Goal: Information Seeking & Learning: Learn about a topic

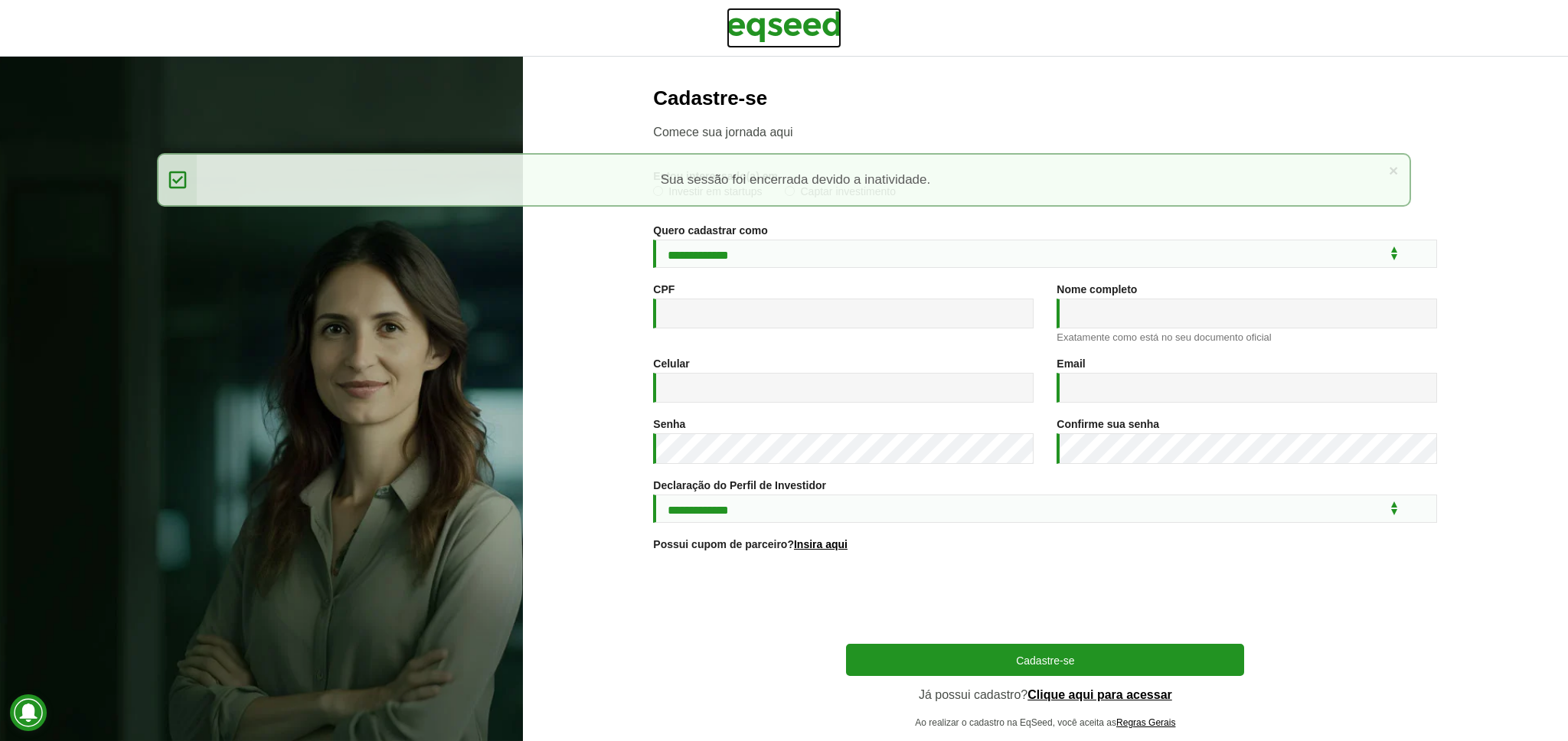
click at [776, 23] on img at bounding box center [784, 27] width 115 height 39
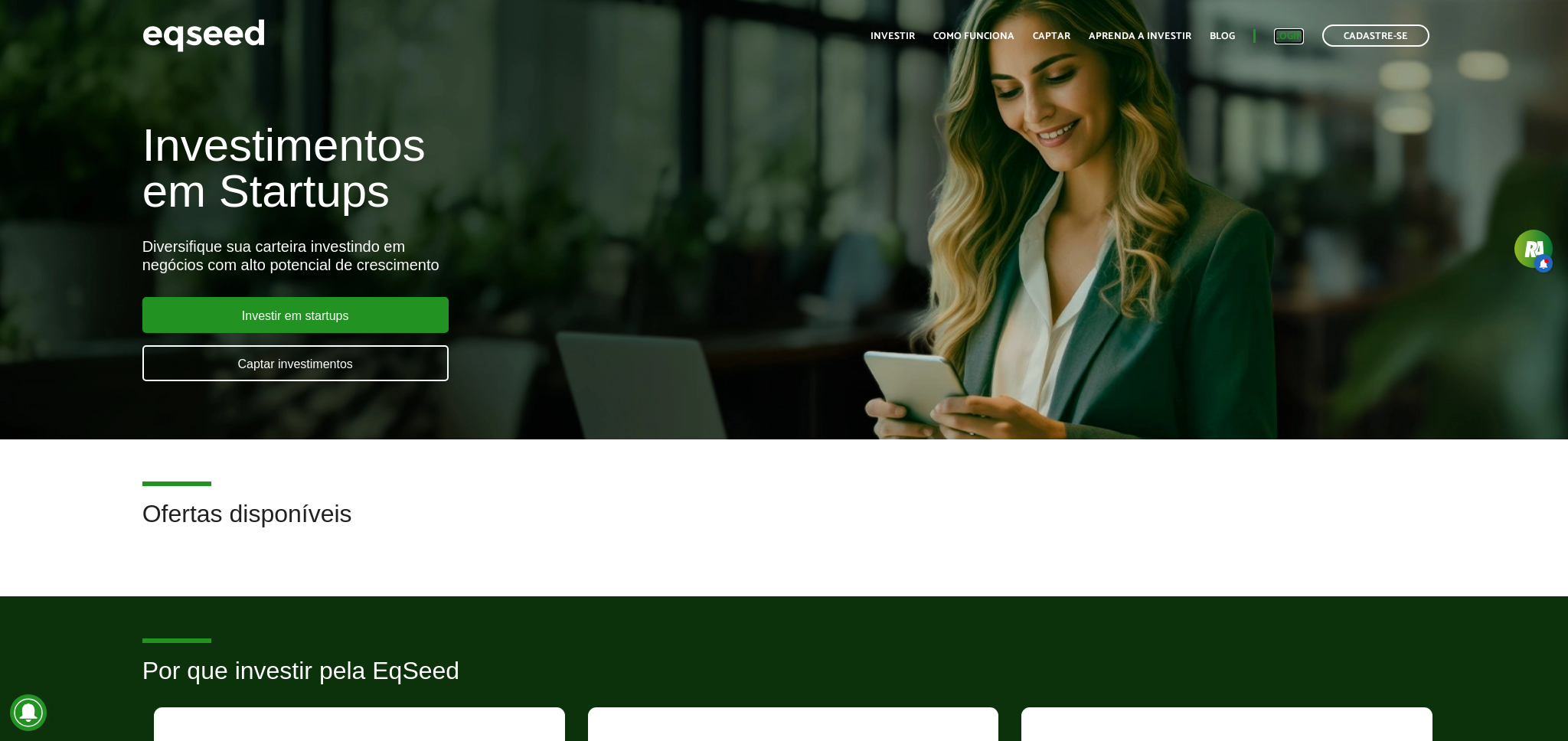
click at [1288, 32] on link "Login" at bounding box center [1289, 36] width 30 height 10
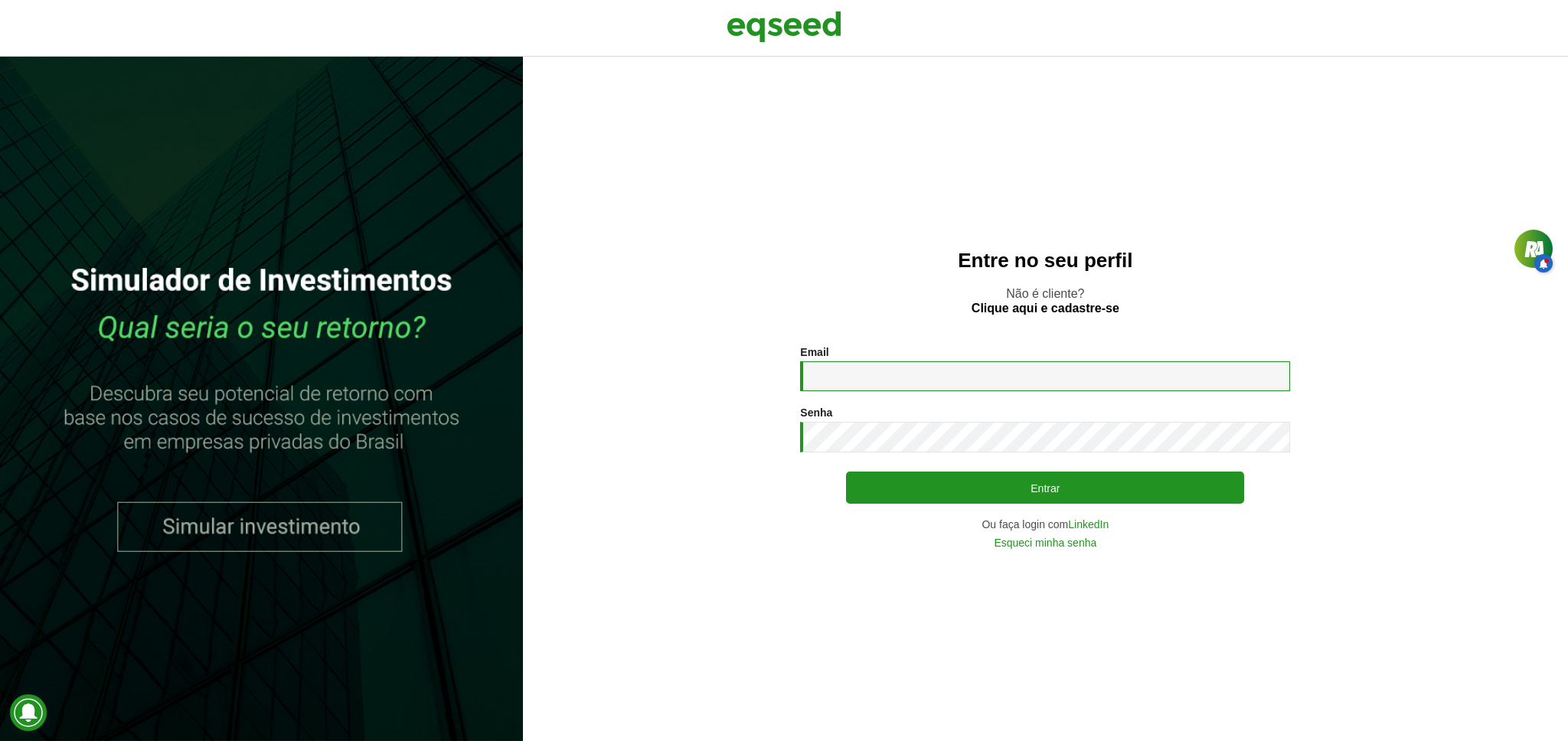
click at [1048, 377] on input "Email *" at bounding box center [1045, 376] width 490 height 30
type input "**********"
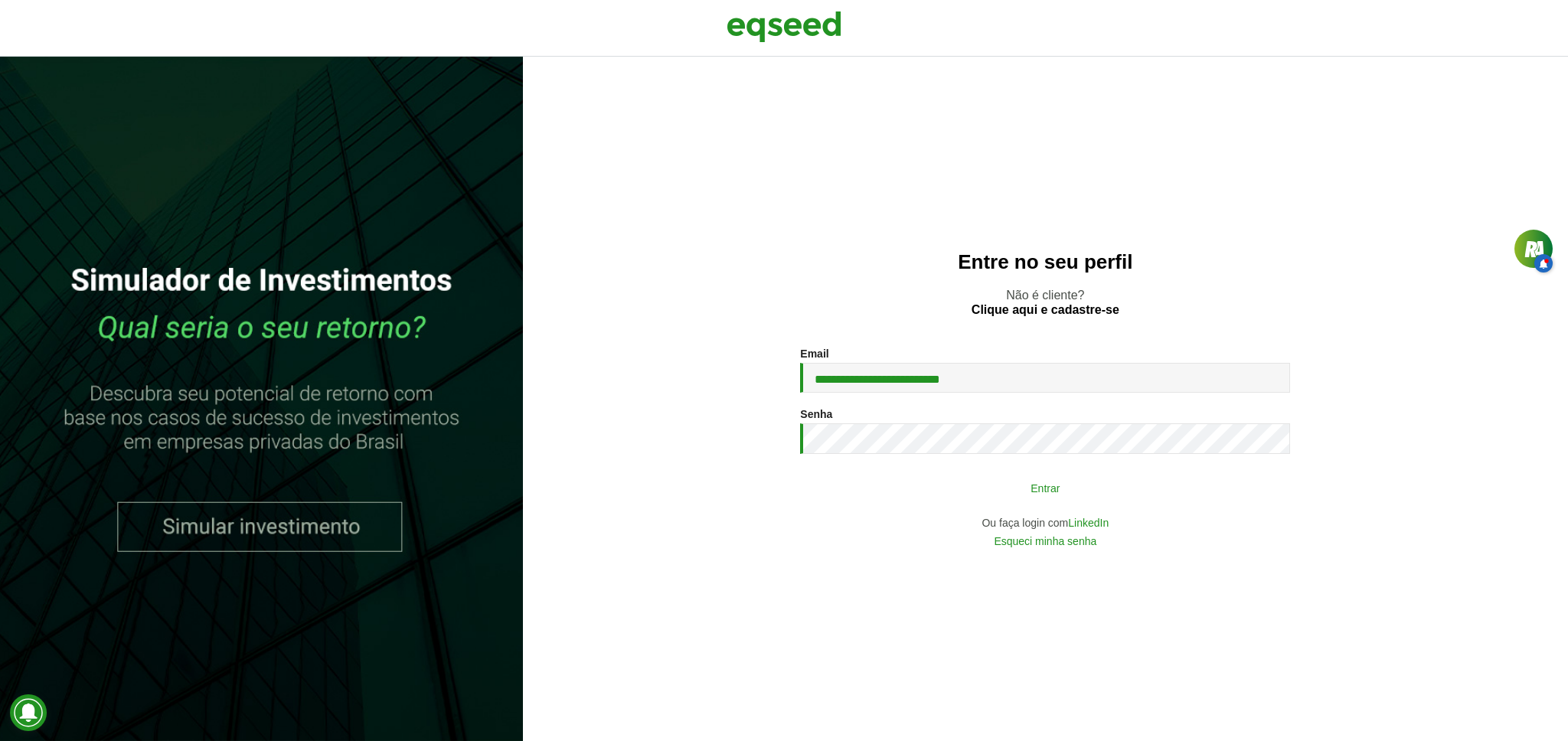
click at [1113, 482] on button "Entrar" at bounding box center [1045, 488] width 398 height 29
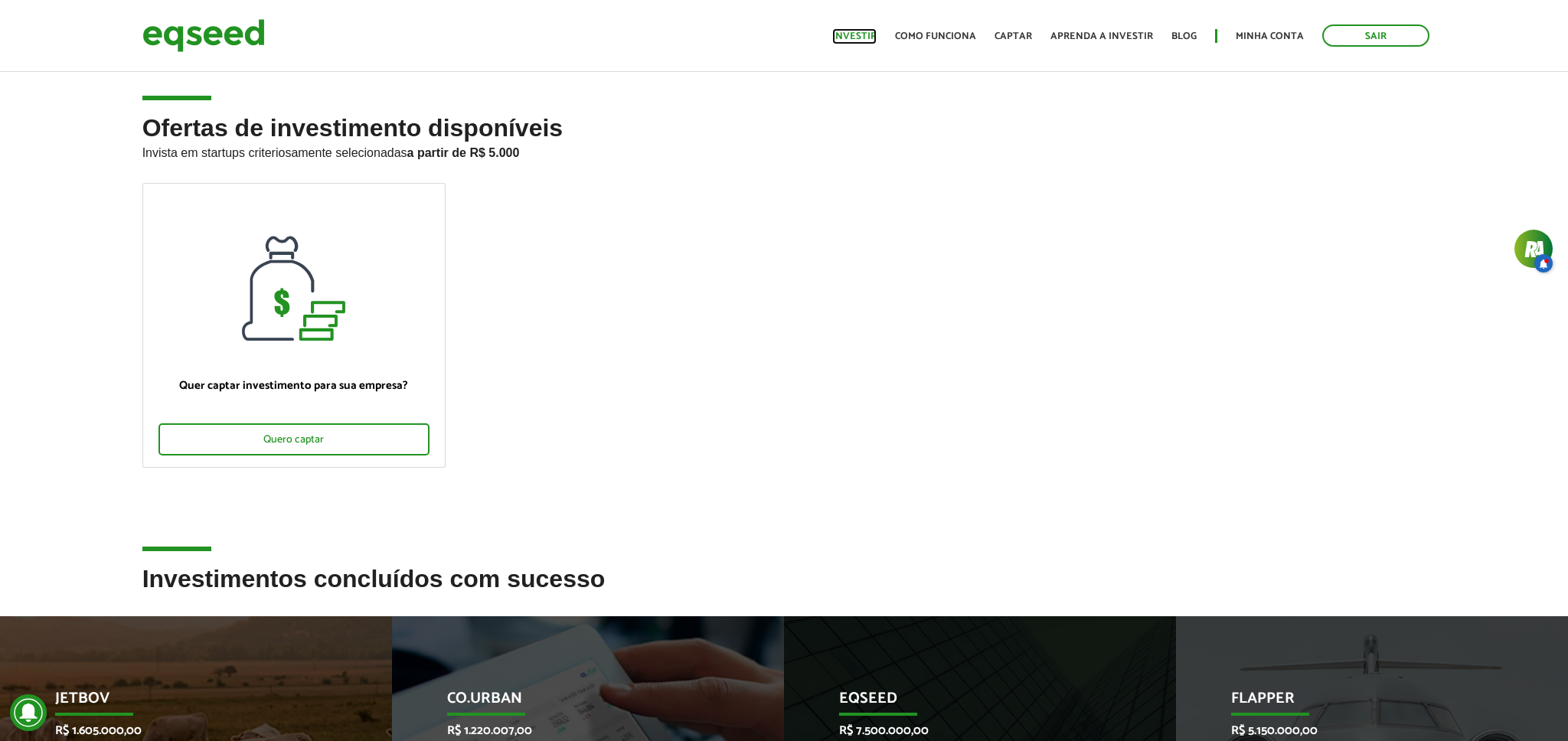
click at [865, 38] on link "Investir" at bounding box center [854, 36] width 44 height 10
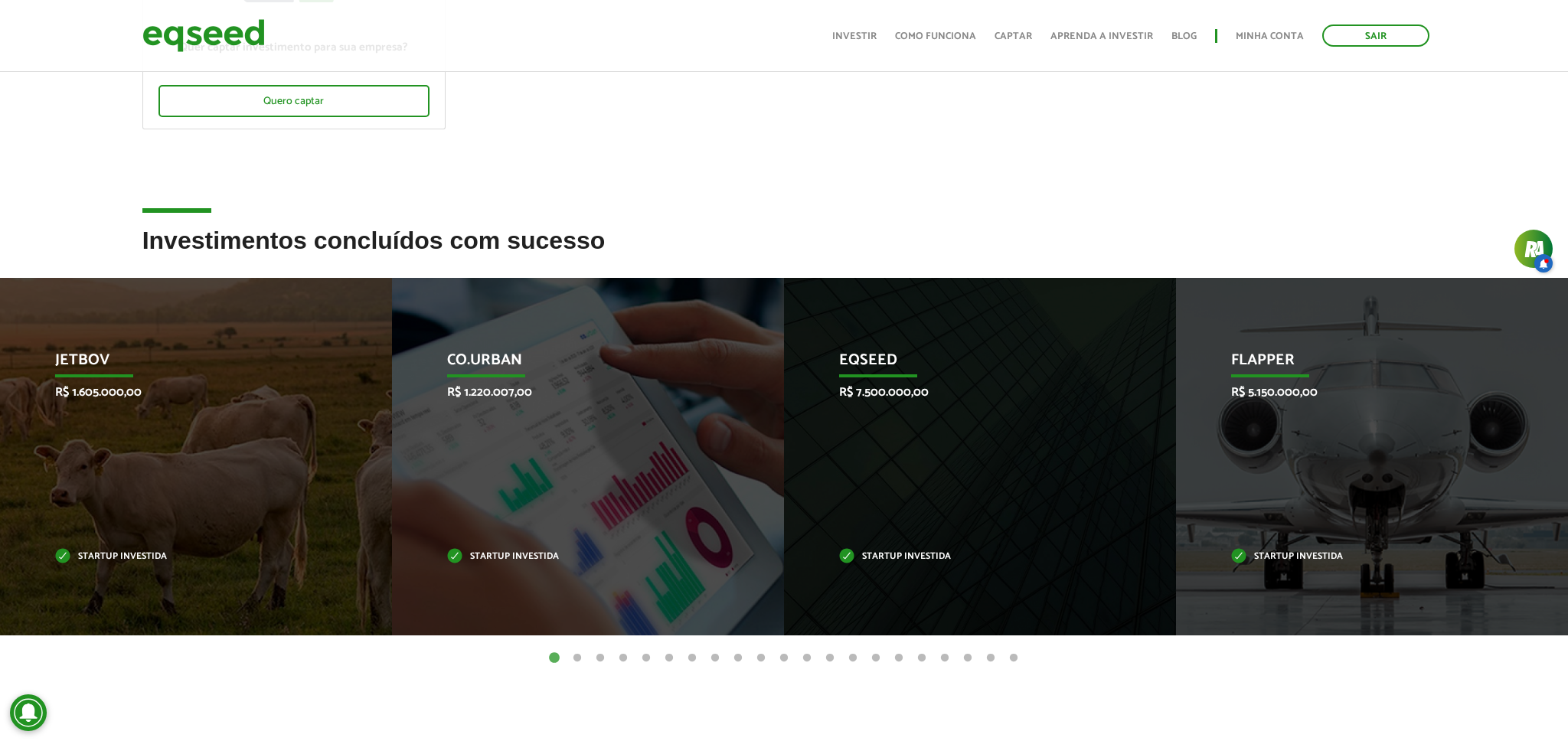
scroll to position [359, 0]
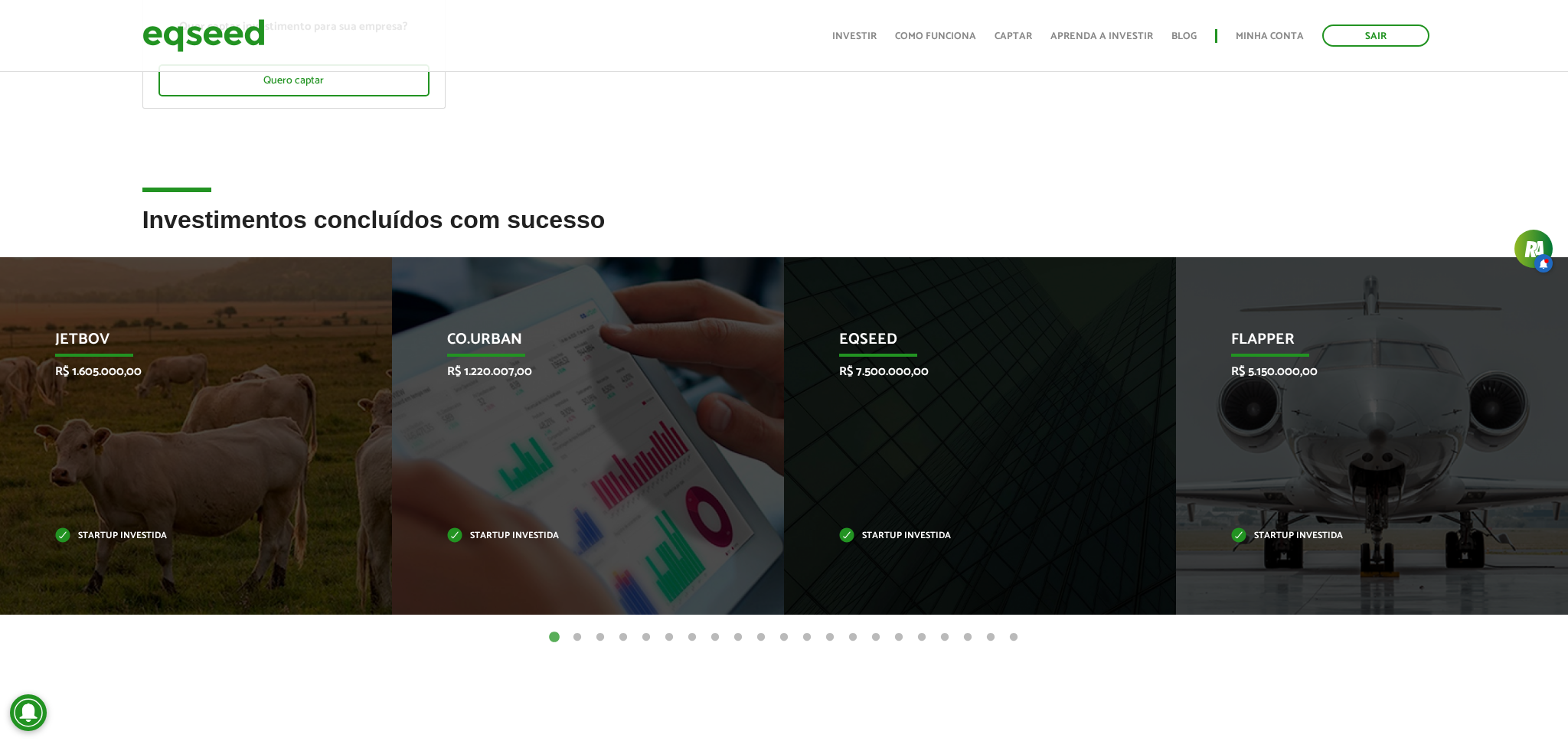
click at [628, 630] on button "4" at bounding box center [623, 637] width 15 height 15
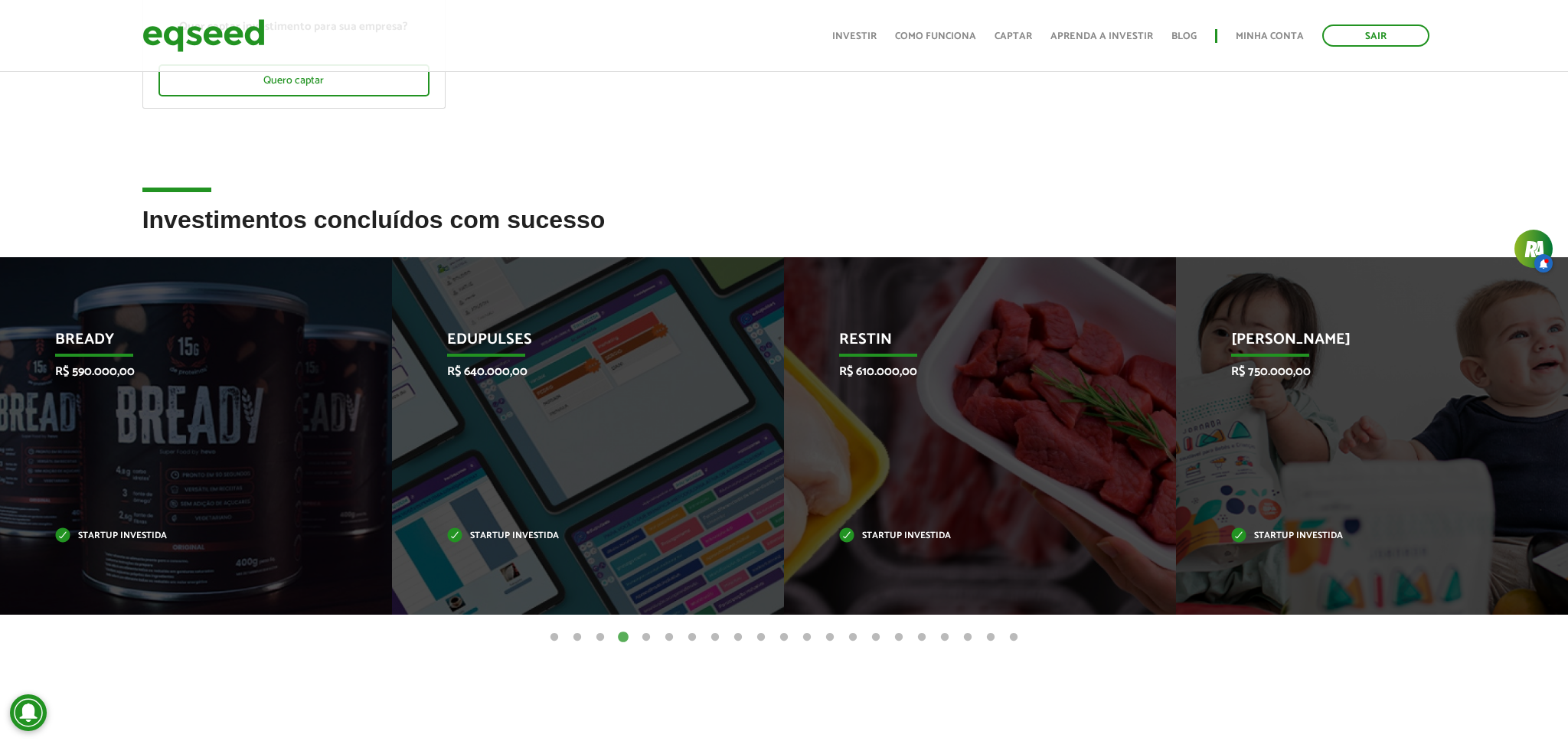
click at [640, 636] on button "5" at bounding box center [646, 637] width 15 height 15
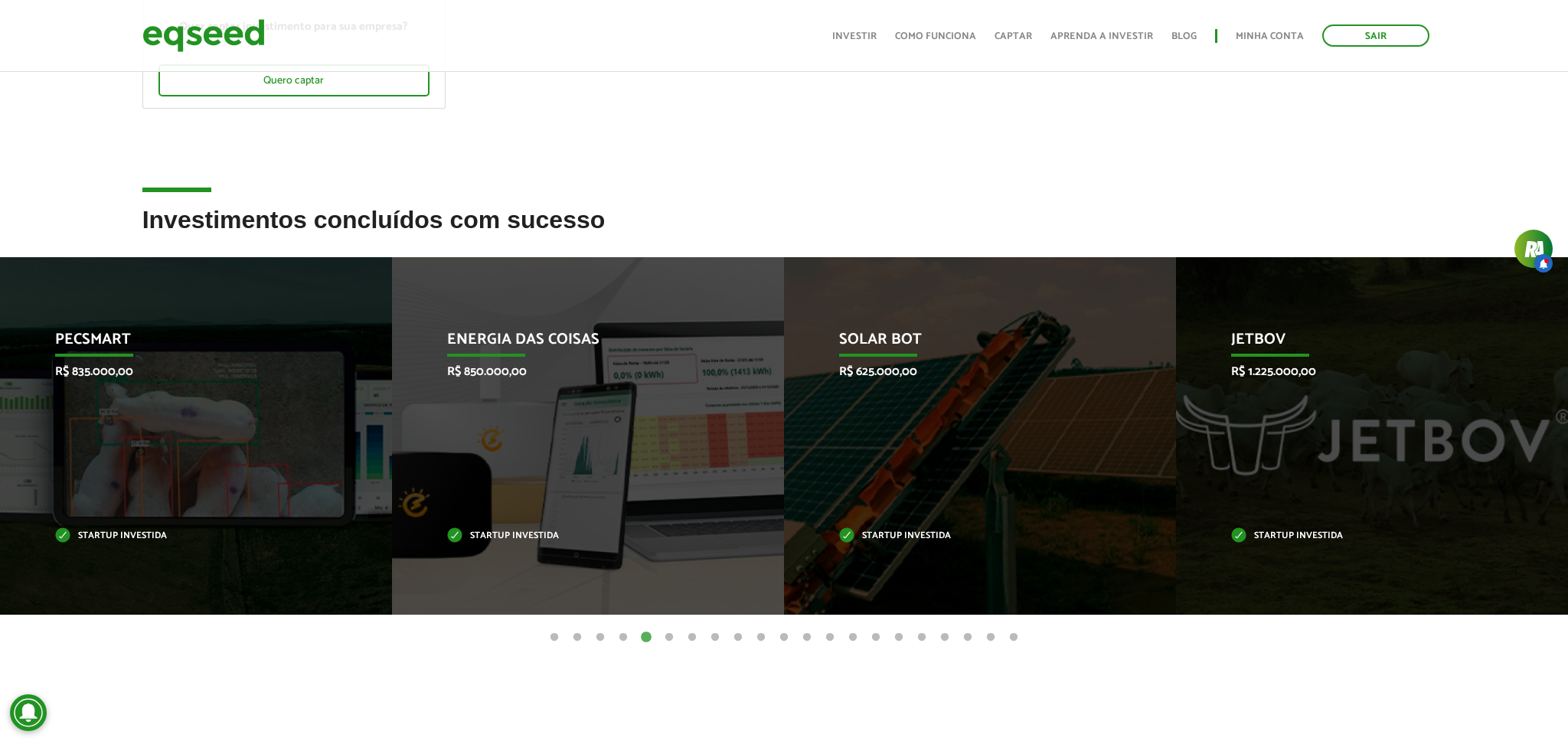
click at [1010, 638] on button "21" at bounding box center [1014, 637] width 15 height 15
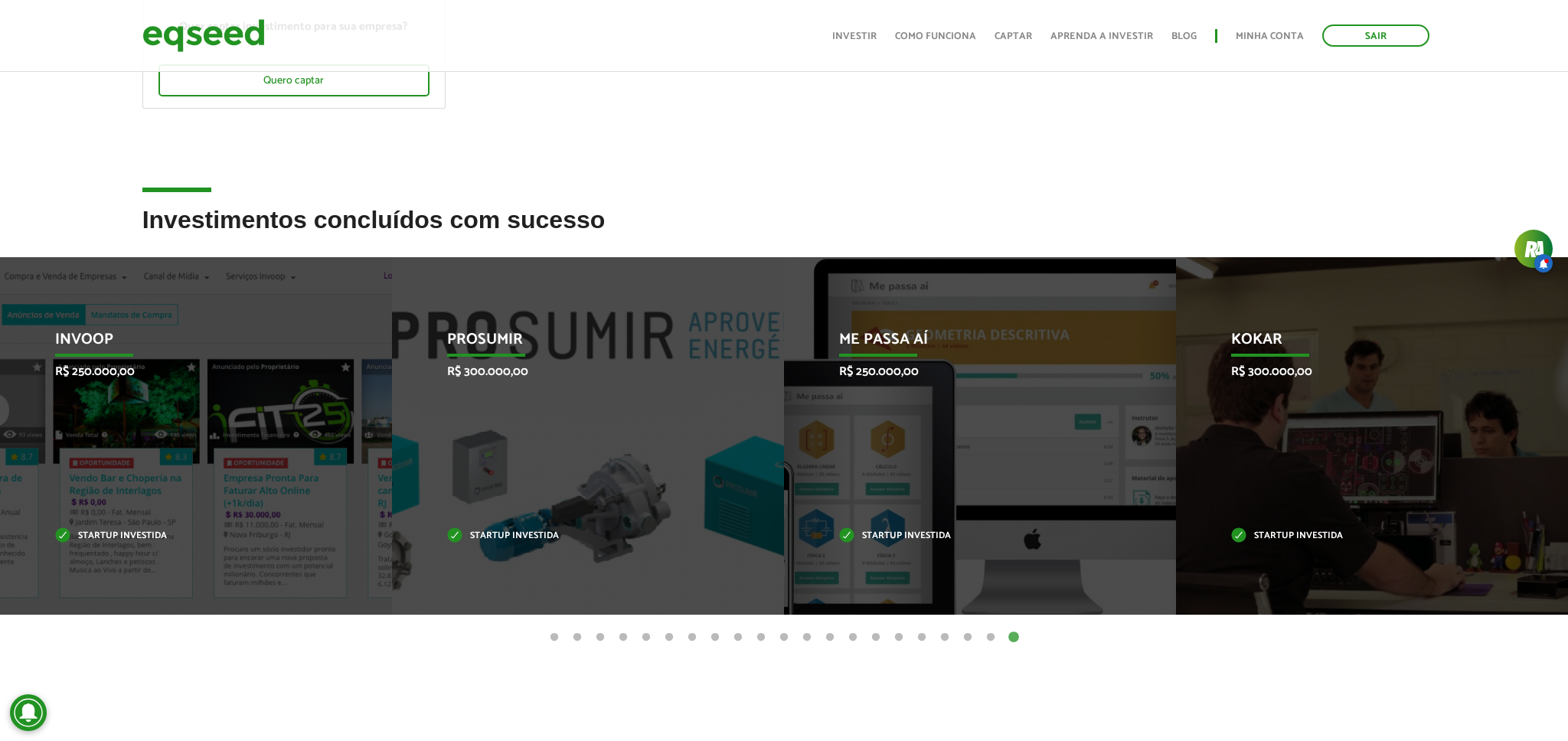
click at [989, 638] on button "20" at bounding box center [990, 637] width 15 height 15
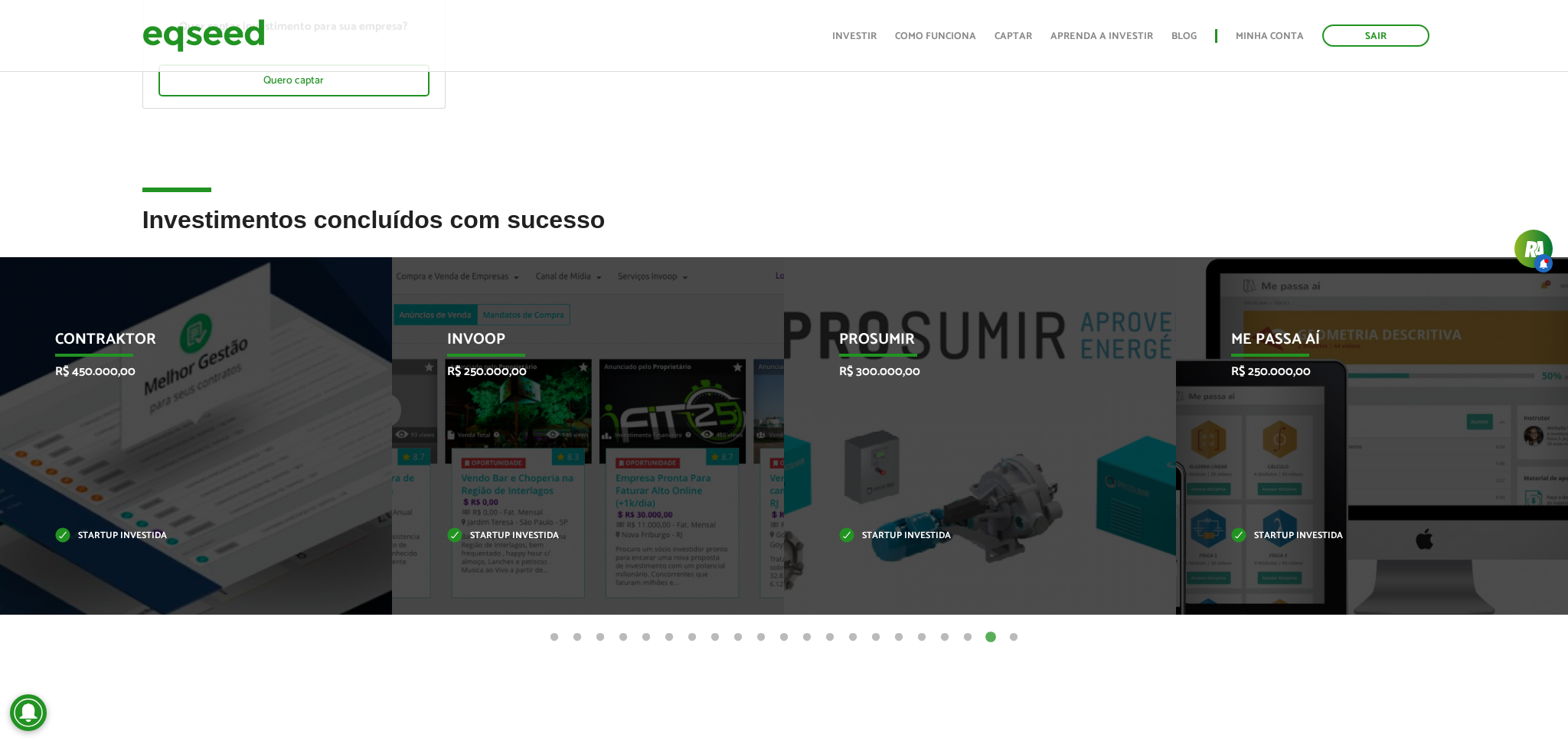
click at [963, 636] on button "19" at bounding box center [967, 637] width 15 height 15
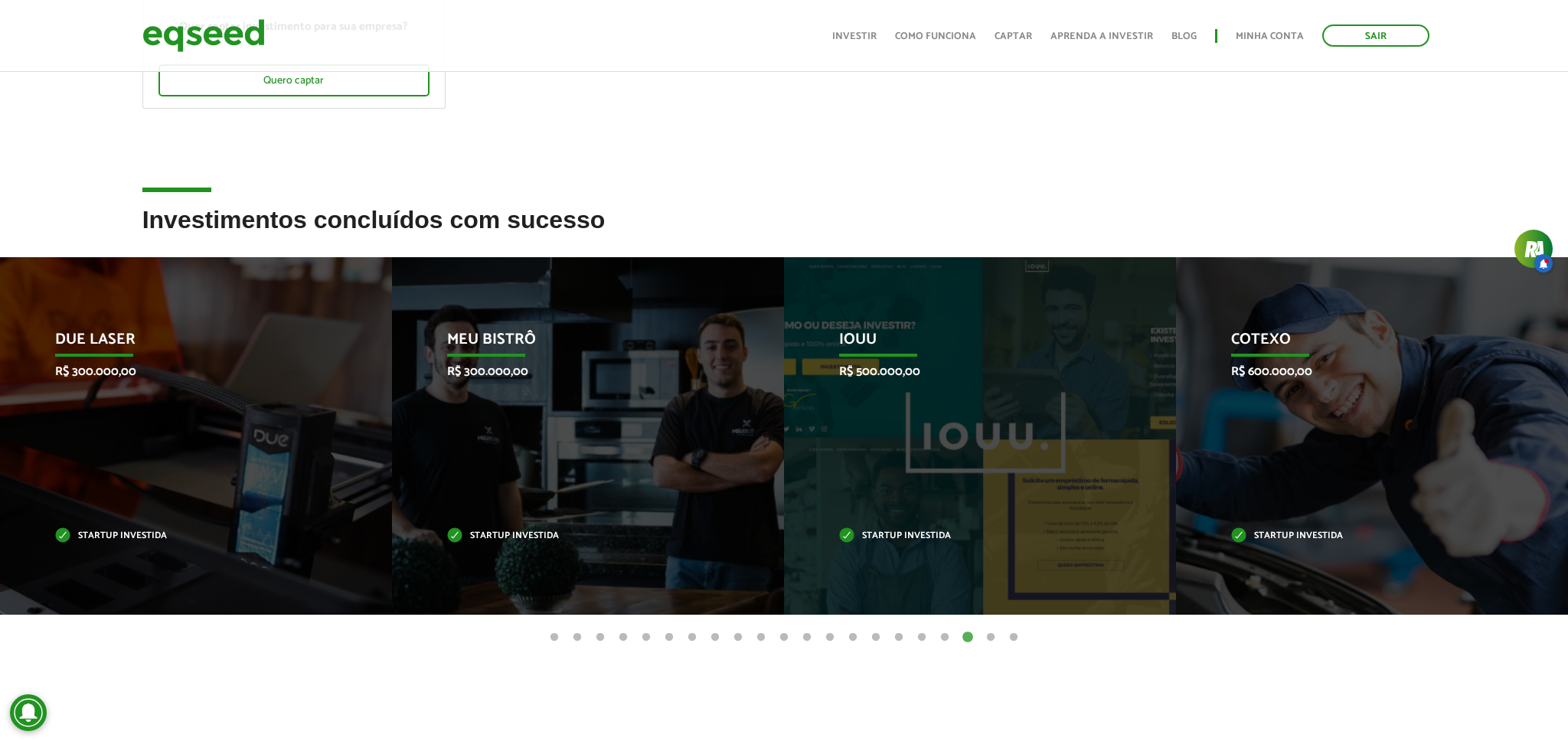
click at [940, 636] on button "18" at bounding box center [945, 637] width 15 height 15
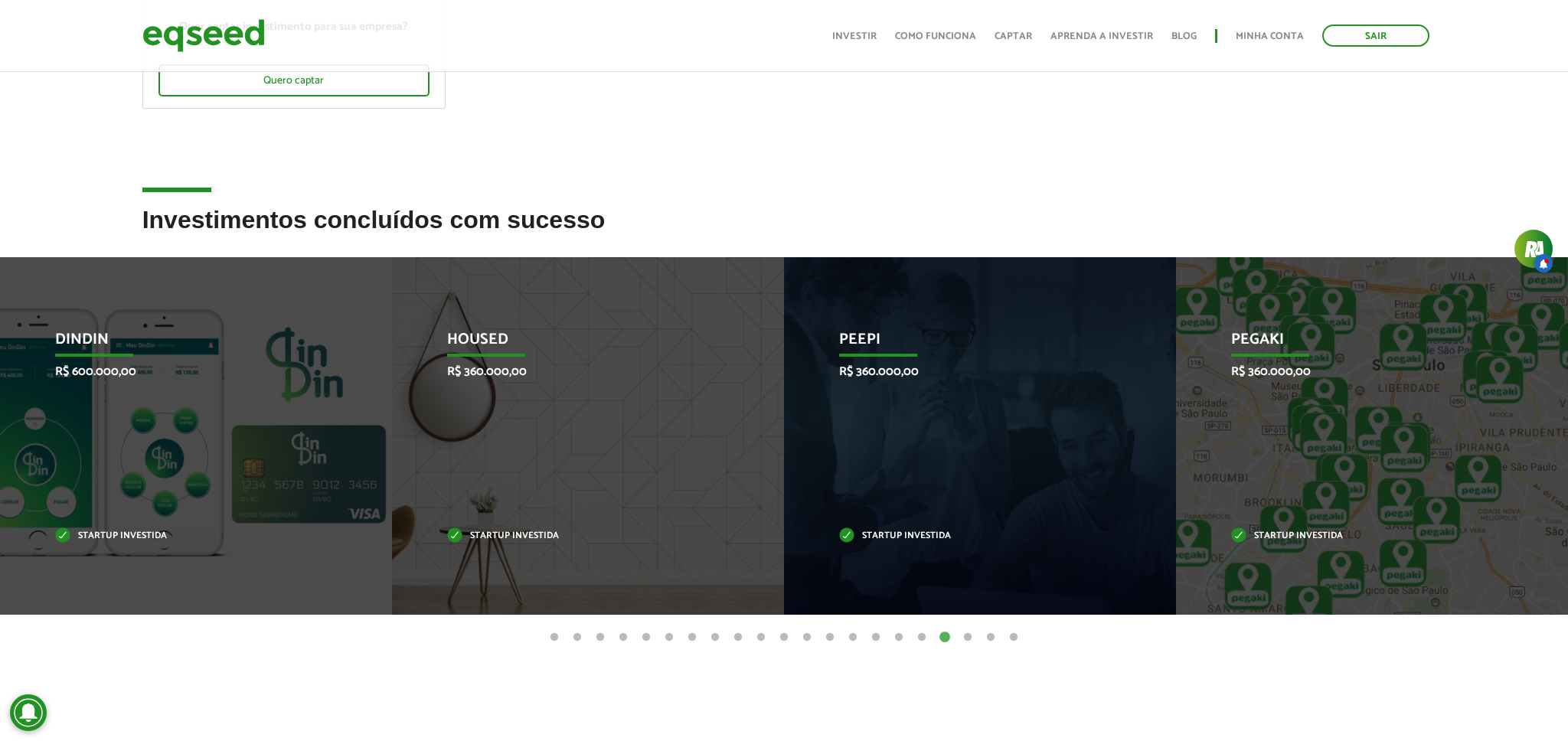
click at [925, 636] on button "17" at bounding box center [921, 637] width 15 height 15
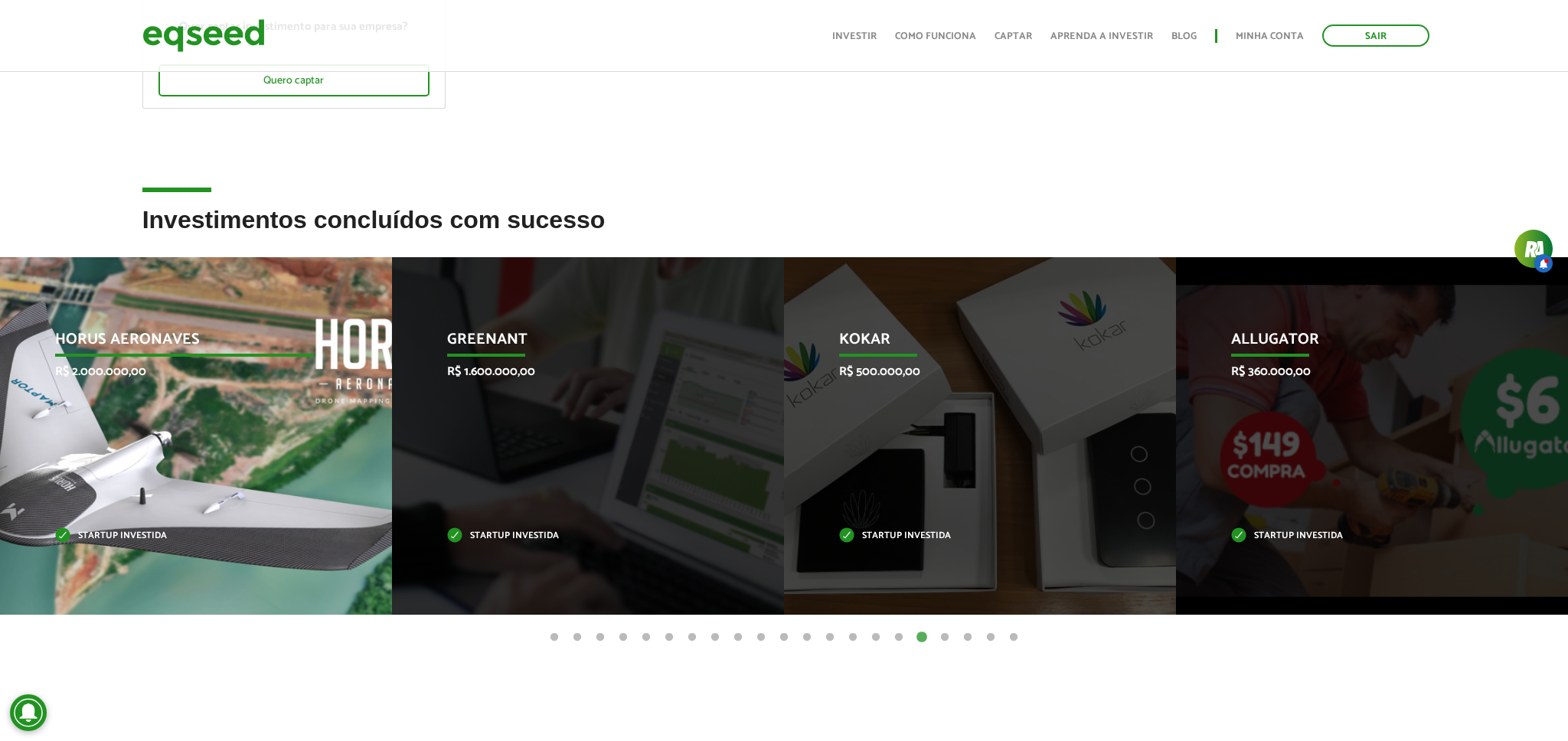
click at [87, 488] on div "Horus Aeronaves R$ 2.000.000,00 Startup investida" at bounding box center [184, 436] width 369 height 357
click at [109, 536] on p "Startup investida" at bounding box center [184, 536] width 258 height 8
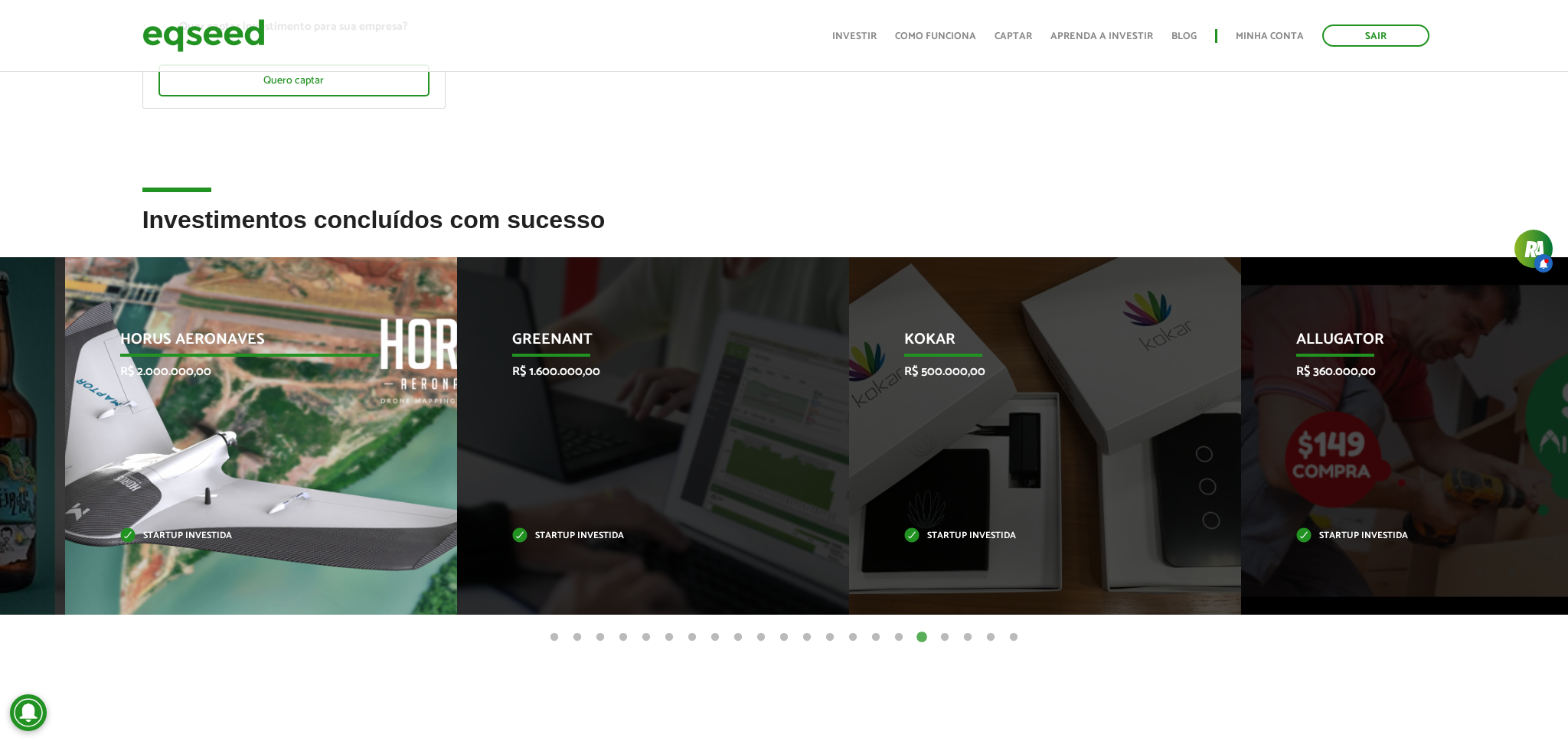
drag, startPoint x: 96, startPoint y: 336, endPoint x: 162, endPoint y: 339, distance: 66.1
click at [162, 339] on p "Horus Aeronaves" at bounding box center [249, 344] width 258 height 26
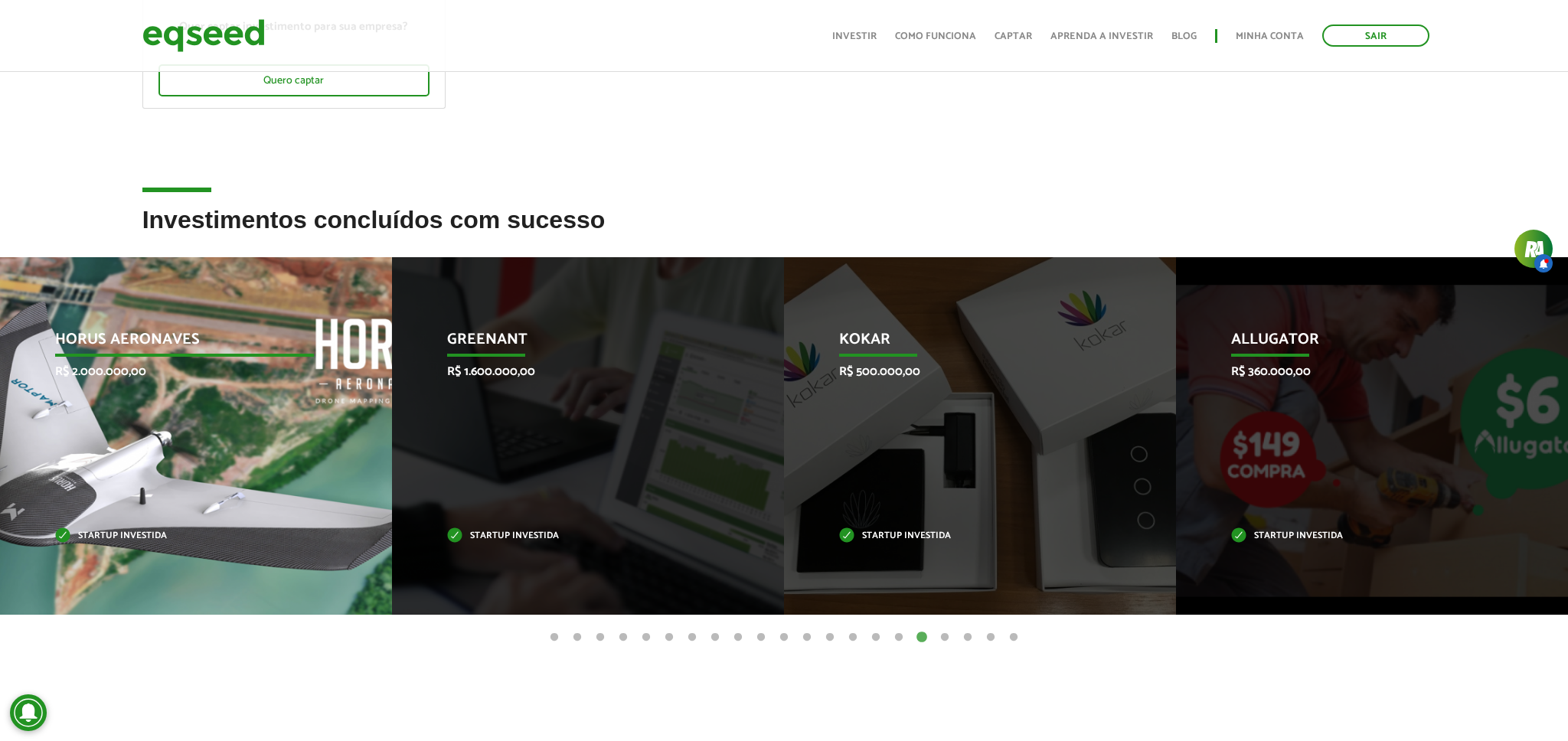
click at [189, 373] on p "R$ 2.000.000,00" at bounding box center [184, 372] width 258 height 14
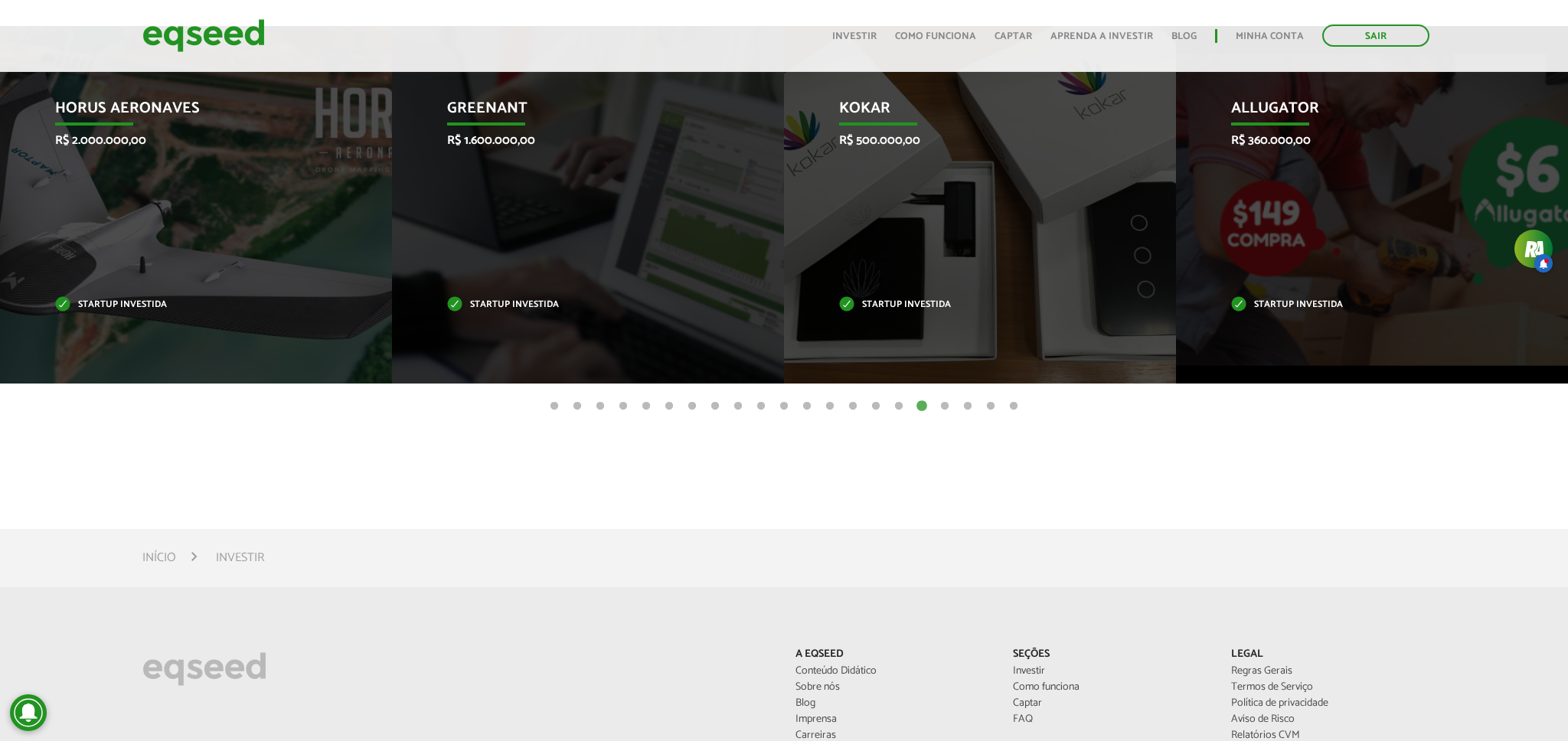
scroll to position [0, 0]
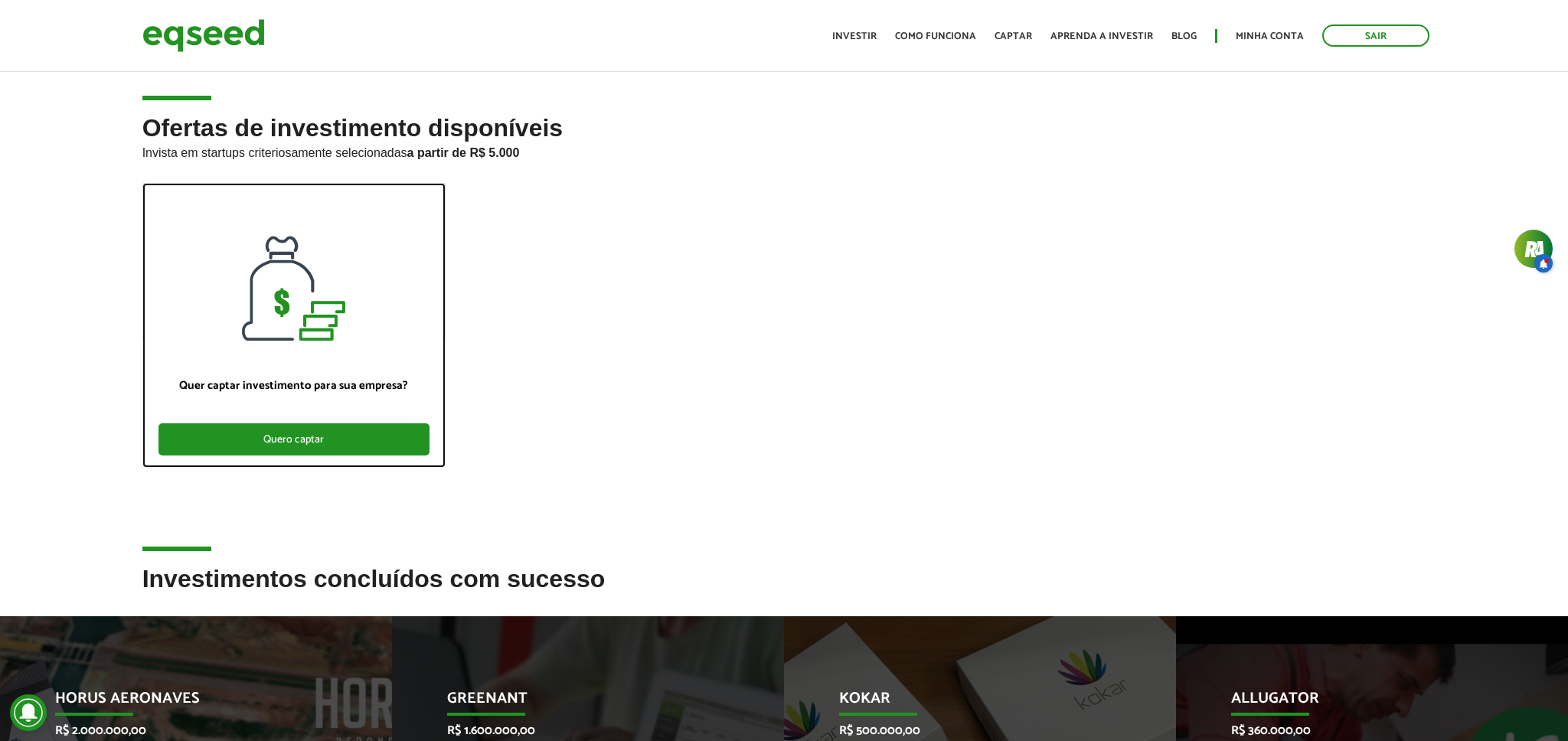
click at [321, 437] on div "Quero captar" at bounding box center [294, 439] width 272 height 32
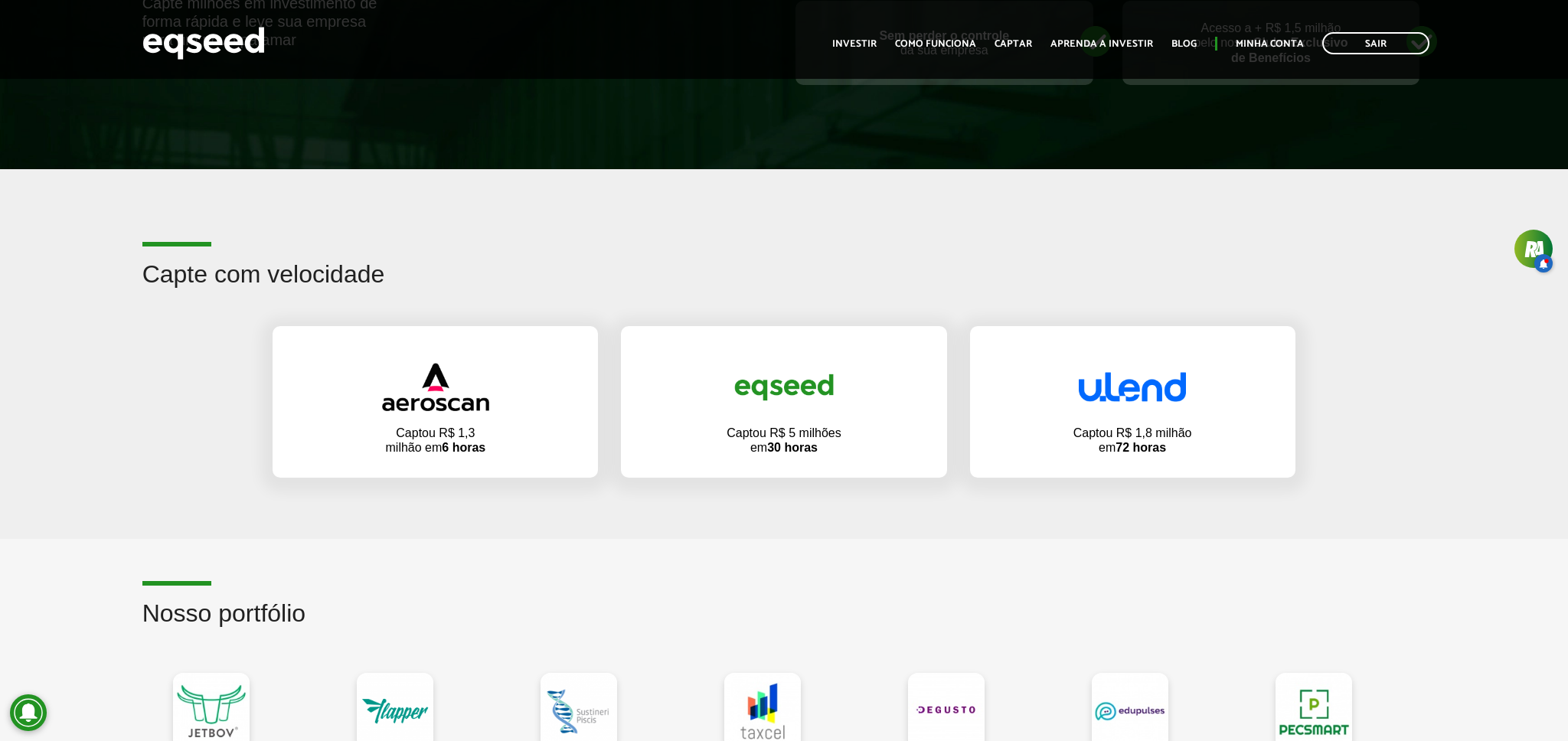
scroll to position [1039, 0]
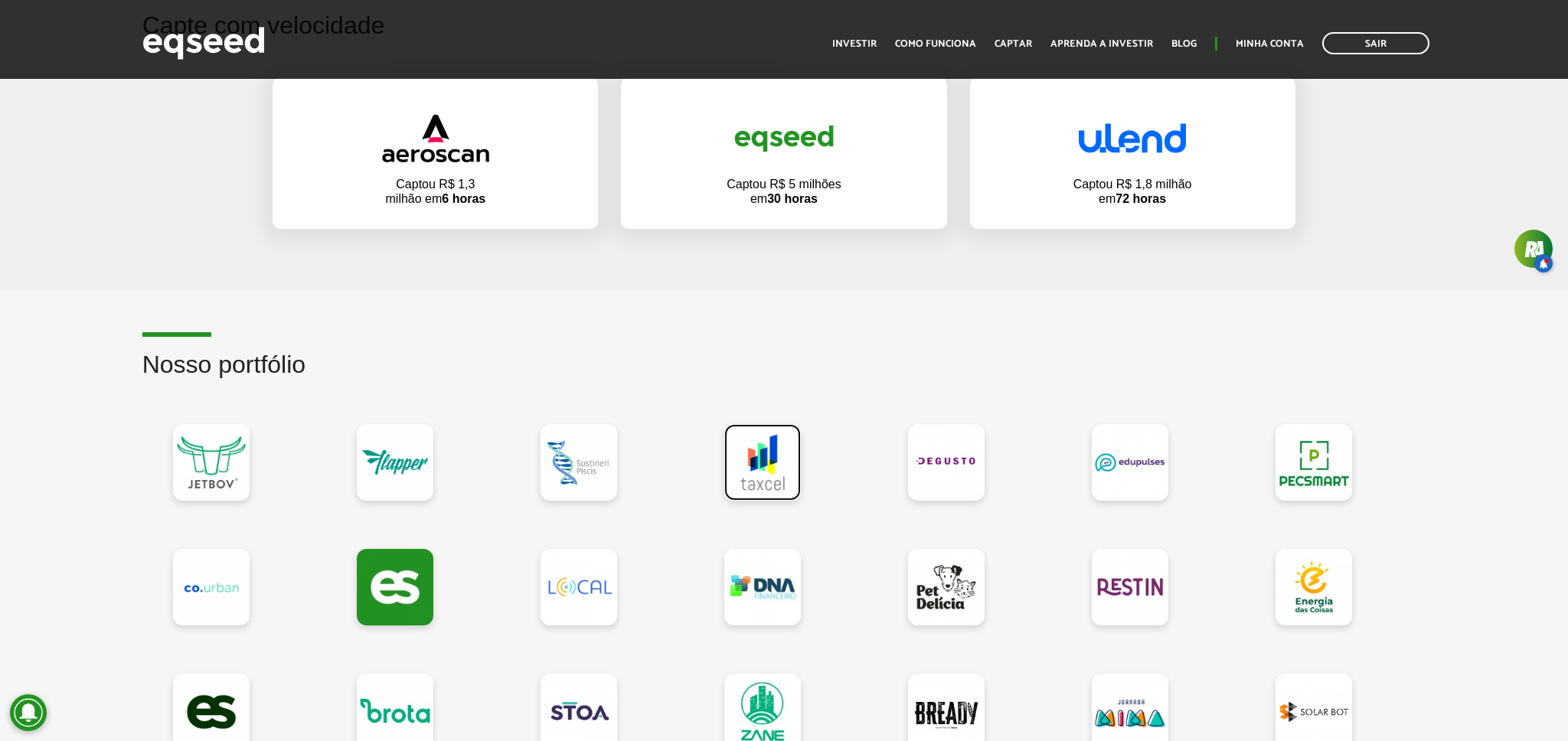
click at [763, 471] on link at bounding box center [762, 462] width 76 height 76
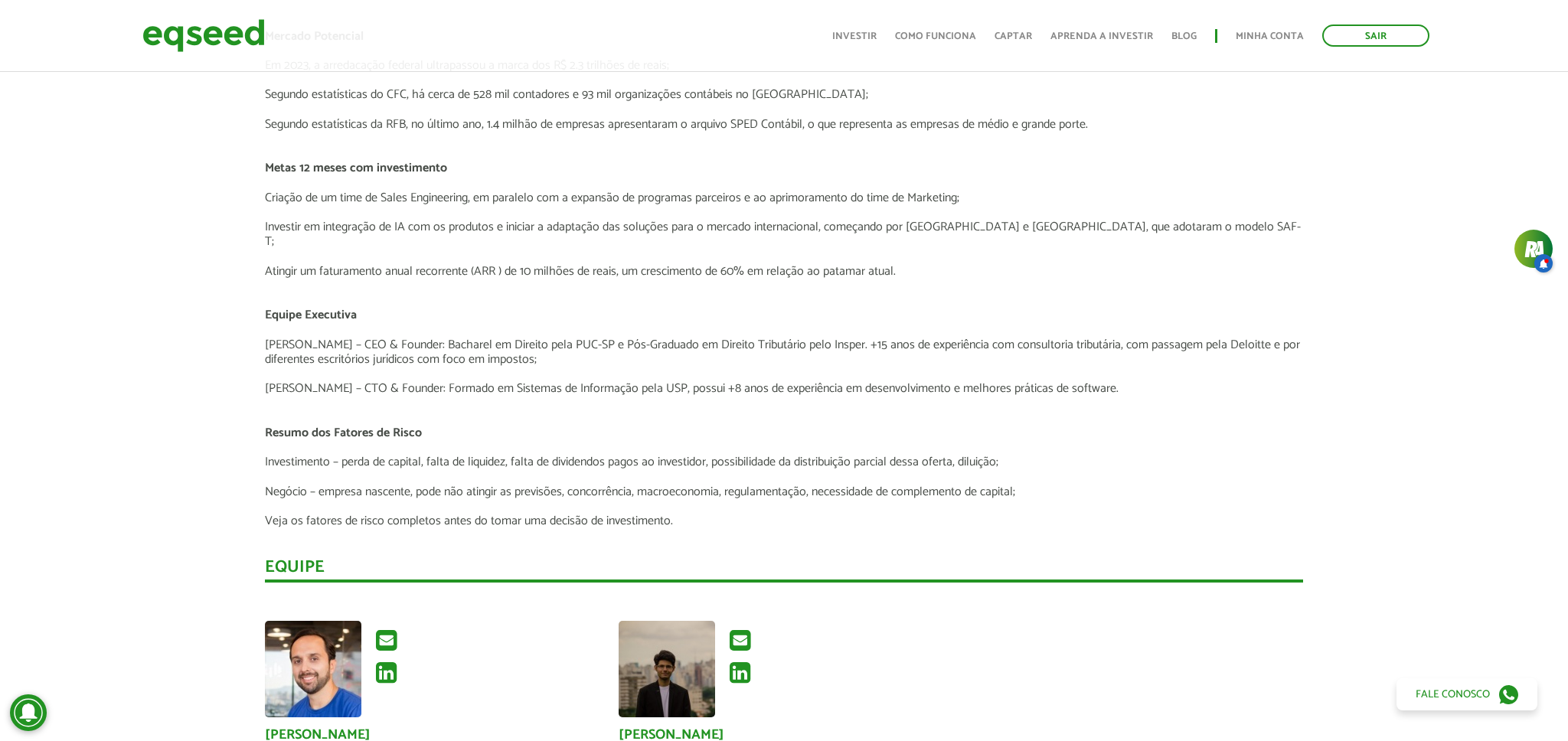
scroll to position [2653, 0]
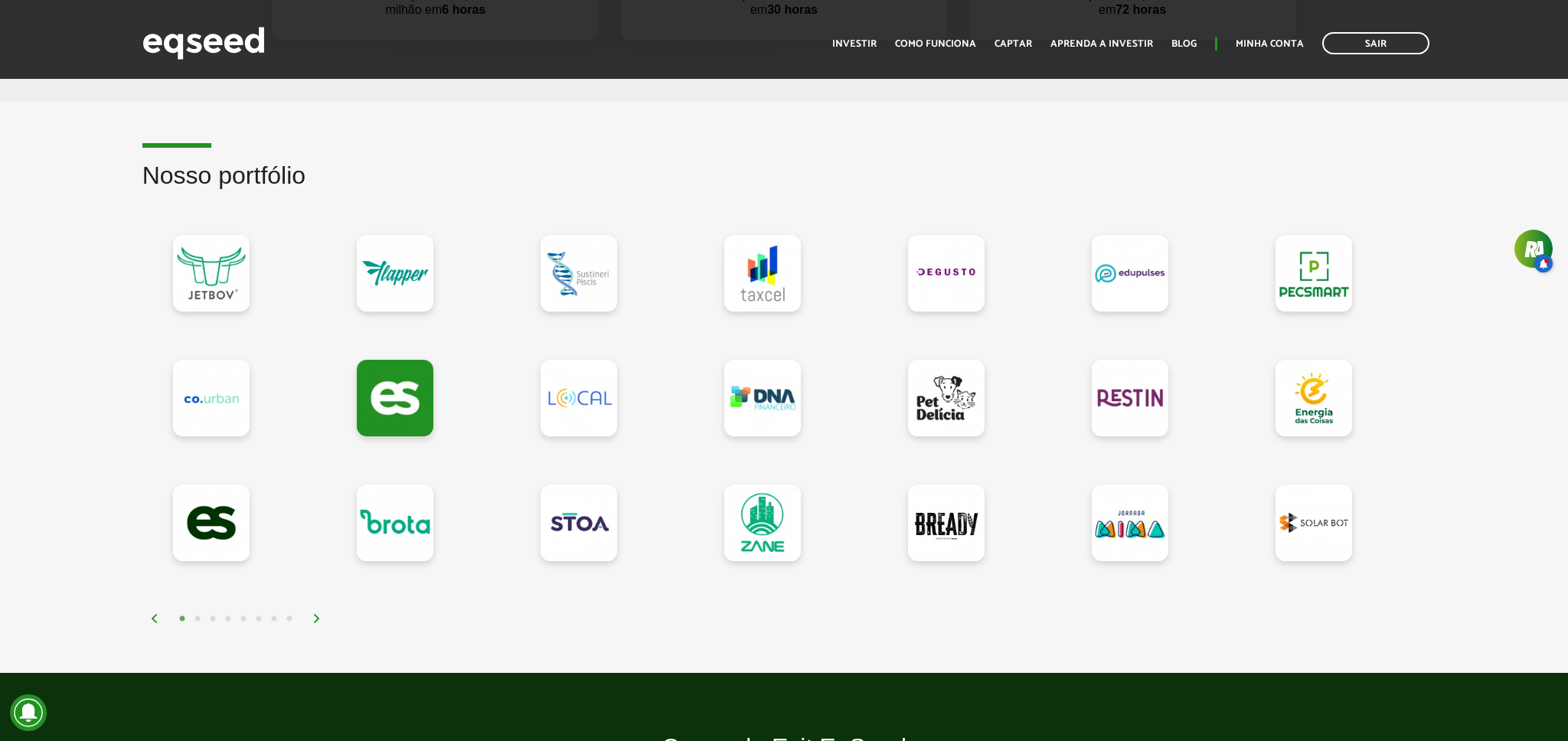
scroll to position [1230, 0]
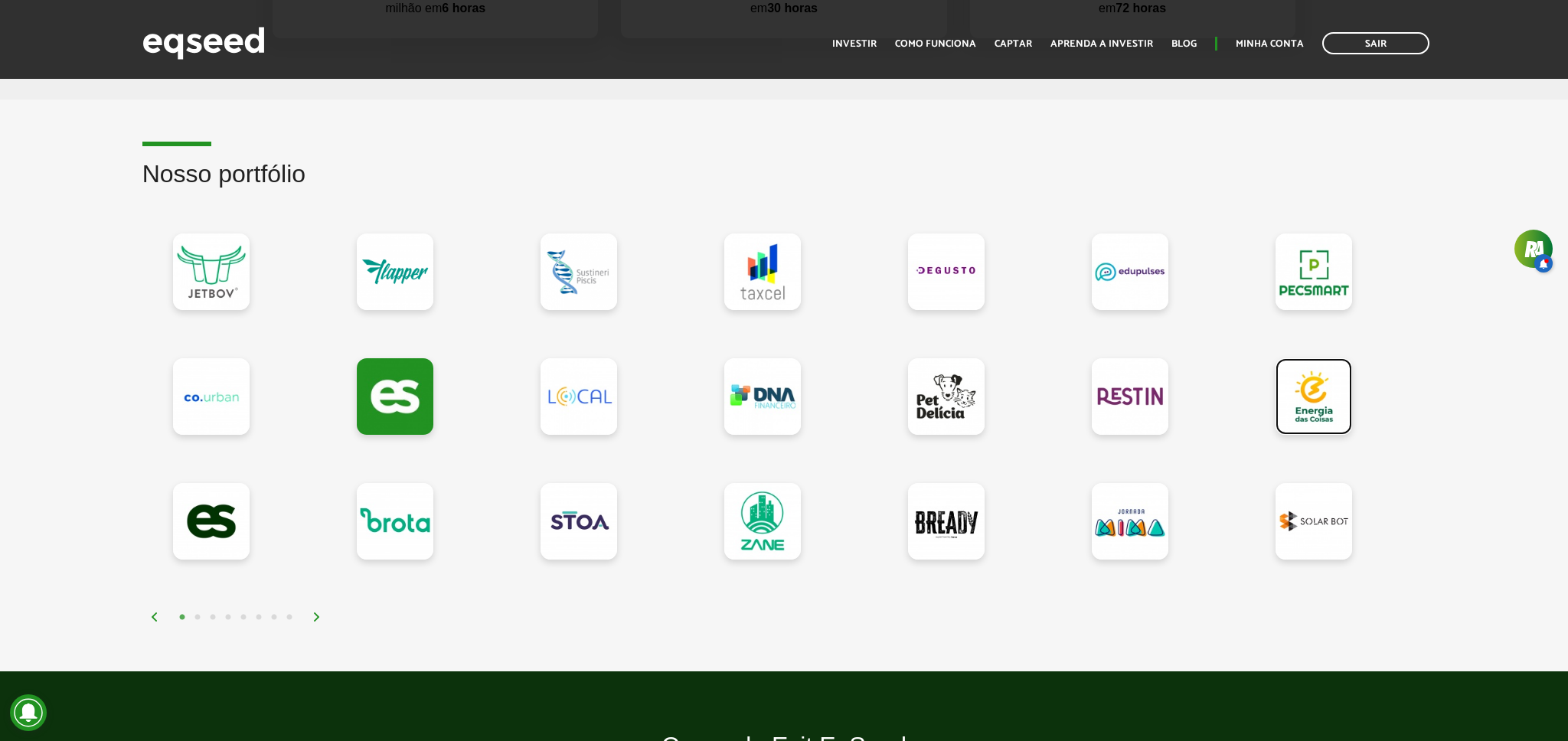
click at [1315, 402] on link at bounding box center [1314, 396] width 76 height 76
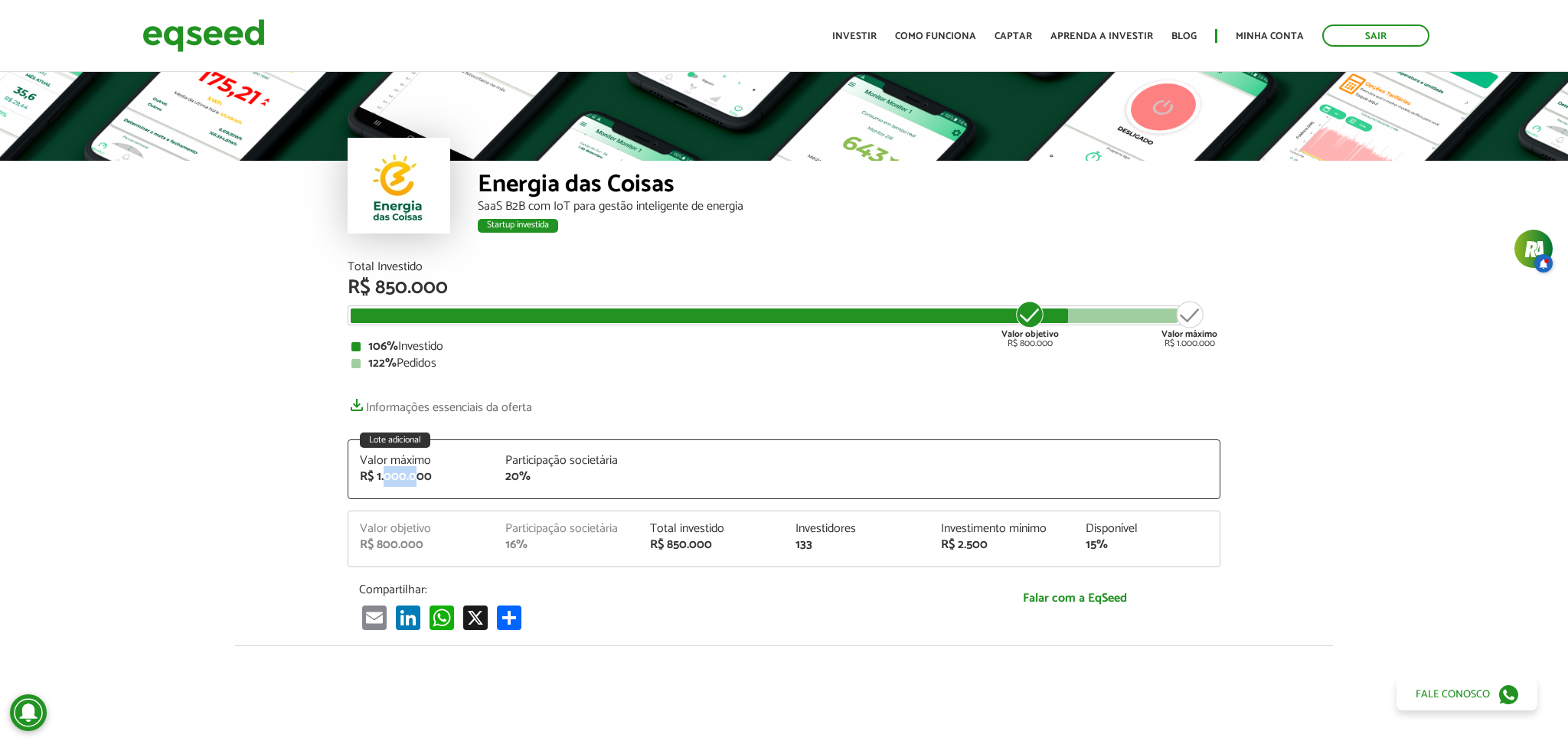
drag, startPoint x: 384, startPoint y: 478, endPoint x: 420, endPoint y: 478, distance: 36.0
click at [420, 478] on div "R$ 1.000.000" at bounding box center [421, 476] width 122 height 12
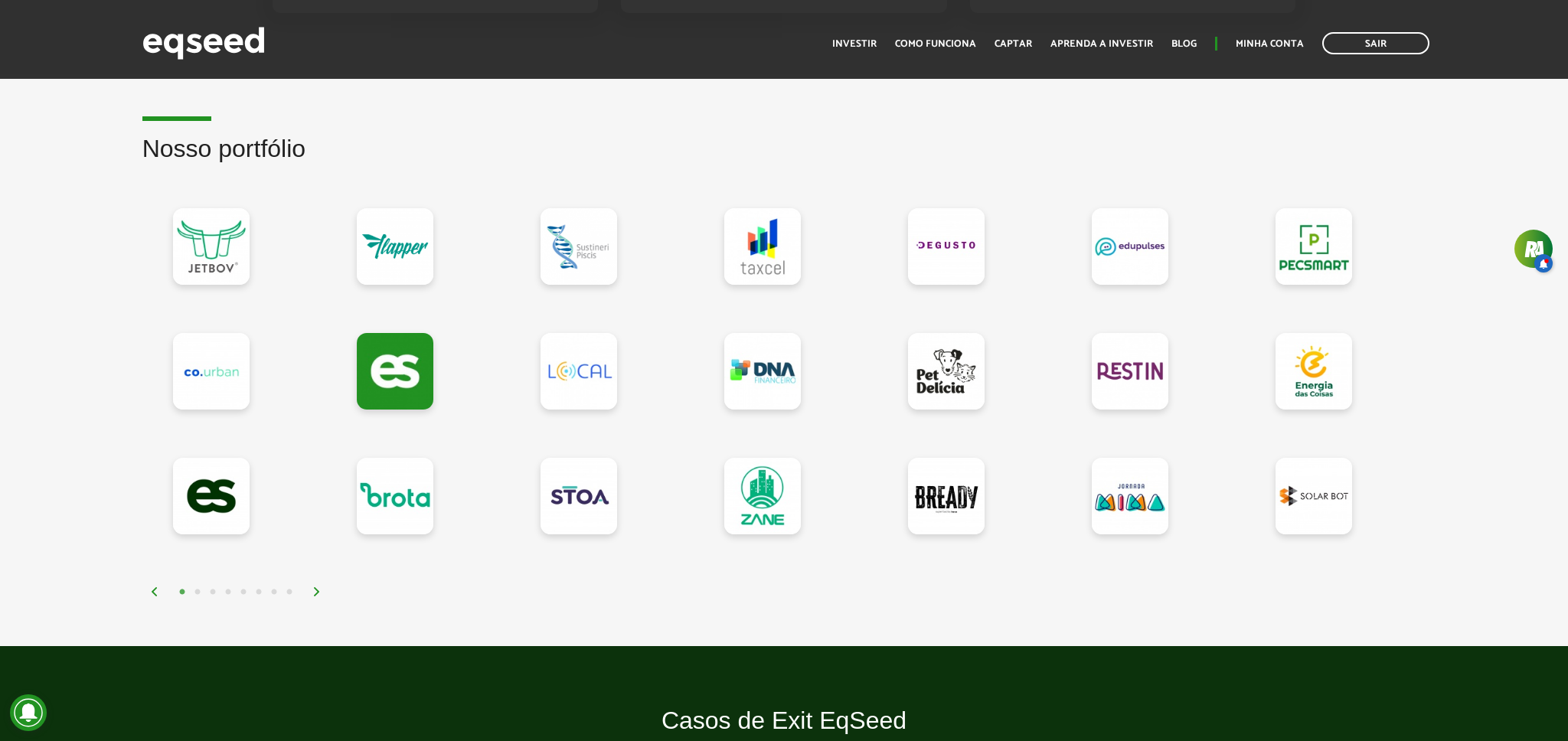
scroll to position [1258, 0]
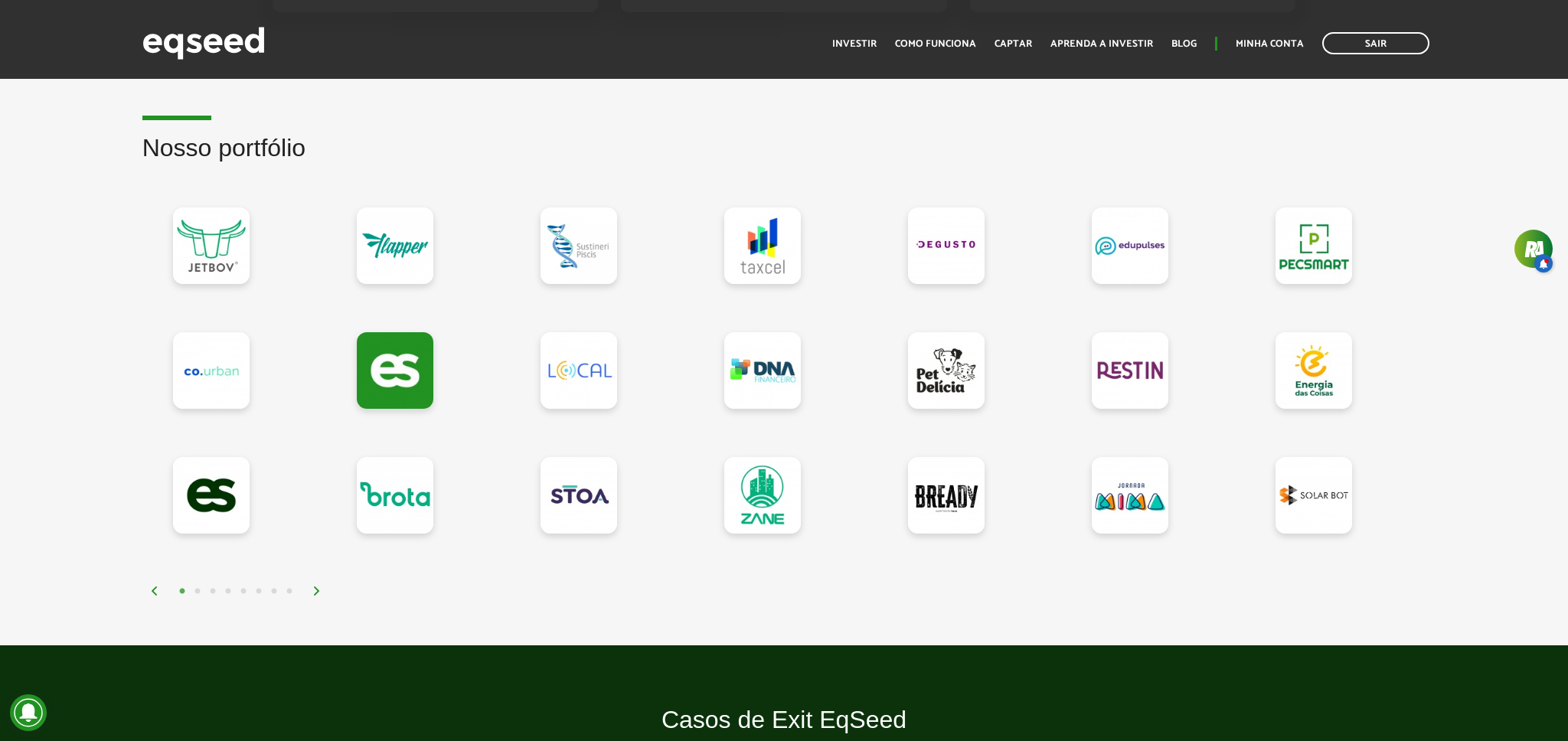
click at [285, 589] on button "8" at bounding box center [289, 591] width 15 height 15
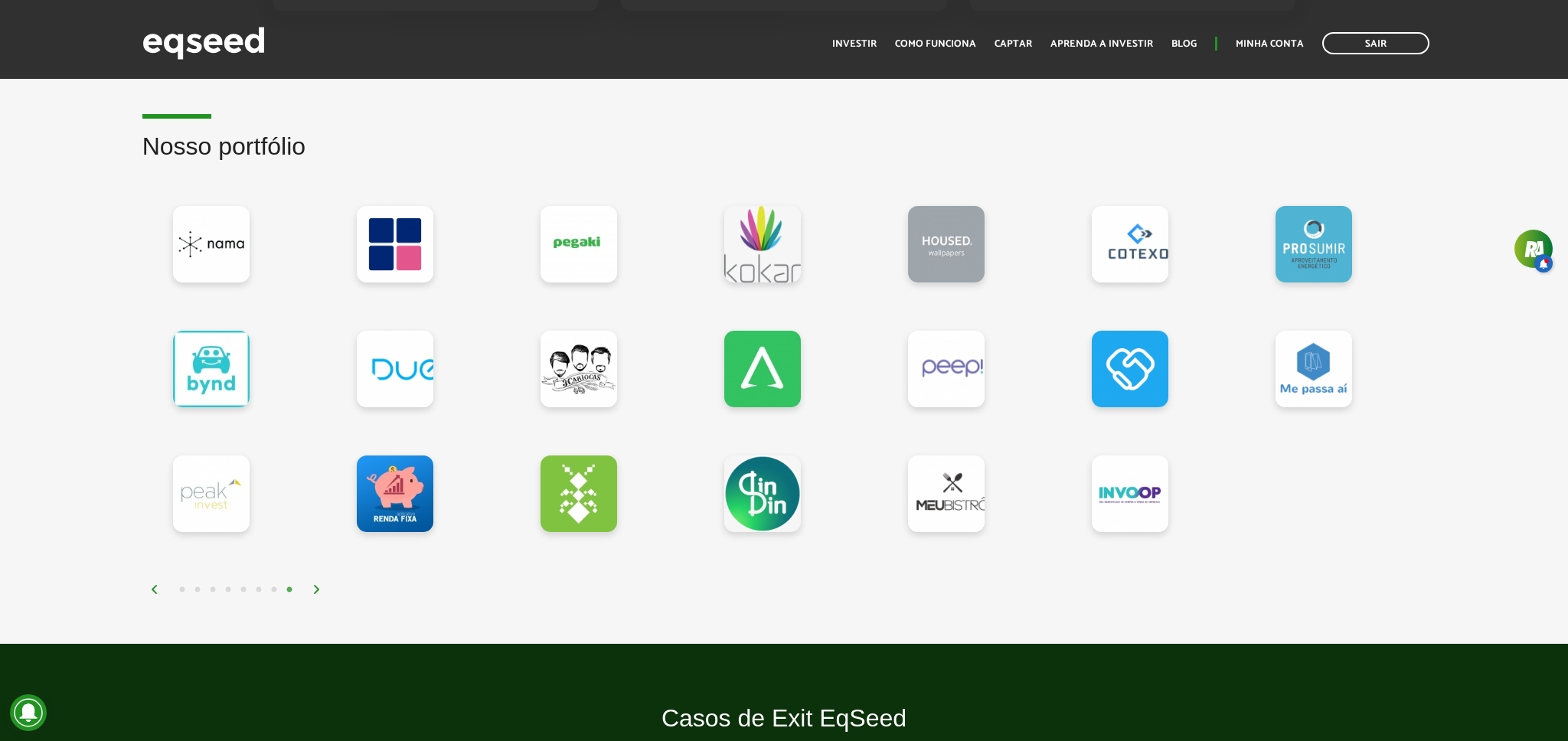
scroll to position [1259, 0]
click at [220, 590] on button "4" at bounding box center [228, 589] width 15 height 15
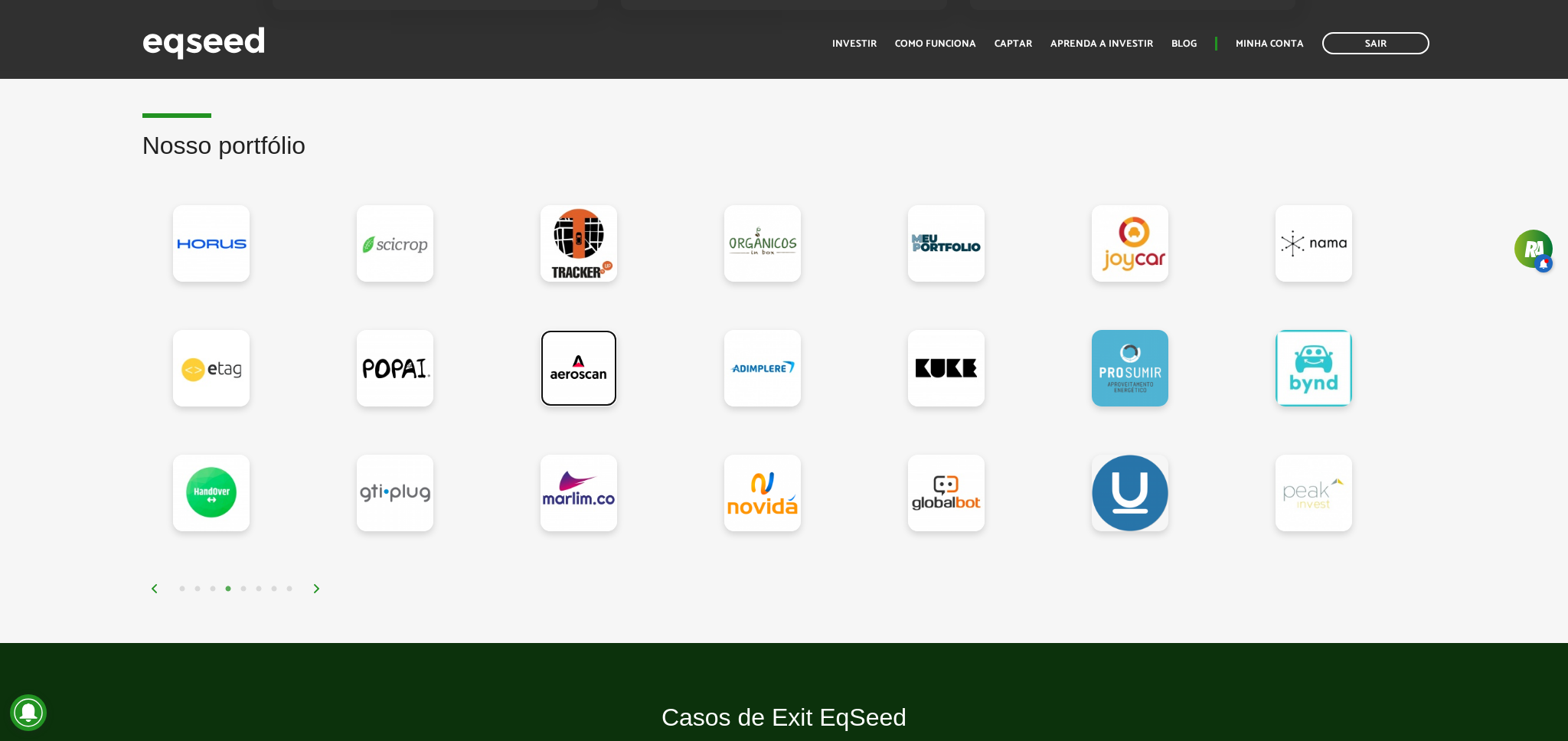
click at [574, 384] on link at bounding box center [578, 368] width 76 height 76
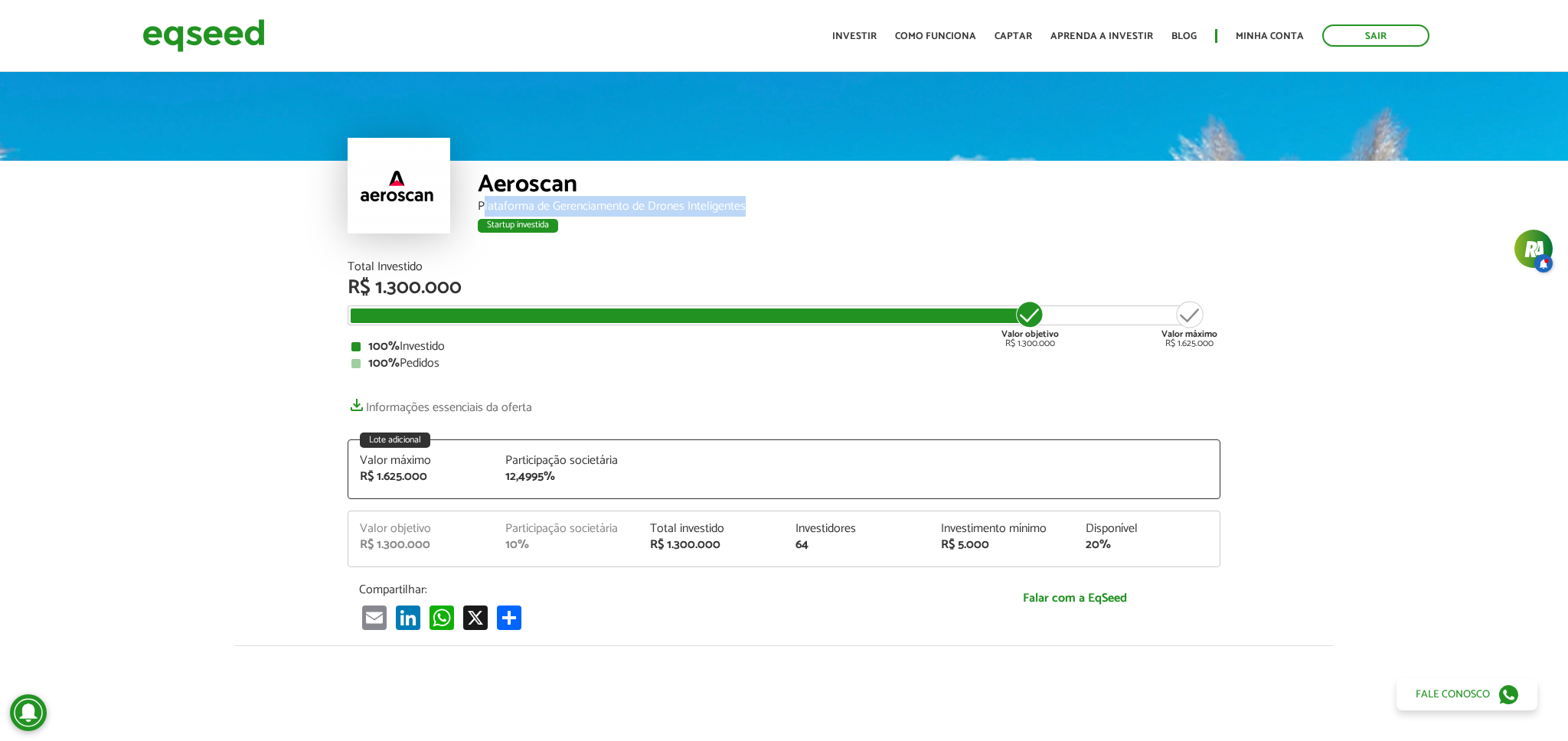
drag, startPoint x: 482, startPoint y: 207, endPoint x: 769, endPoint y: 213, distance: 287.1
click at [769, 213] on div "Aeroscan Plataforma de Gerenciamento de Drones Inteligentes Startup investida" at bounding box center [849, 211] width 743 height 101
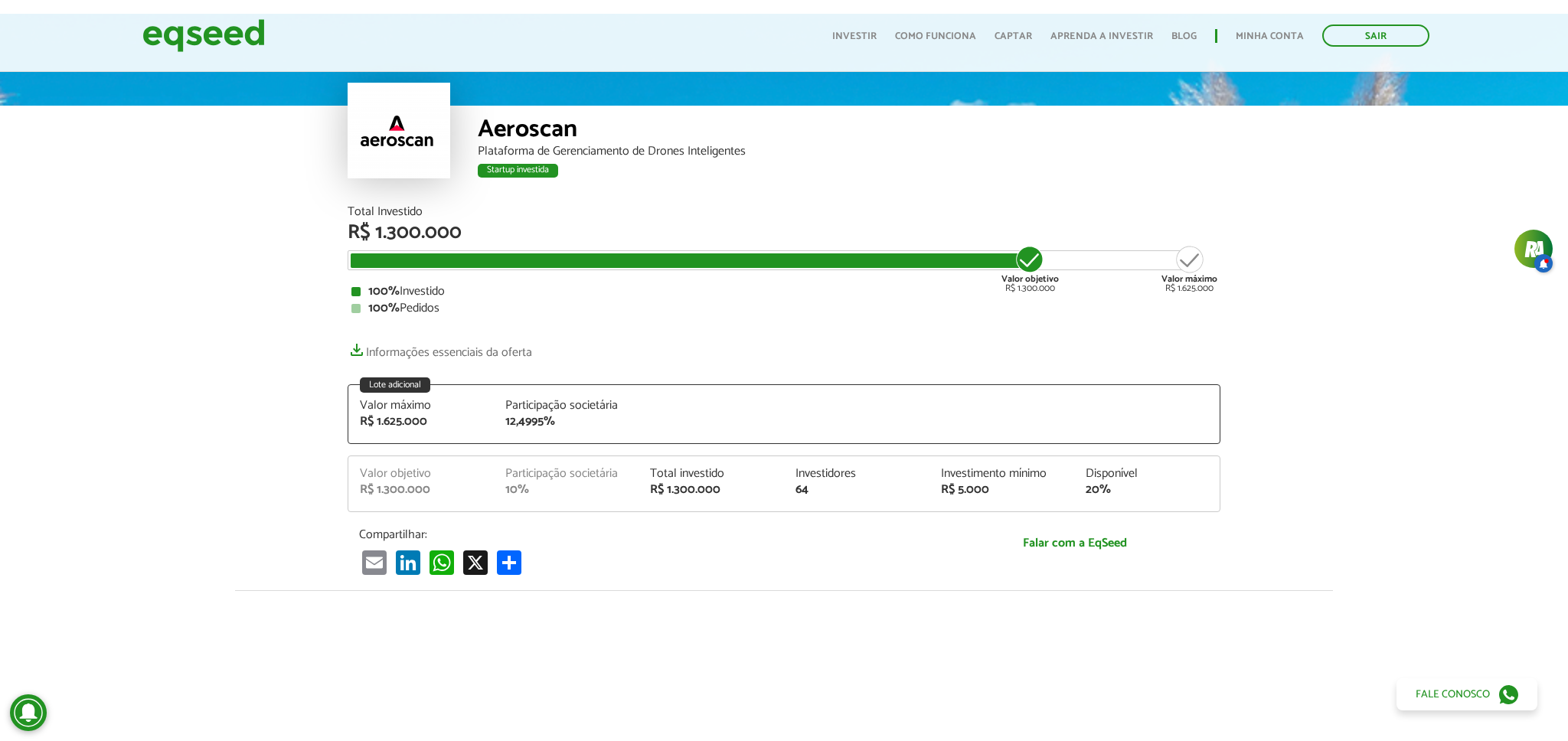
scroll to position [60, 0]
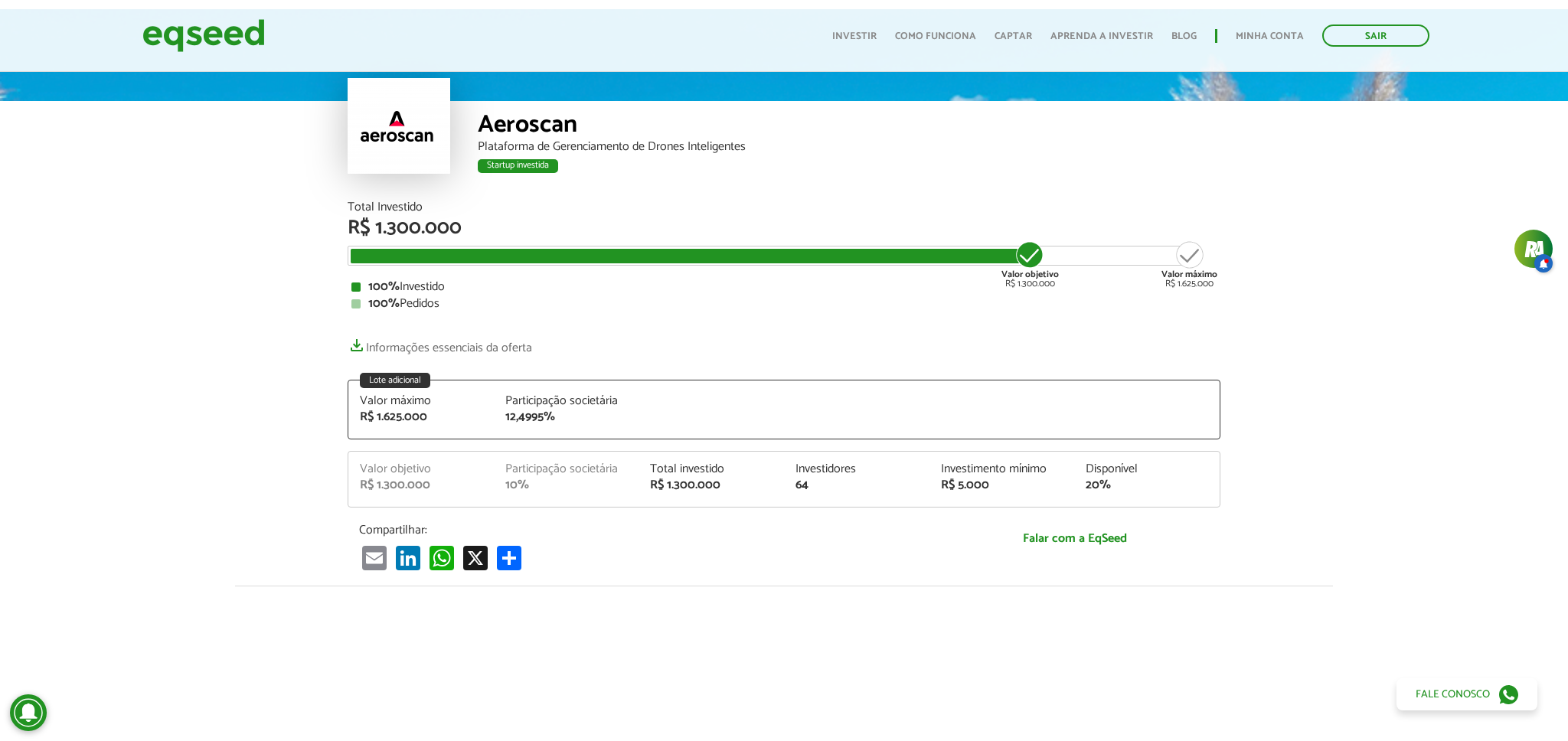
click at [804, 492] on div "64" at bounding box center [857, 485] width 122 height 12
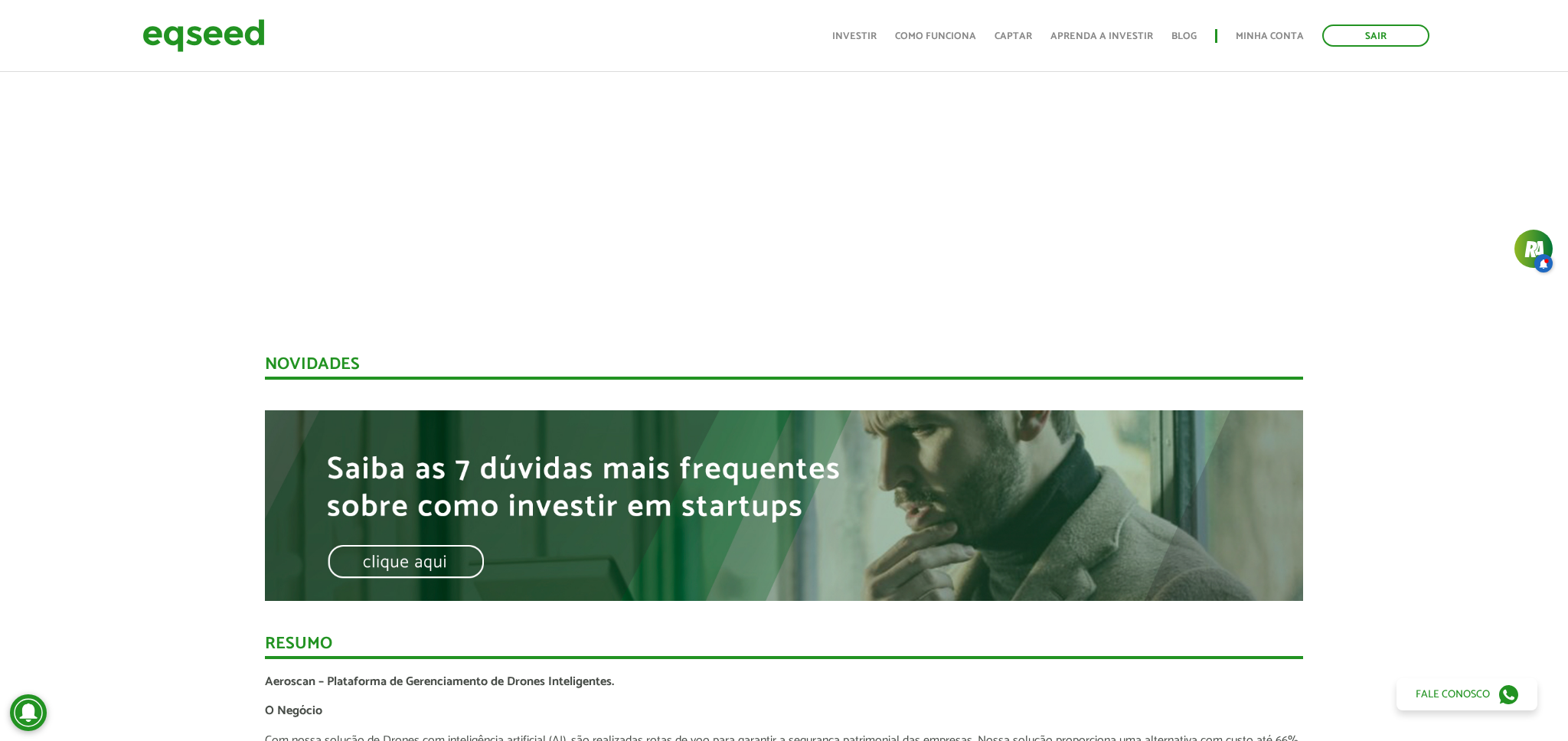
scroll to position [919, 0]
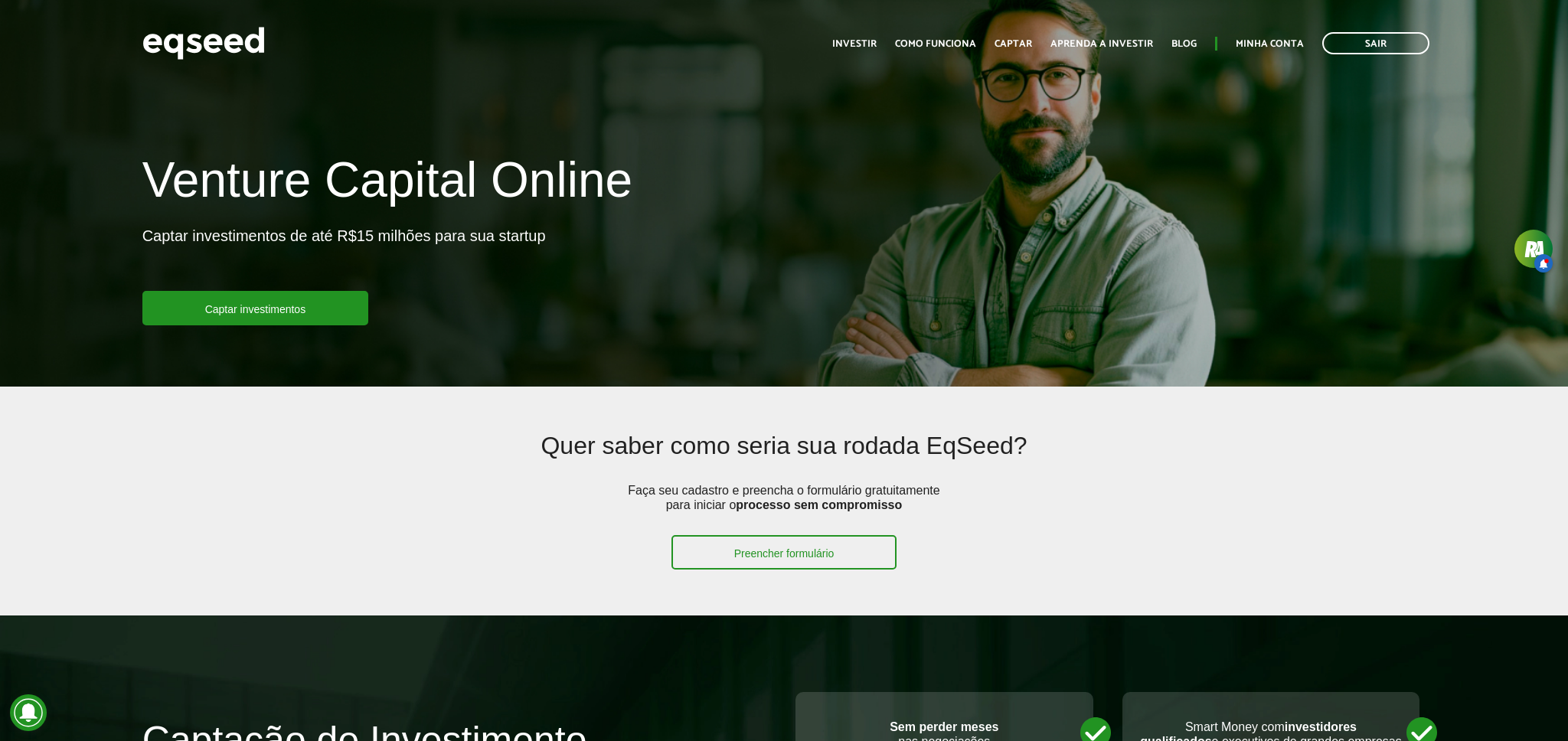
scroll to position [1259, 0]
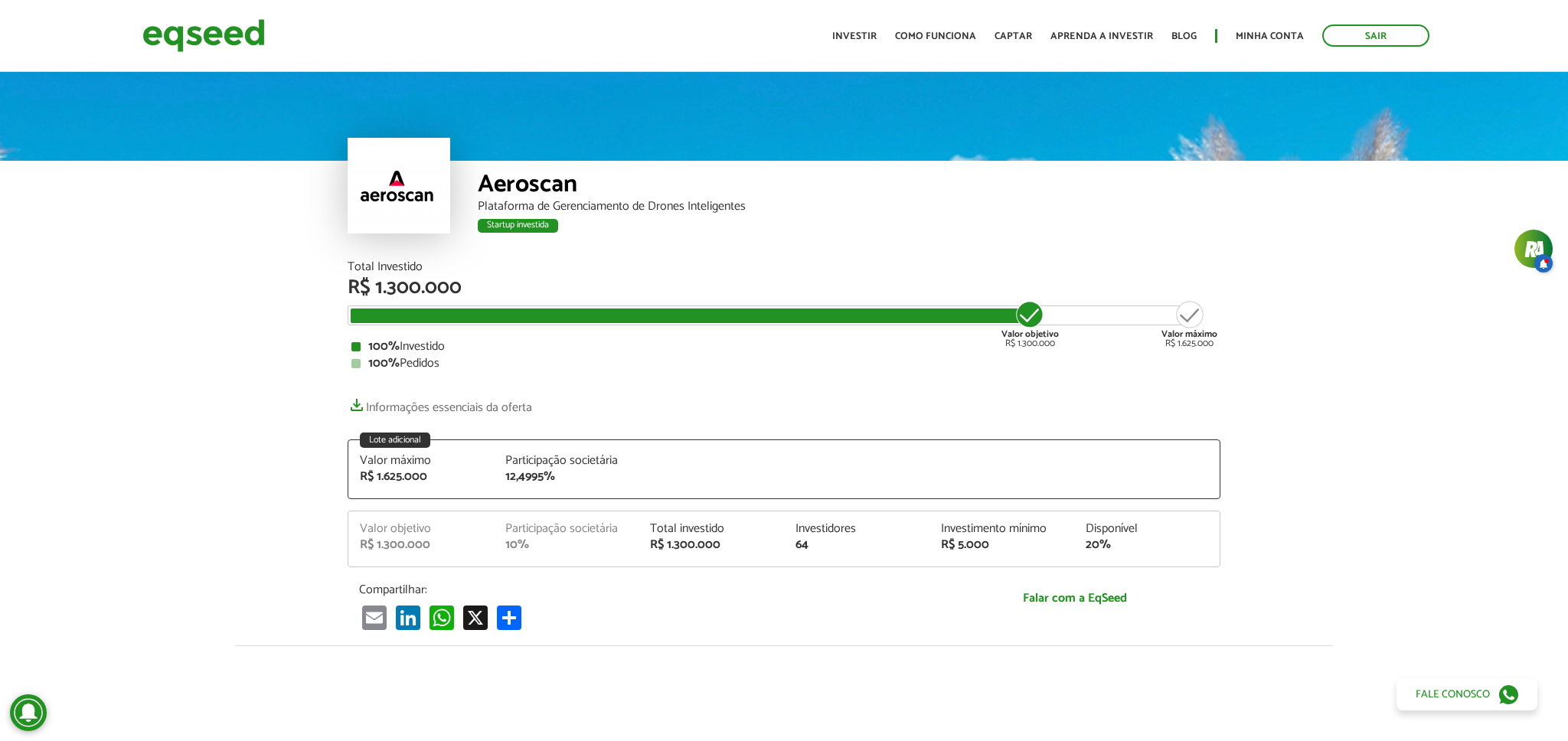
click at [651, 599] on div "Compartilhar: Email LinkedIn WhatsApp X Compartilhar" at bounding box center [638, 606] width 582 height 47
drag, startPoint x: 994, startPoint y: 322, endPoint x: 904, endPoint y: 319, distance: 90.0
click at [904, 309] on div "Valor objetivo R$ 1.300.000 Valor máximo R$ 1.625.000" at bounding box center [772, 309] width 844 height 0
drag, startPoint x: 904, startPoint y: 319, endPoint x: 897, endPoint y: 336, distance: 18.4
click at [903, 319] on div at bounding box center [688, 316] width 675 height 14
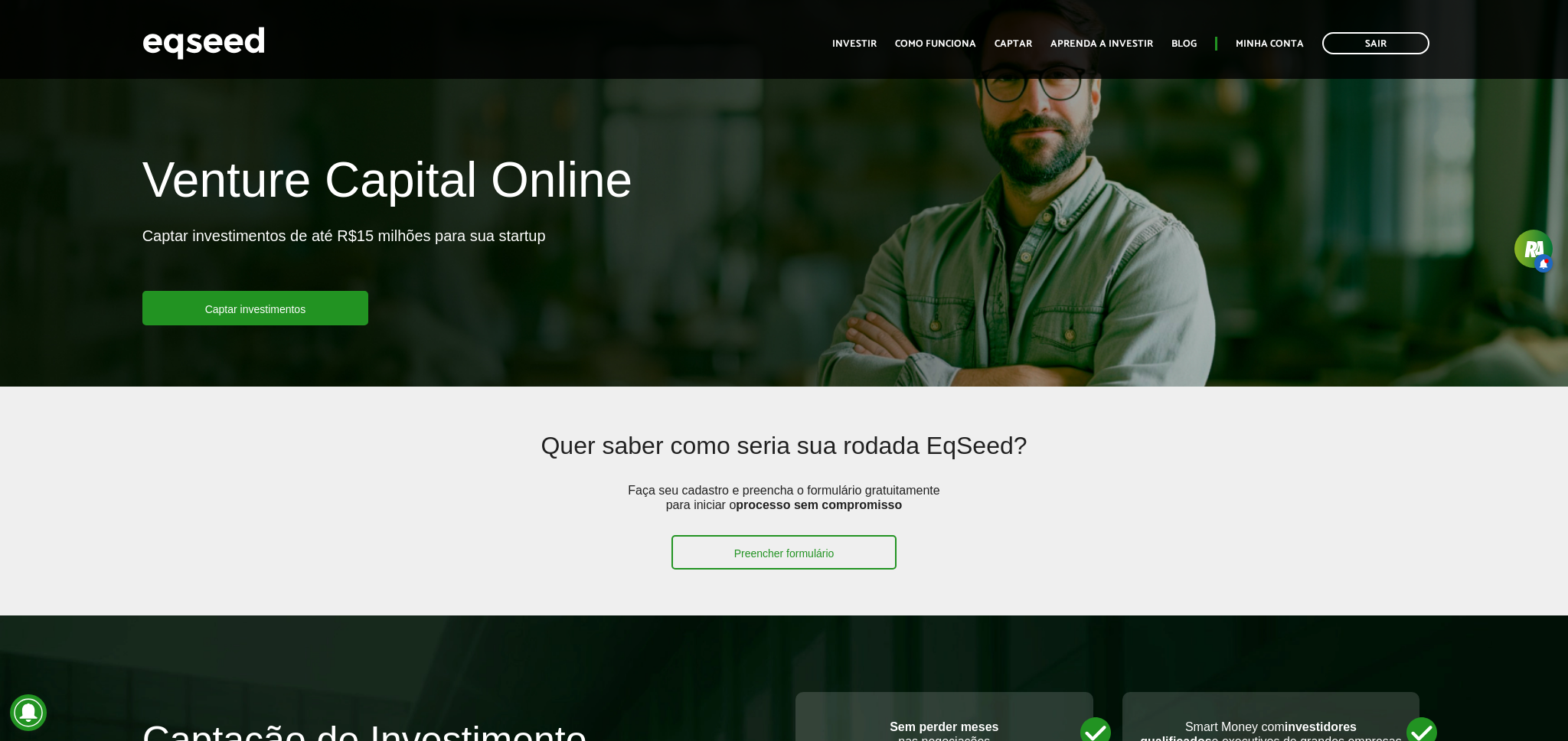
scroll to position [1259, 0]
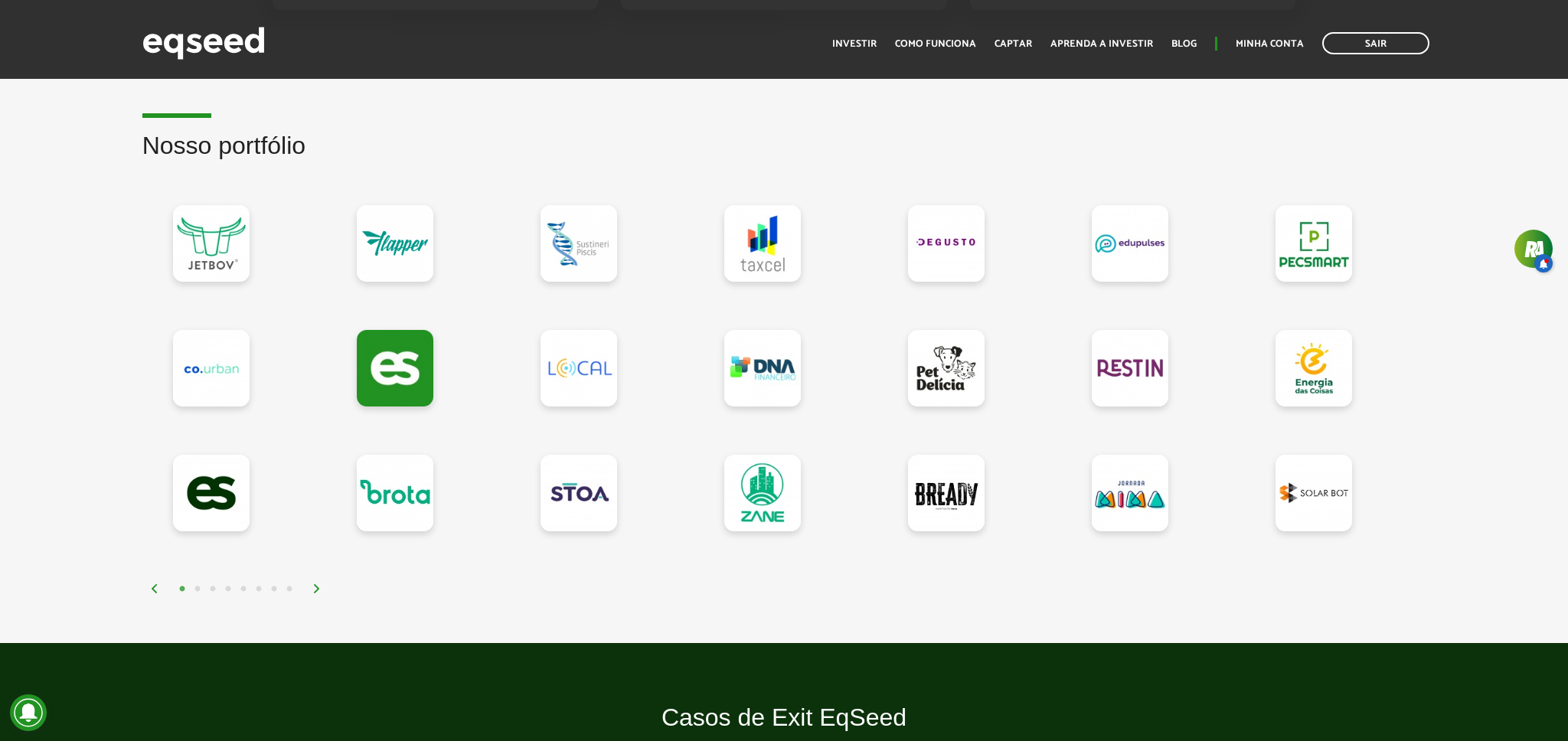
click at [198, 591] on button "2" at bounding box center [197, 589] width 15 height 15
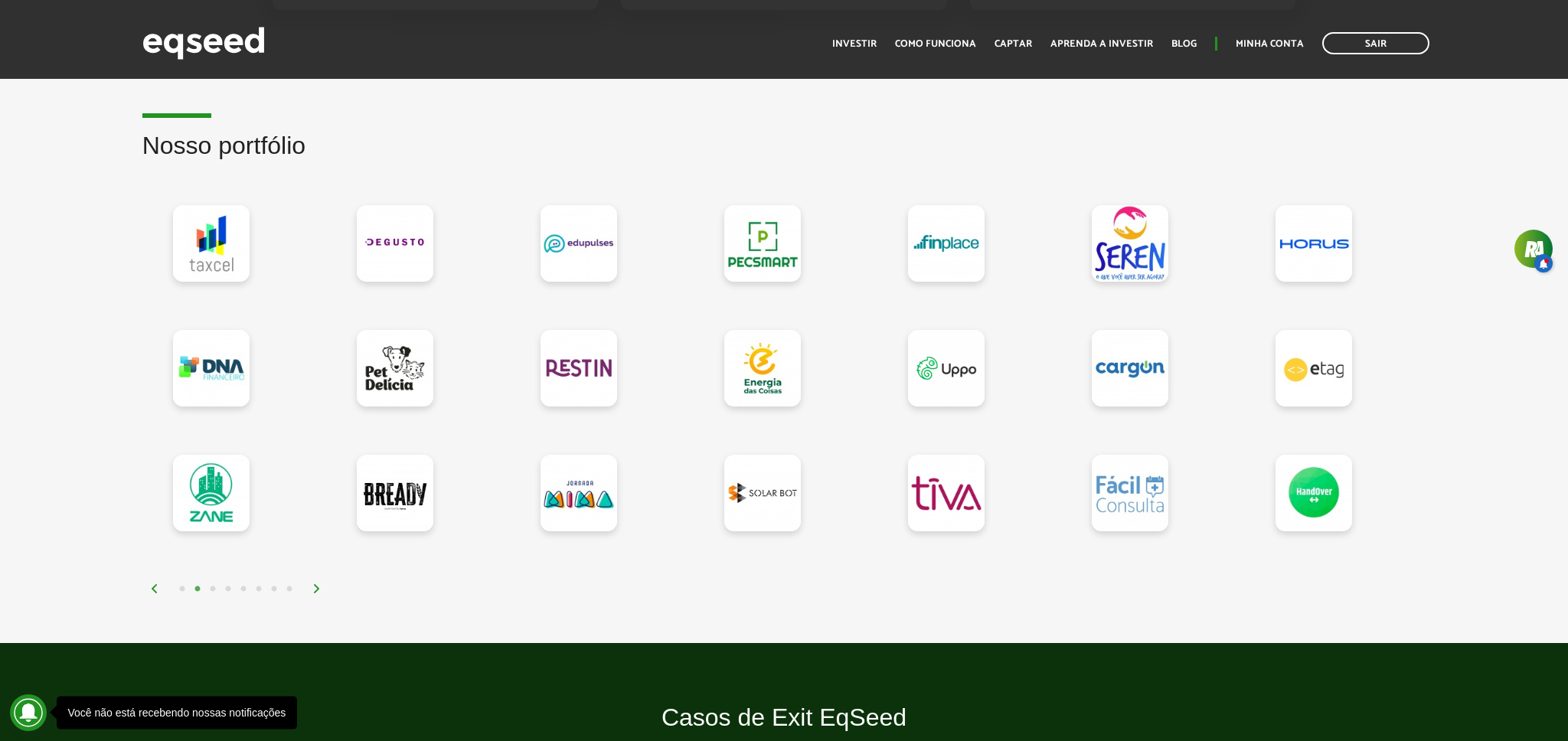
click at [212, 591] on button "3" at bounding box center [212, 589] width 15 height 15
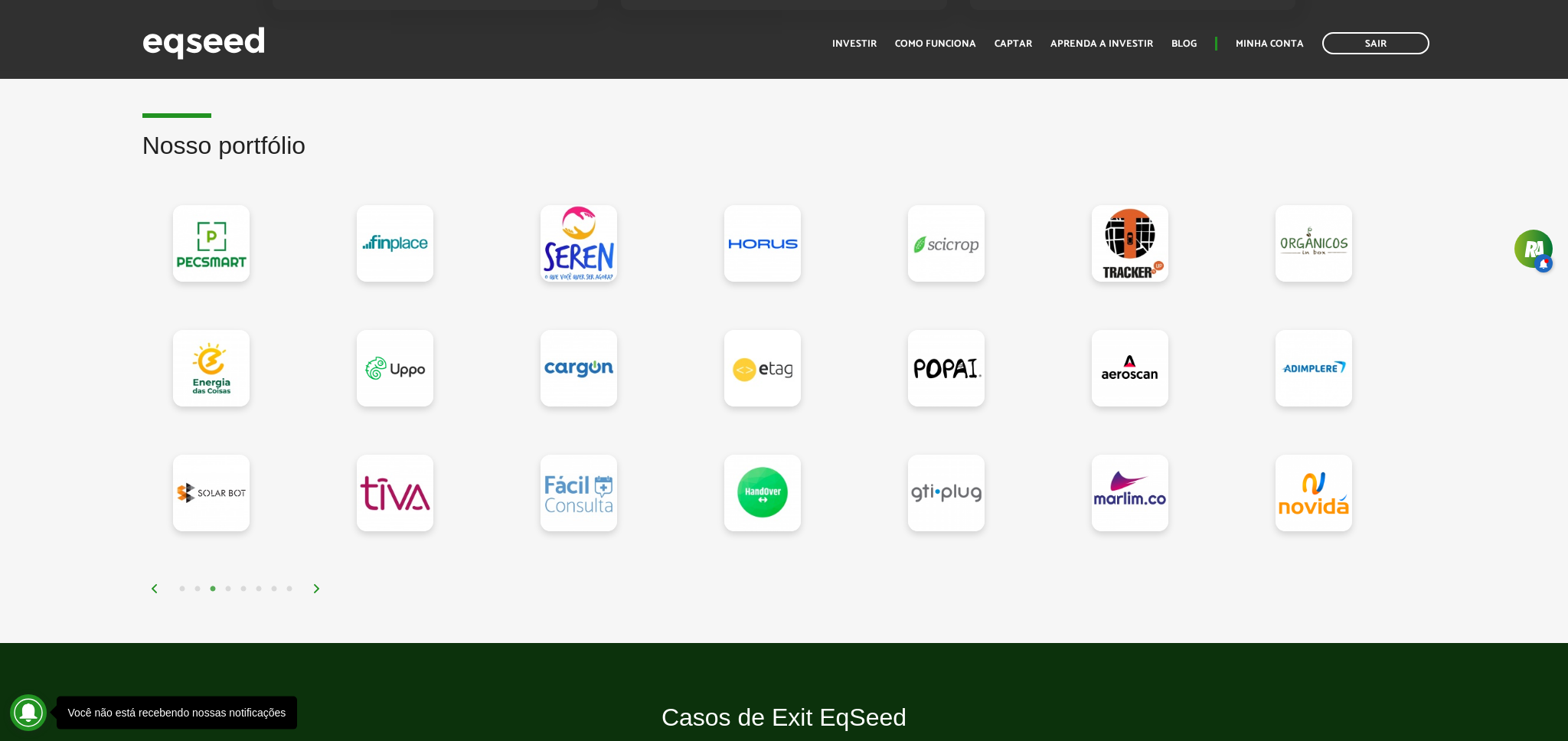
click at [233, 591] on button "4" at bounding box center [228, 589] width 15 height 15
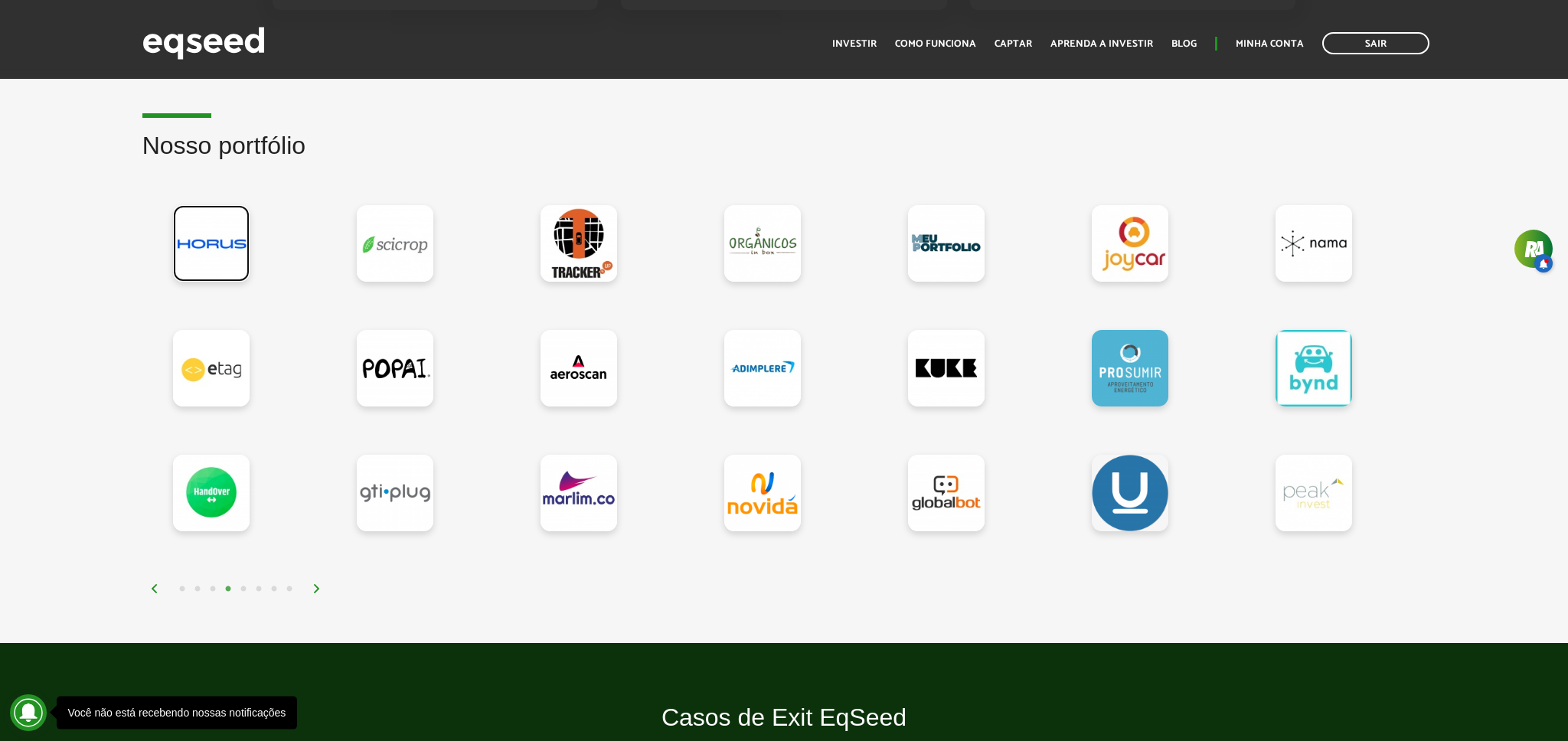
click at [218, 257] on link at bounding box center [211, 243] width 76 height 76
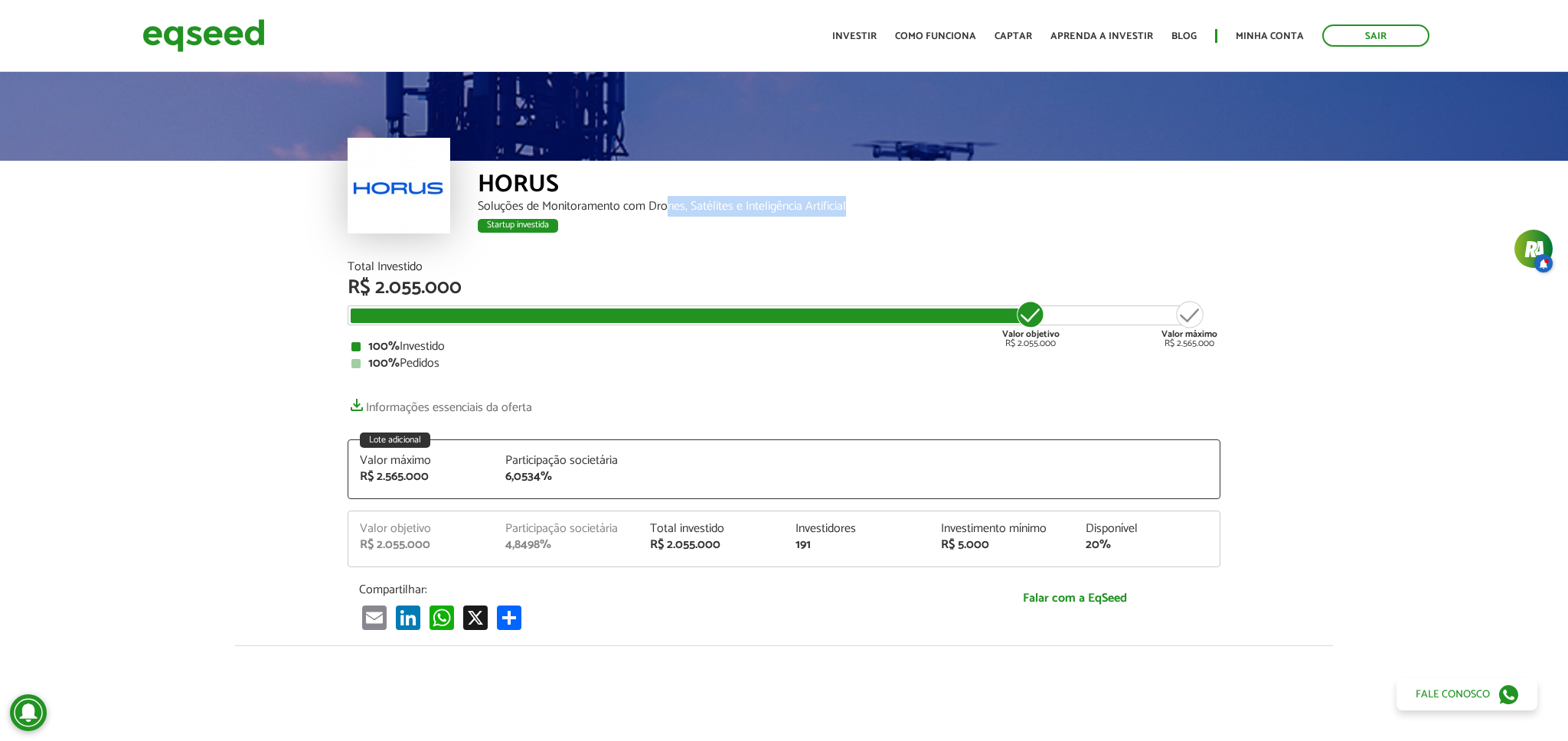
drag, startPoint x: 666, startPoint y: 208, endPoint x: 777, endPoint y: 270, distance: 127.1
click at [857, 214] on div "HORUS Soluções de Monitoramento com Drones, Satélites e Inteligência Artificial…" at bounding box center [849, 211] width 743 height 101
drag, startPoint x: 474, startPoint y: 181, endPoint x: 887, endPoint y: 212, distance: 414.2
click at [887, 212] on div "HORUS Soluções de Monitoramento com Drones, Satélites e Inteligência Artificial…" at bounding box center [784, 211] width 873 height 101
copy div "HORUS Soluções de Monitoramento com Drones, Satélites e Inteligência Artificial"
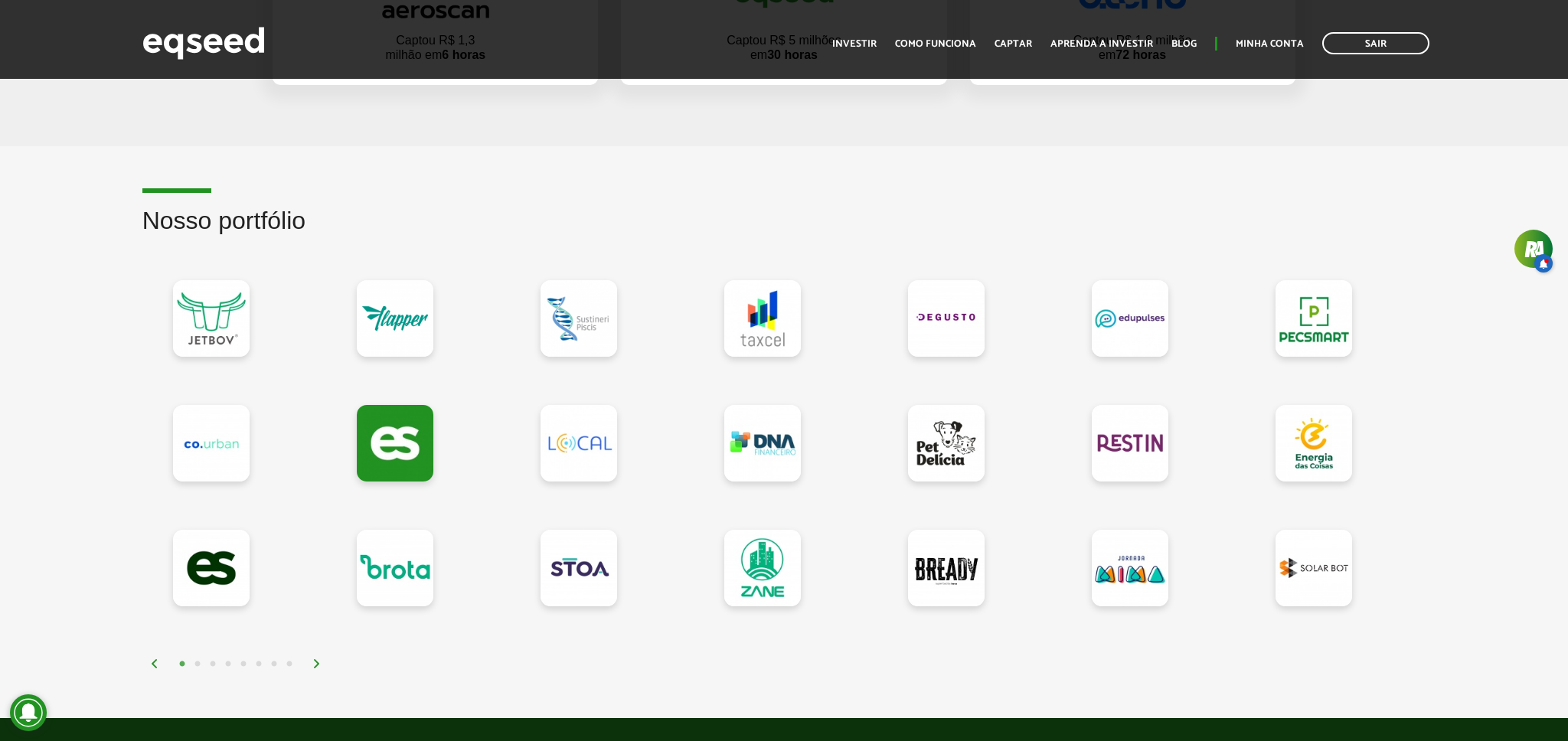
scroll to position [1188, 0]
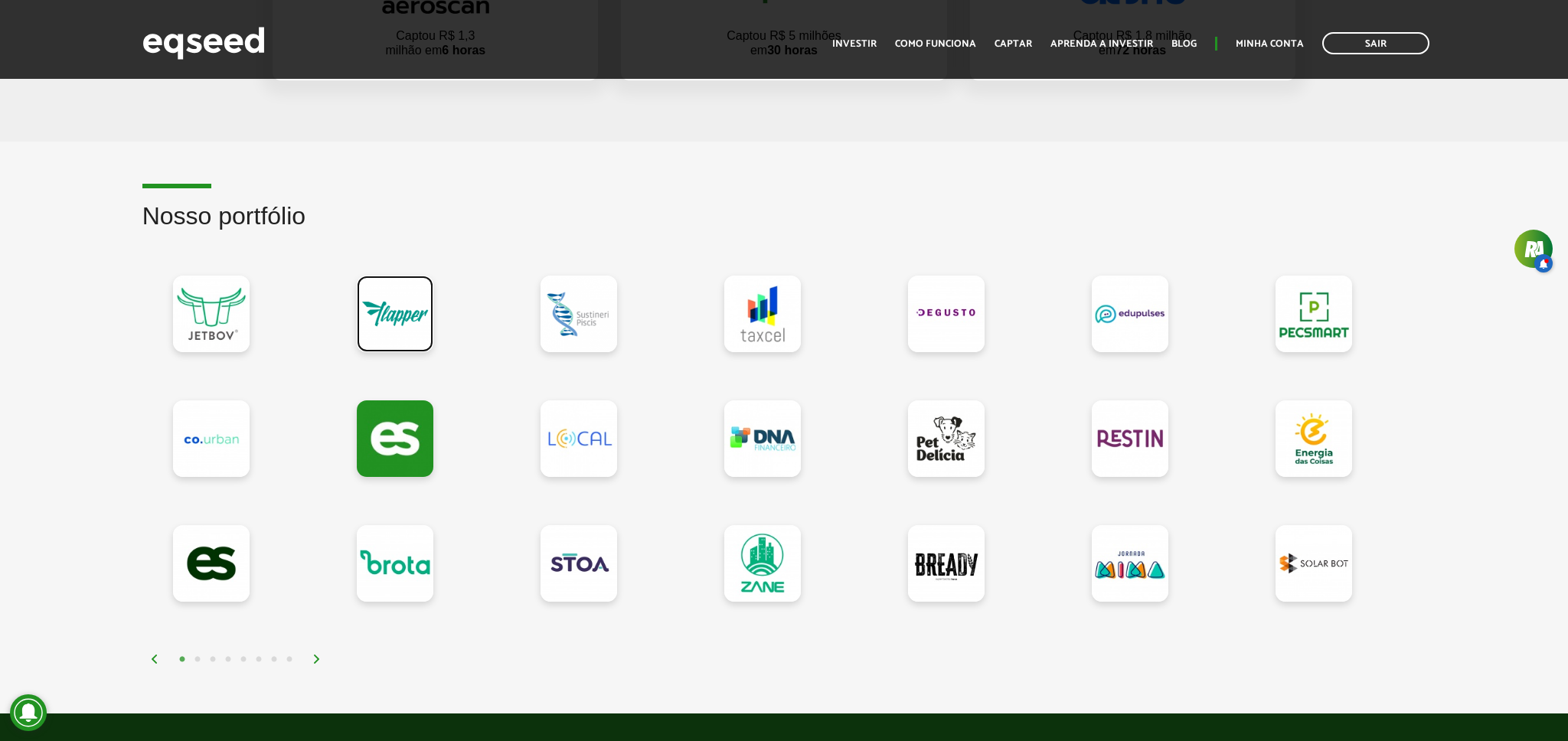
click at [400, 317] on link at bounding box center [395, 314] width 76 height 76
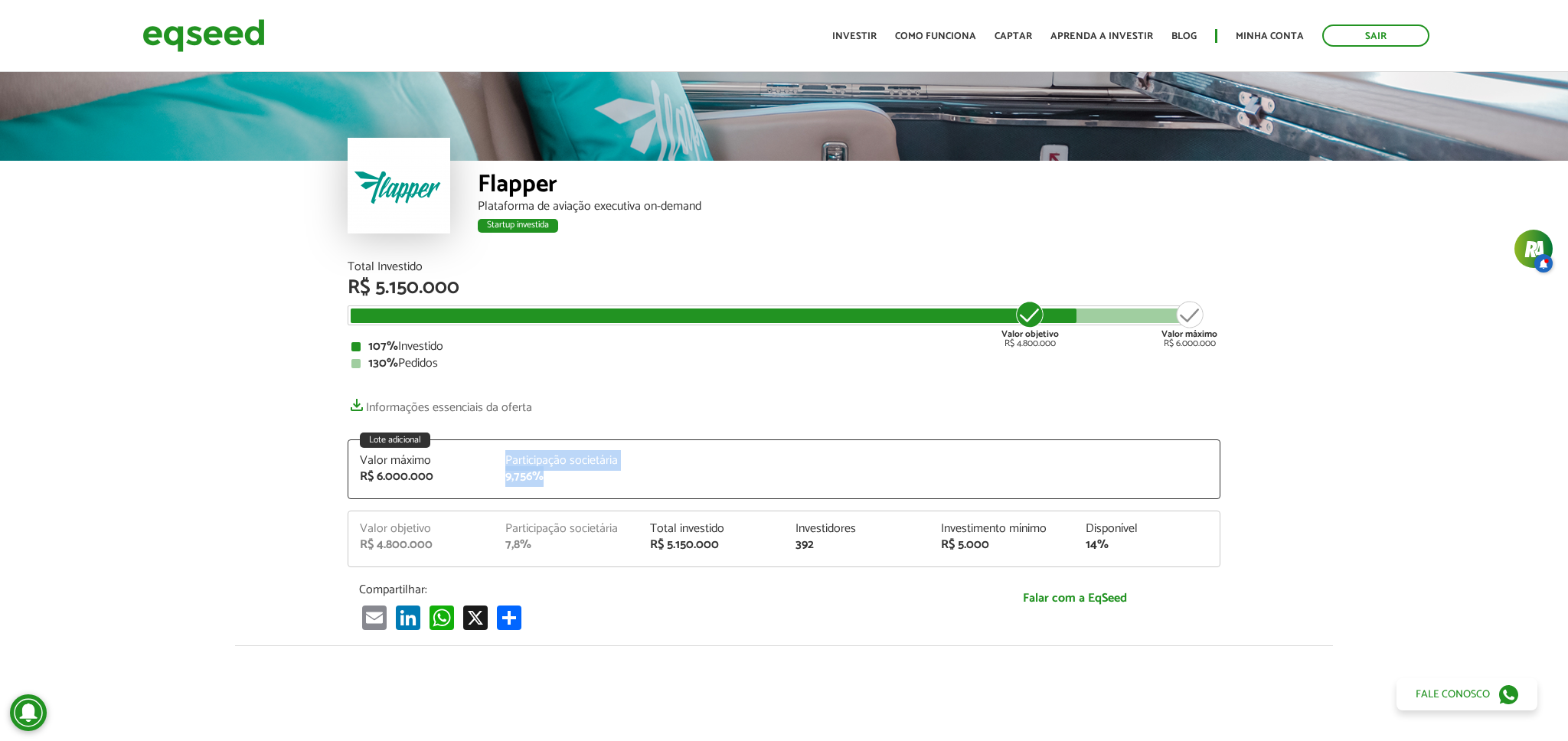
drag, startPoint x: 481, startPoint y: 475, endPoint x: 571, endPoint y: 474, distance: 90.0
click at [571, 474] on div "Valor máximo R$ 6.000.000 Participação societária 9,756%" at bounding box center [784, 476] width 871 height 43
click at [571, 473] on div "9,756%" at bounding box center [566, 476] width 122 height 12
drag, startPoint x: 562, startPoint y: 478, endPoint x: 309, endPoint y: 455, distance: 254.0
click at [309, 455] on article "Flapper Plataforma de aviação executiva on-demand Startup investida Startup inv…" at bounding box center [784, 619] width 1568 height 1099
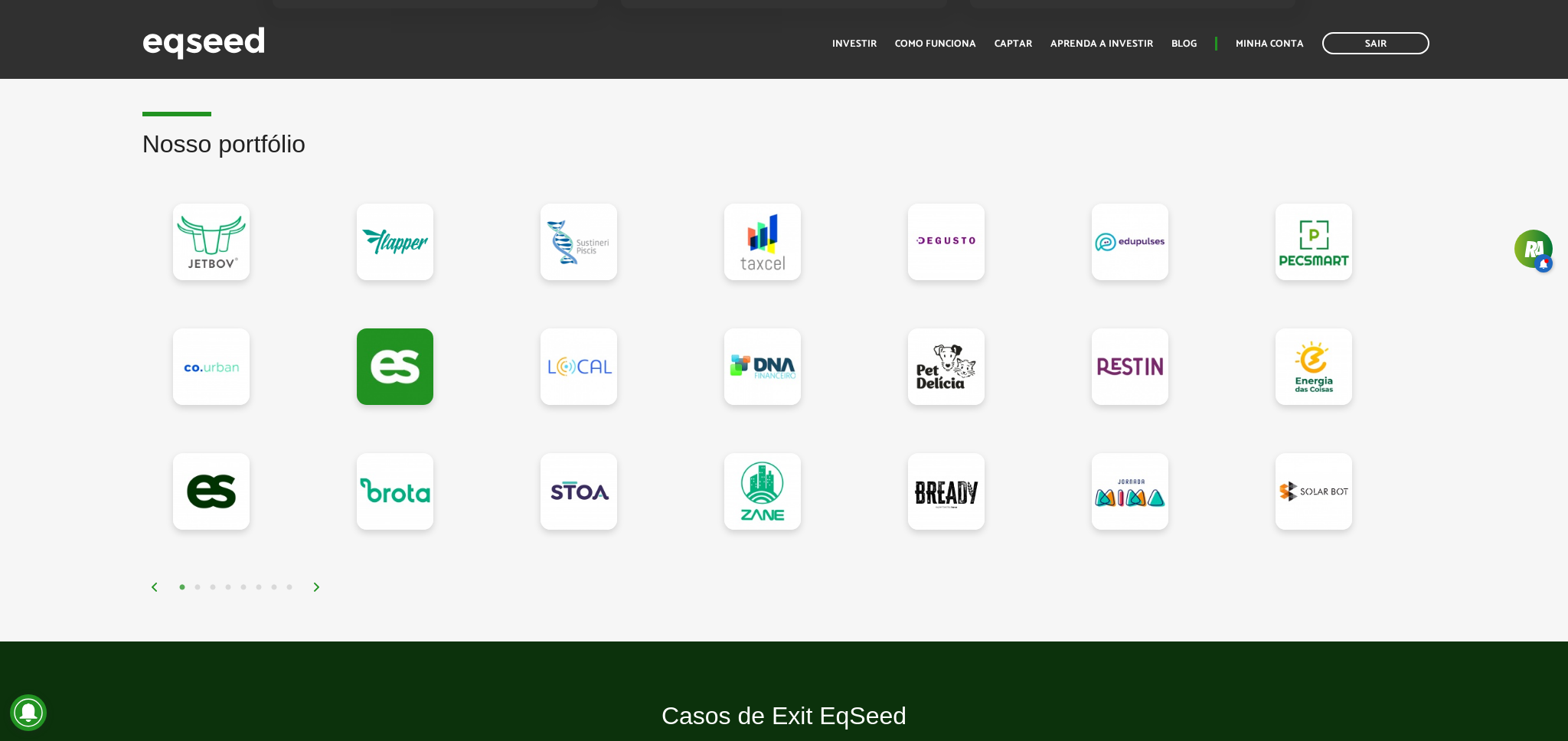
scroll to position [1257, 0]
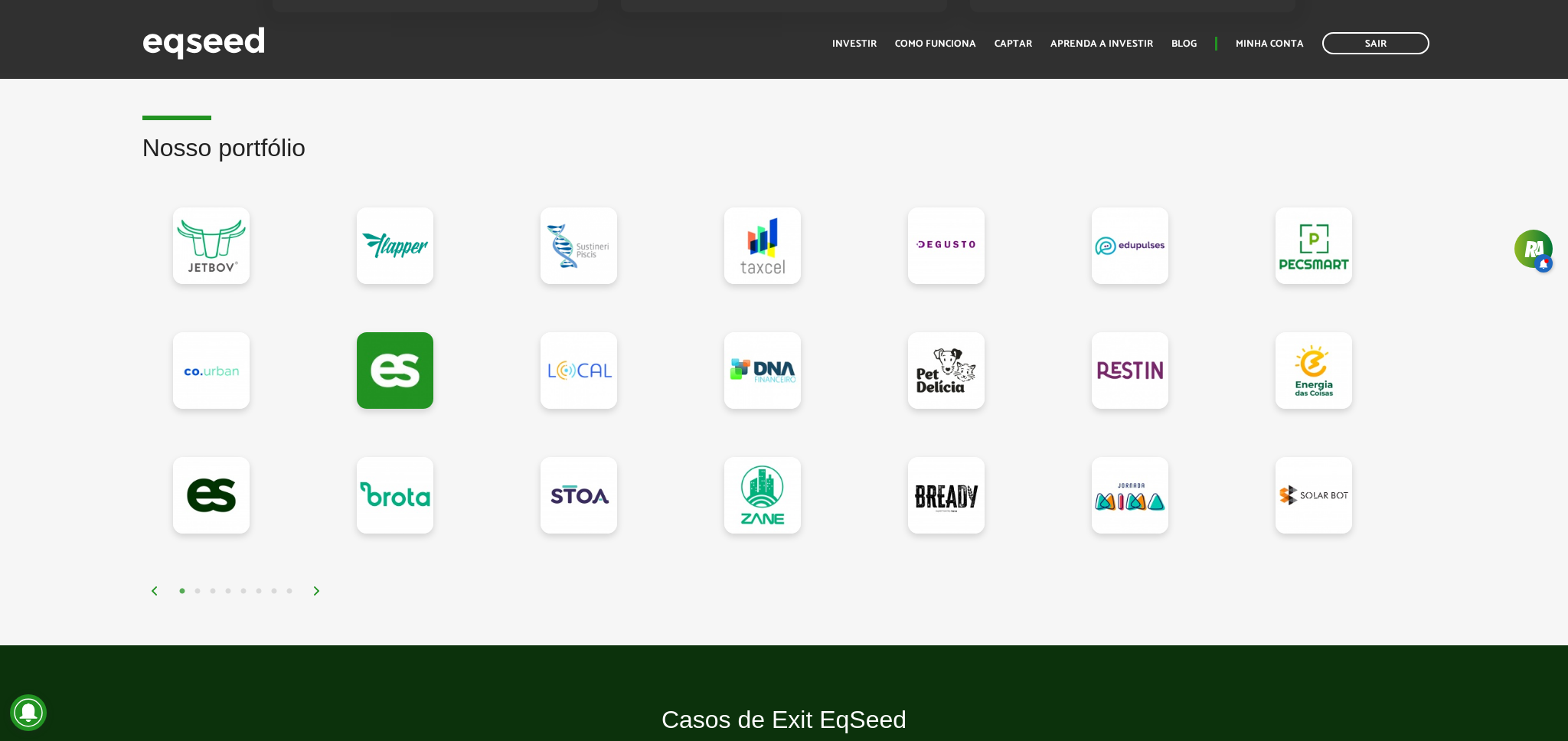
click at [199, 592] on button "2" at bounding box center [197, 591] width 15 height 15
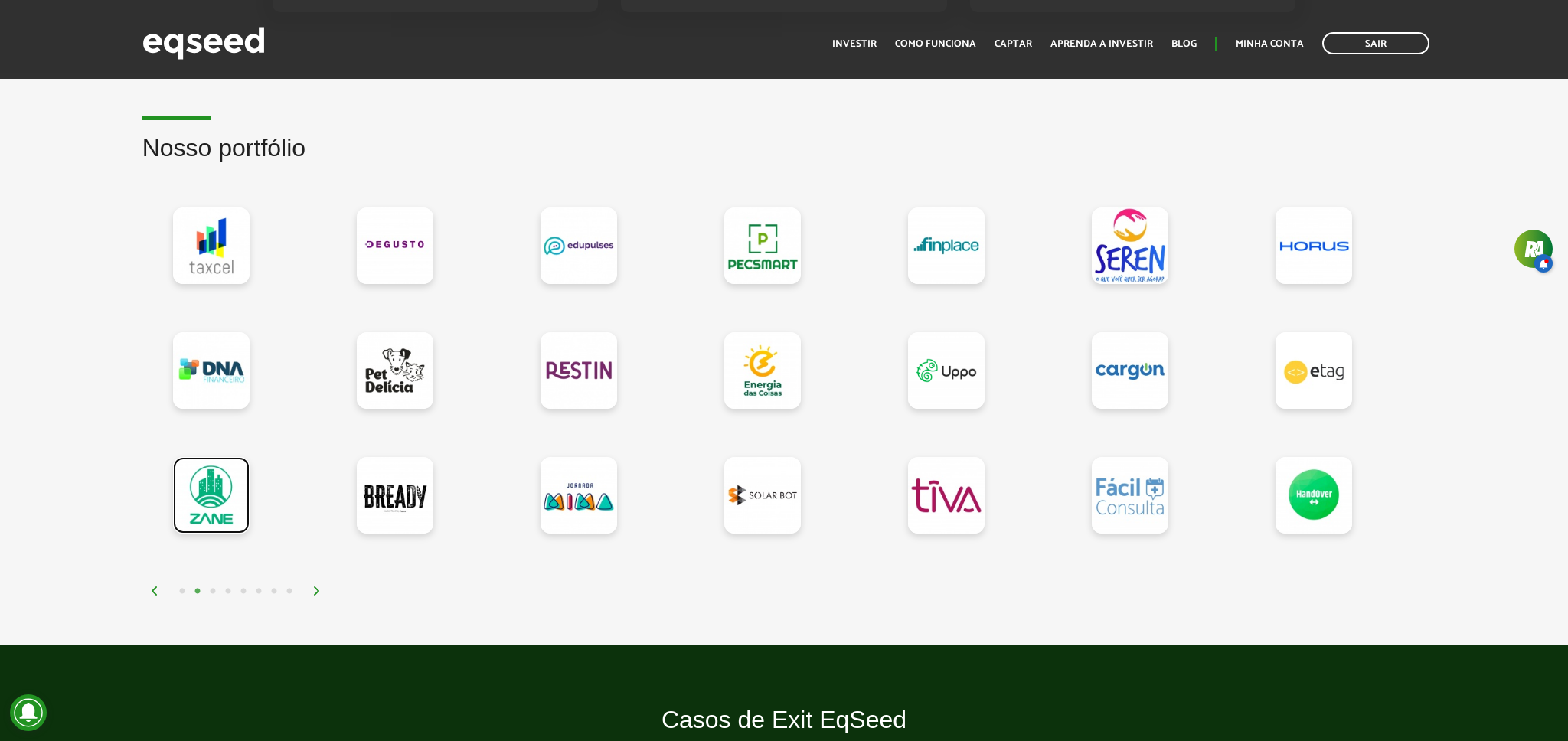
click at [218, 476] on link at bounding box center [211, 495] width 76 height 76
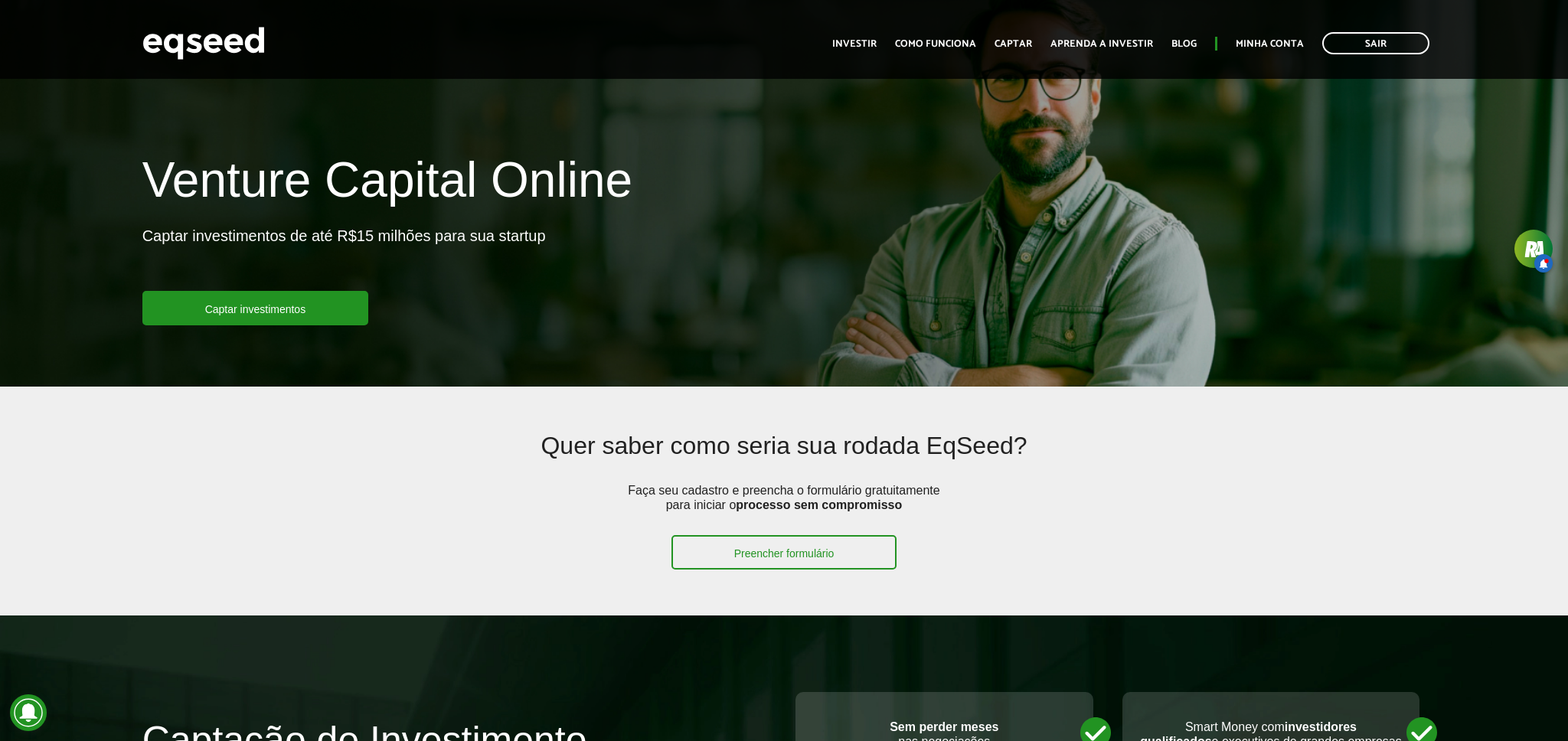
scroll to position [1257, 0]
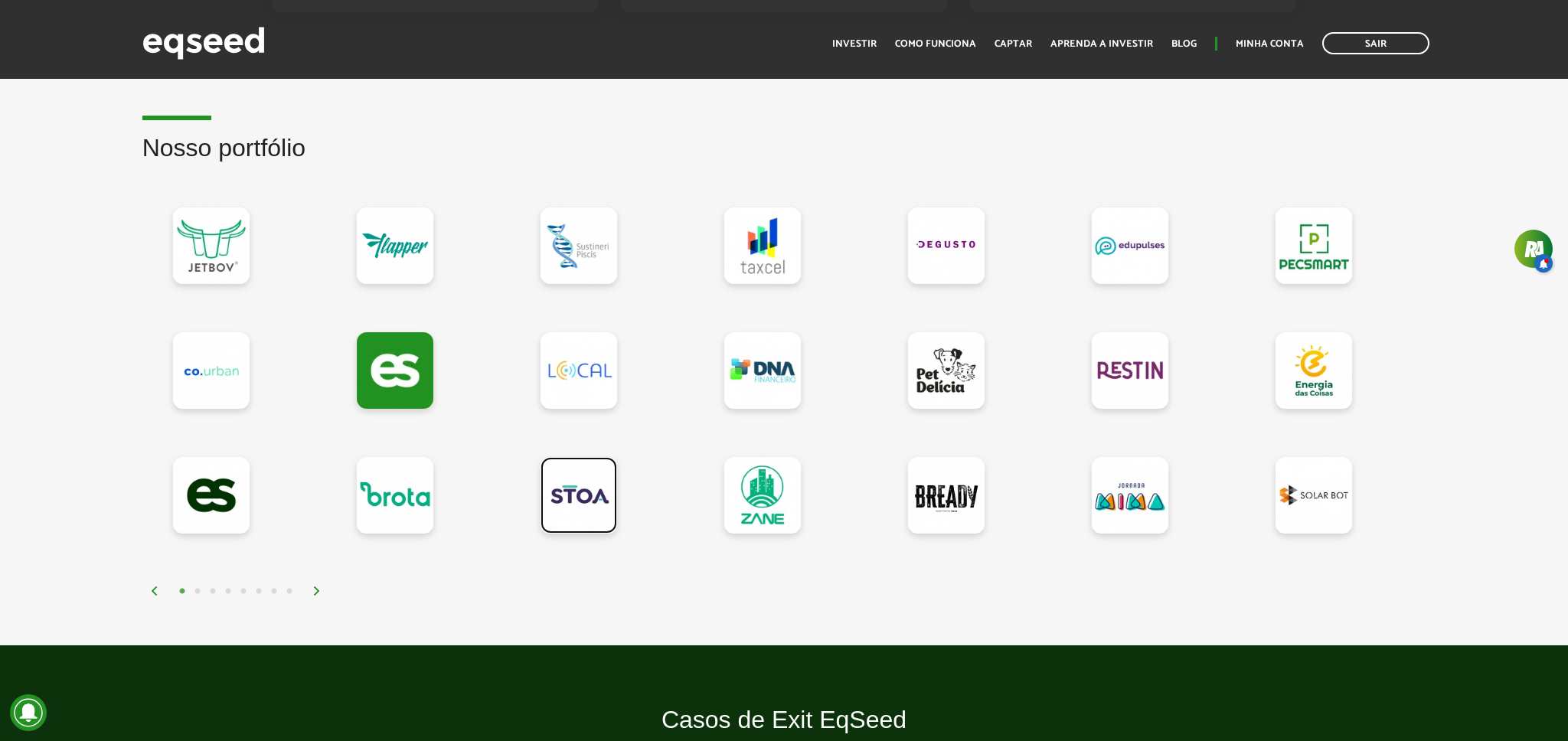
click at [575, 508] on link at bounding box center [578, 495] width 76 height 76
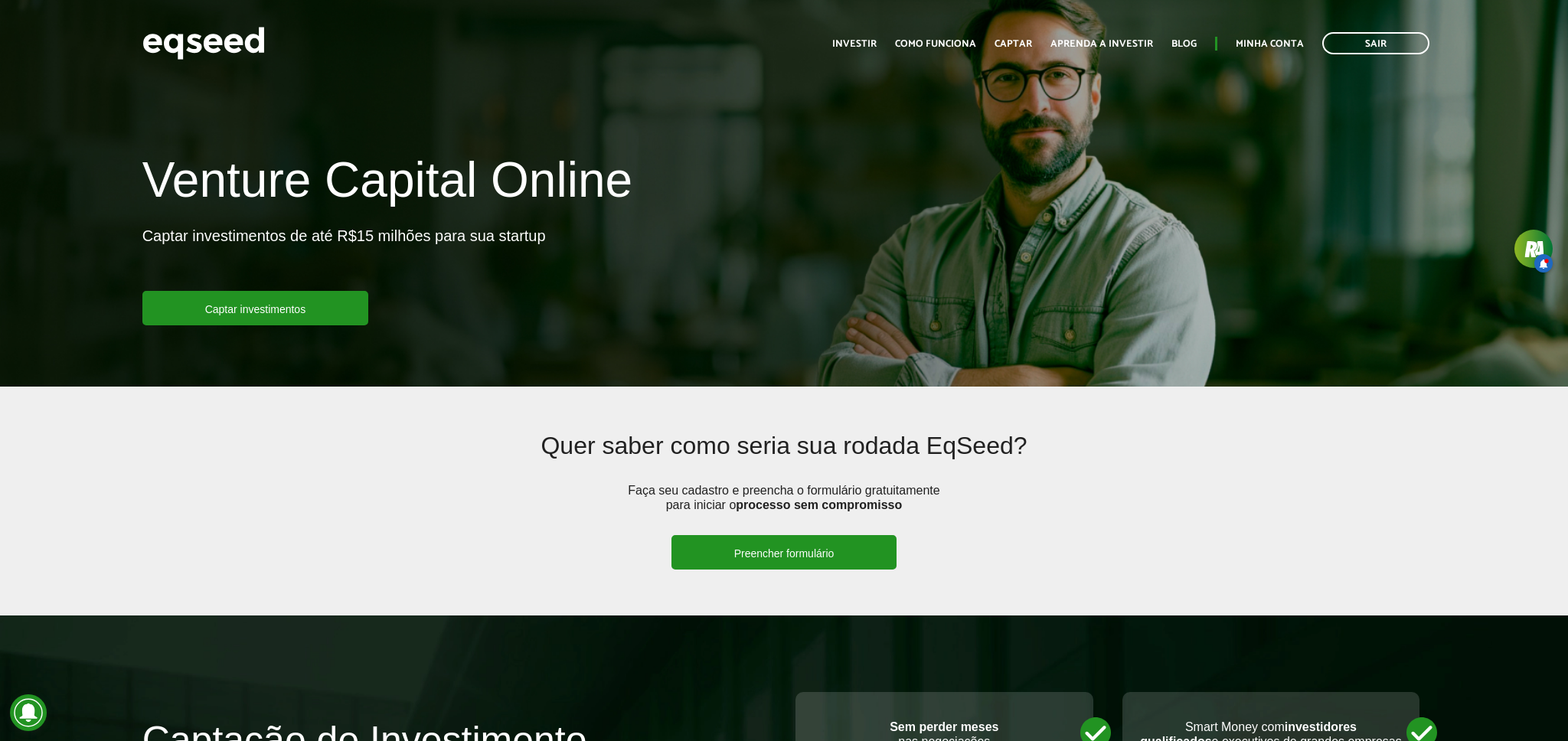
scroll to position [1257, 0]
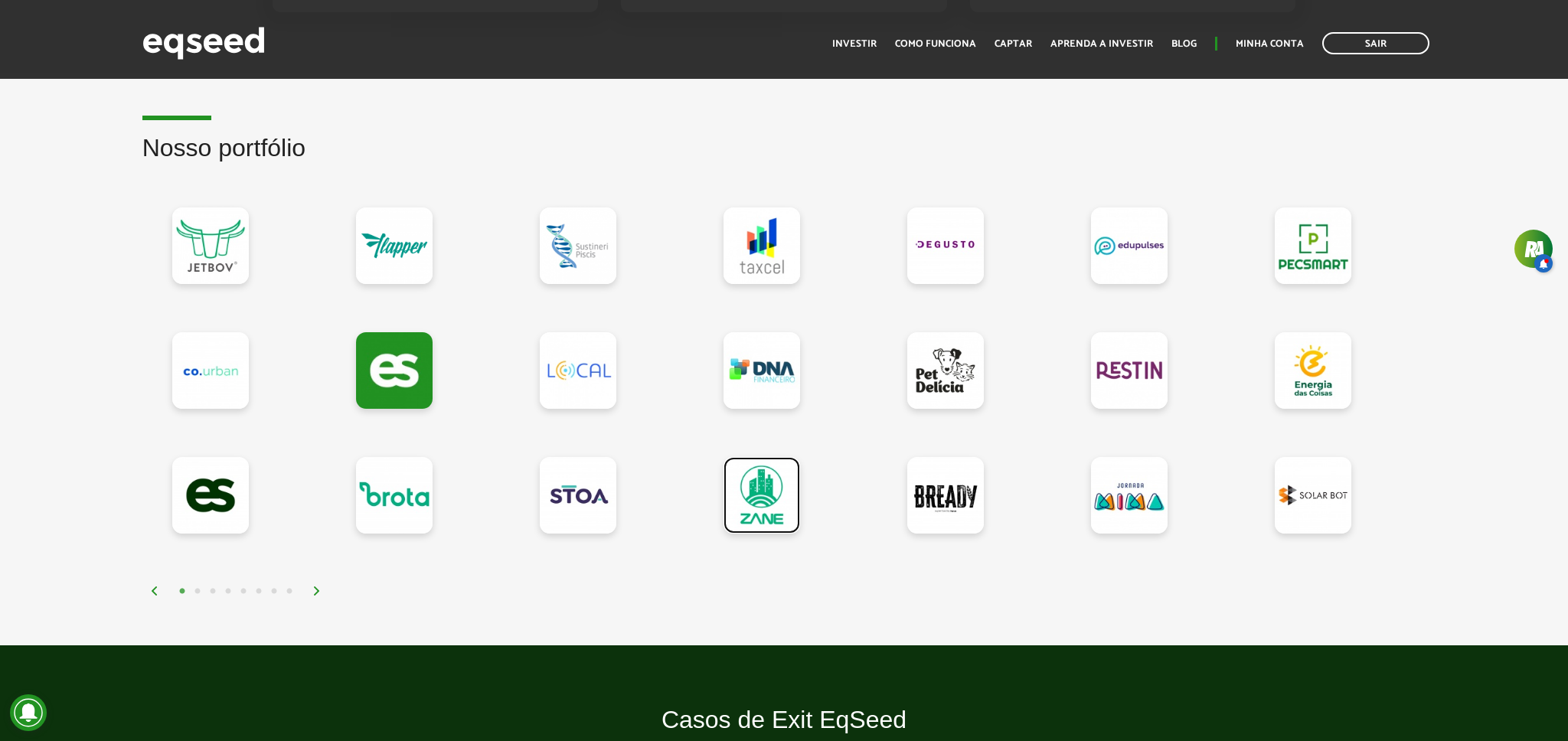
click at [741, 488] on link at bounding box center [761, 495] width 76 height 76
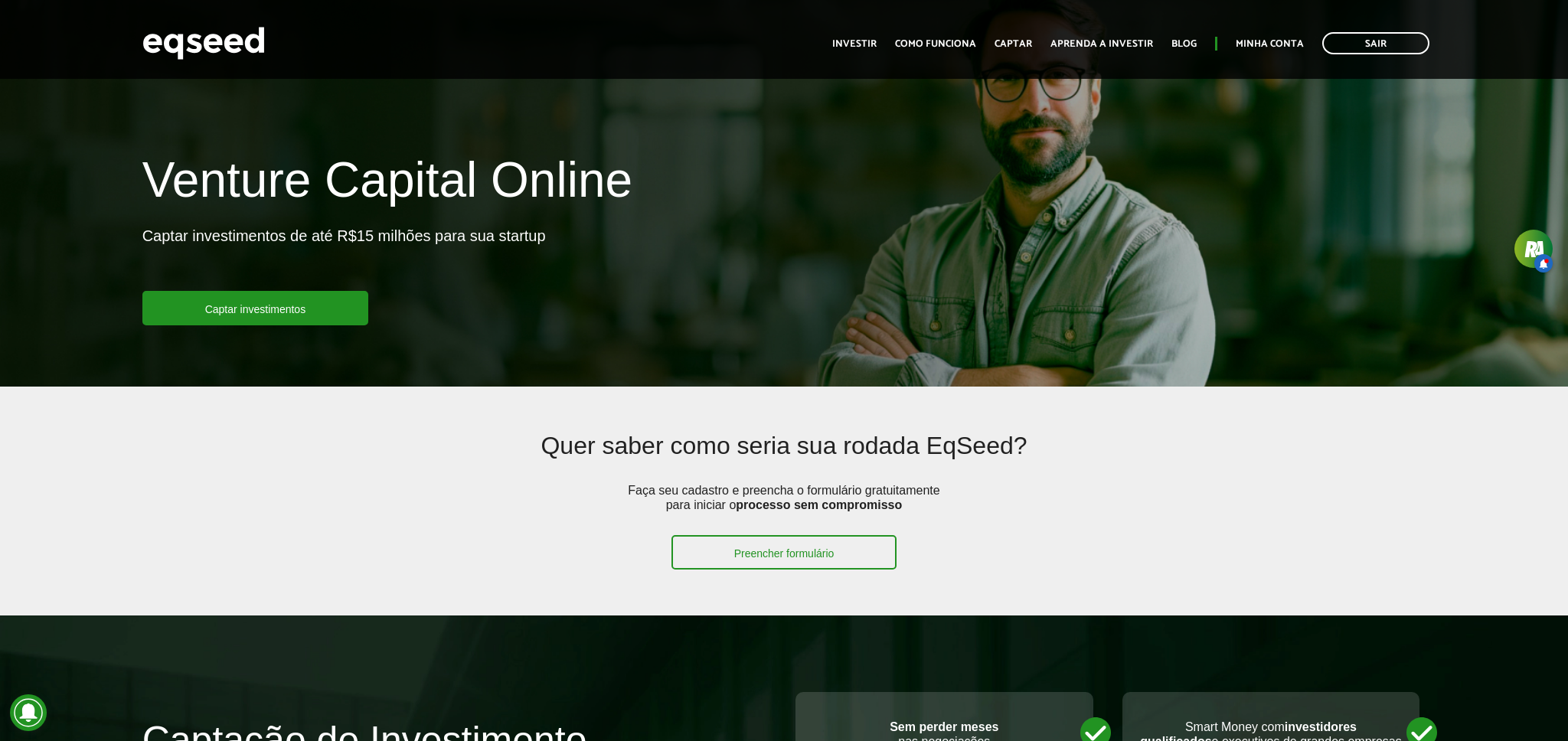
scroll to position [1257, 0]
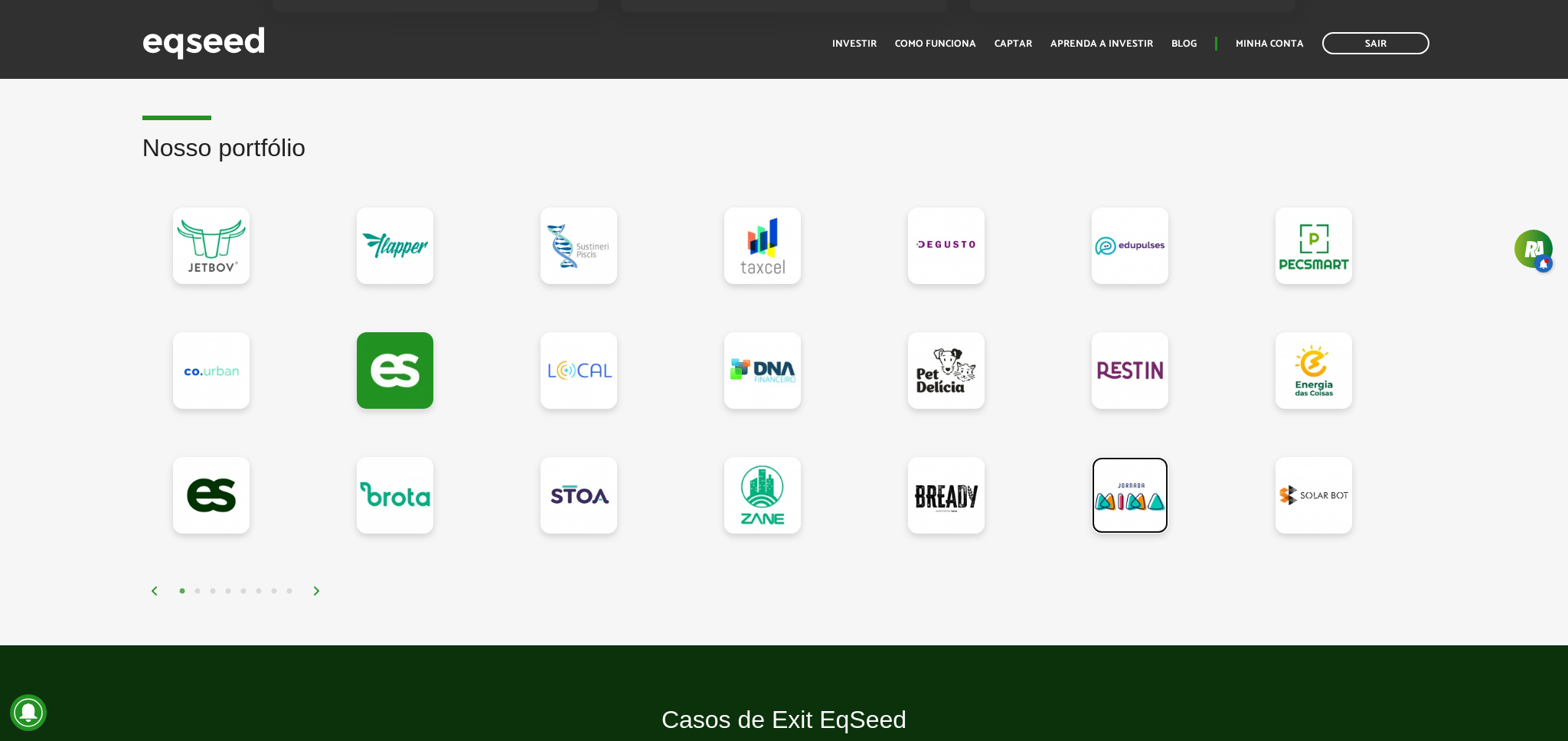
click at [1118, 508] on link at bounding box center [1130, 495] width 76 height 76
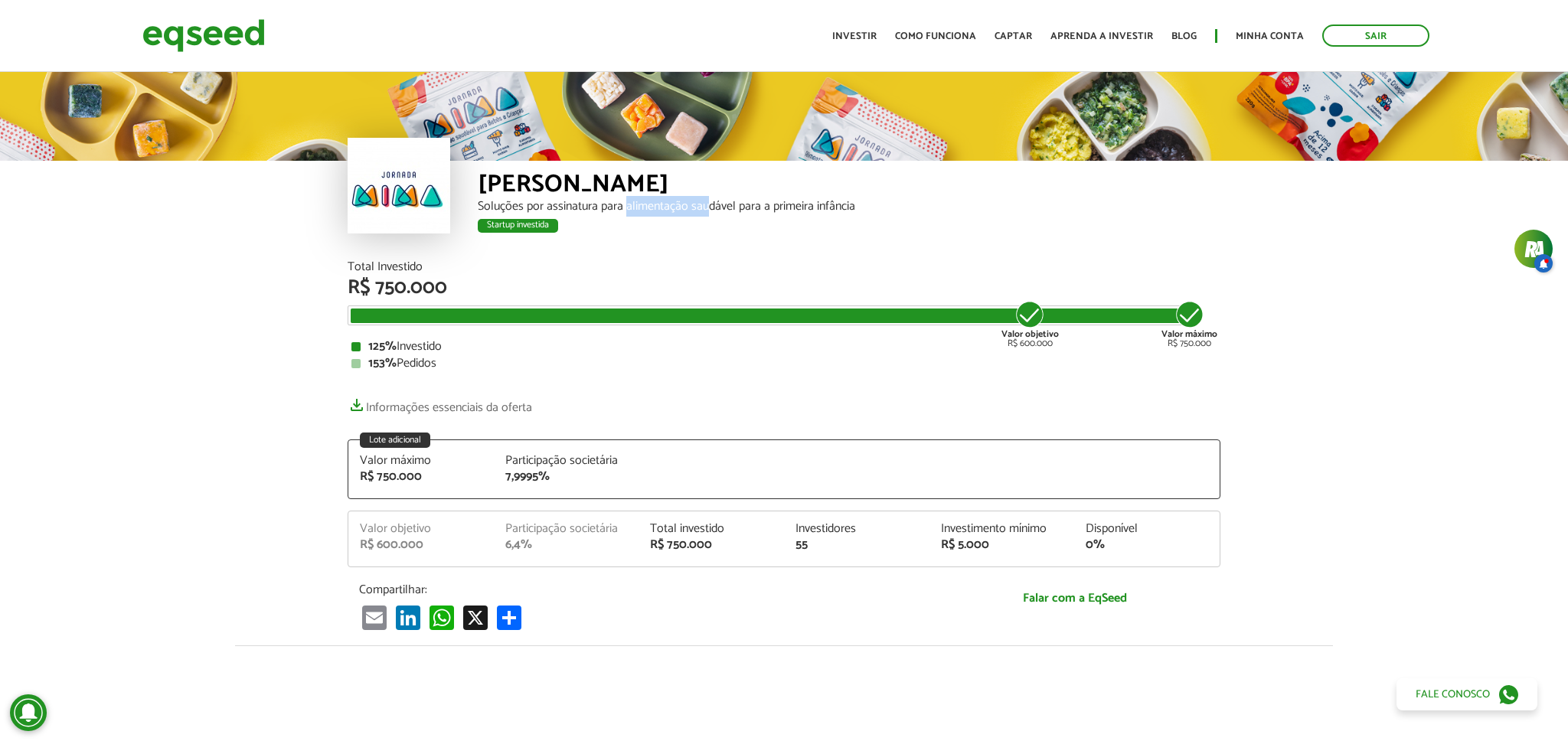
drag, startPoint x: 633, startPoint y: 200, endPoint x: 703, endPoint y: 205, distance: 70.2
click at [705, 204] on div "Soluções por assinatura para alimentação saudável para a primeira infância" at bounding box center [849, 206] width 743 height 12
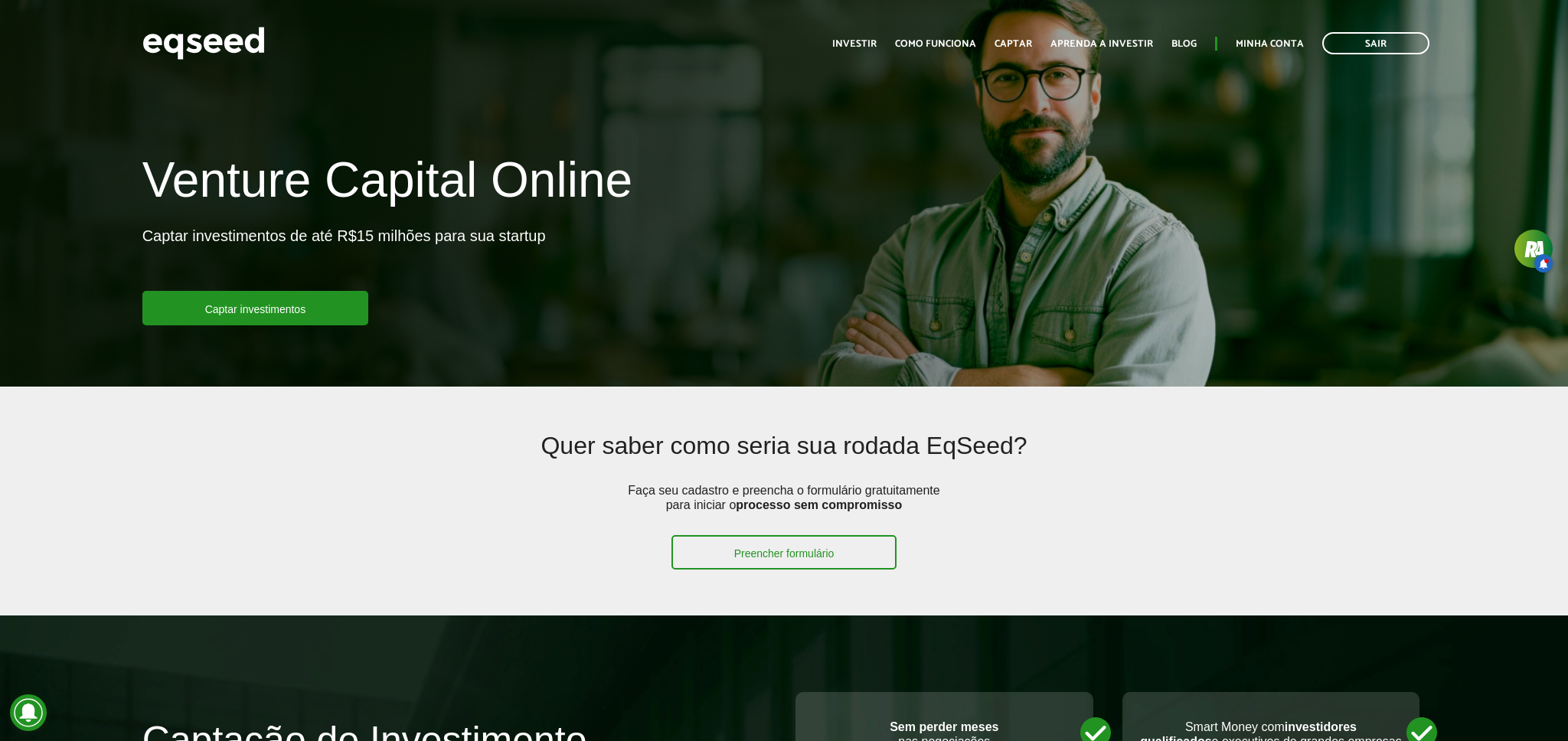
scroll to position [1257, 0]
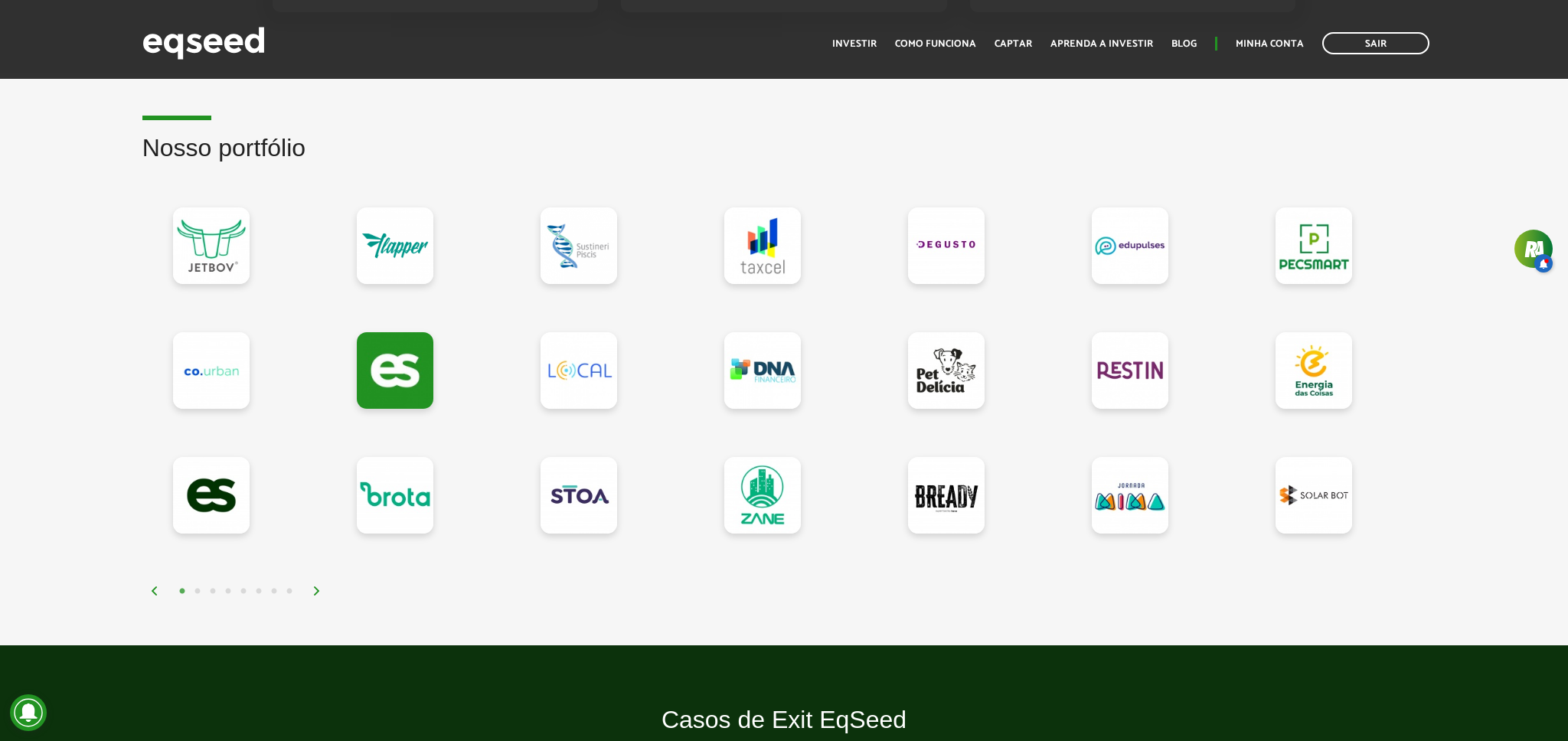
click at [229, 591] on button "4" at bounding box center [228, 591] width 15 height 15
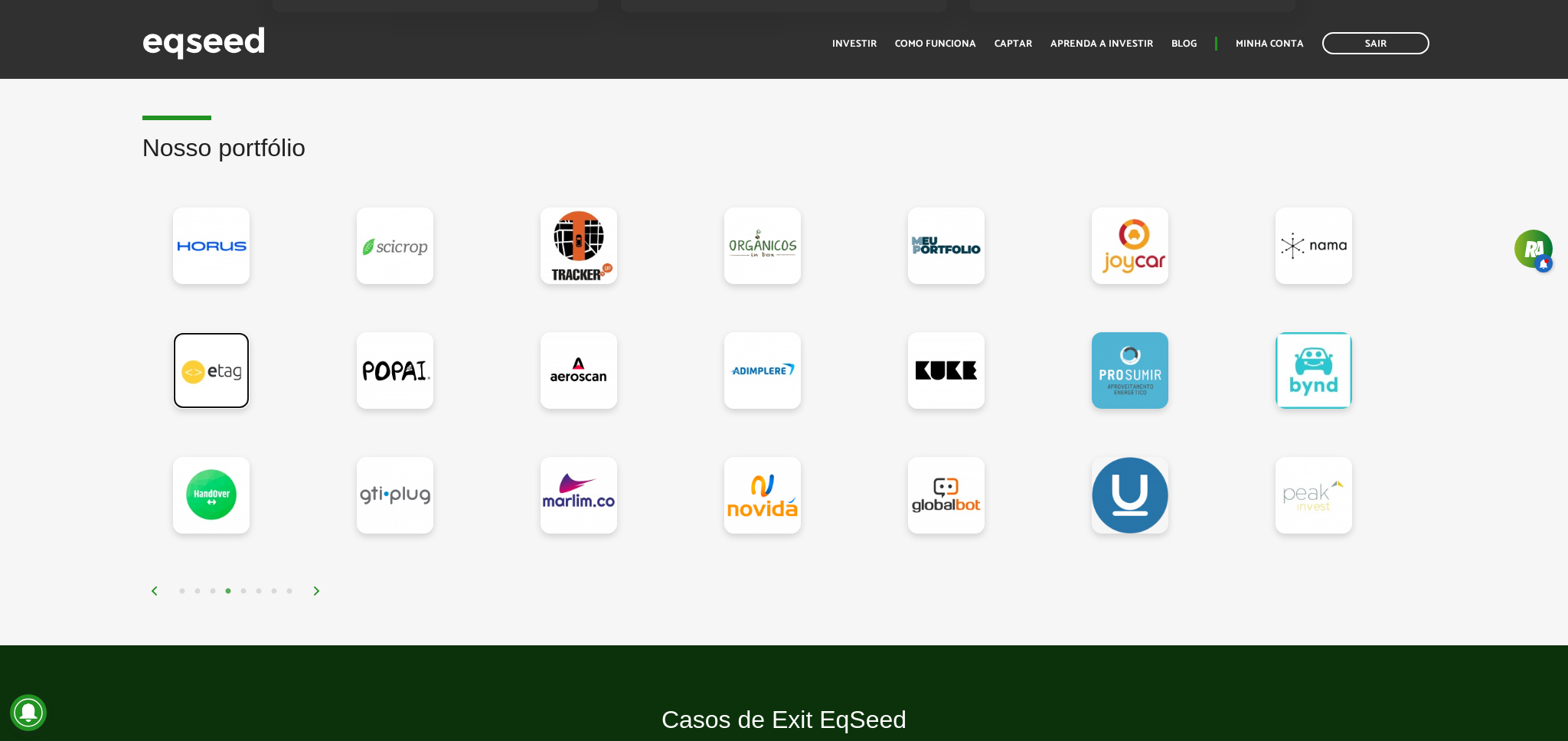
click at [219, 373] on link at bounding box center [211, 370] width 76 height 76
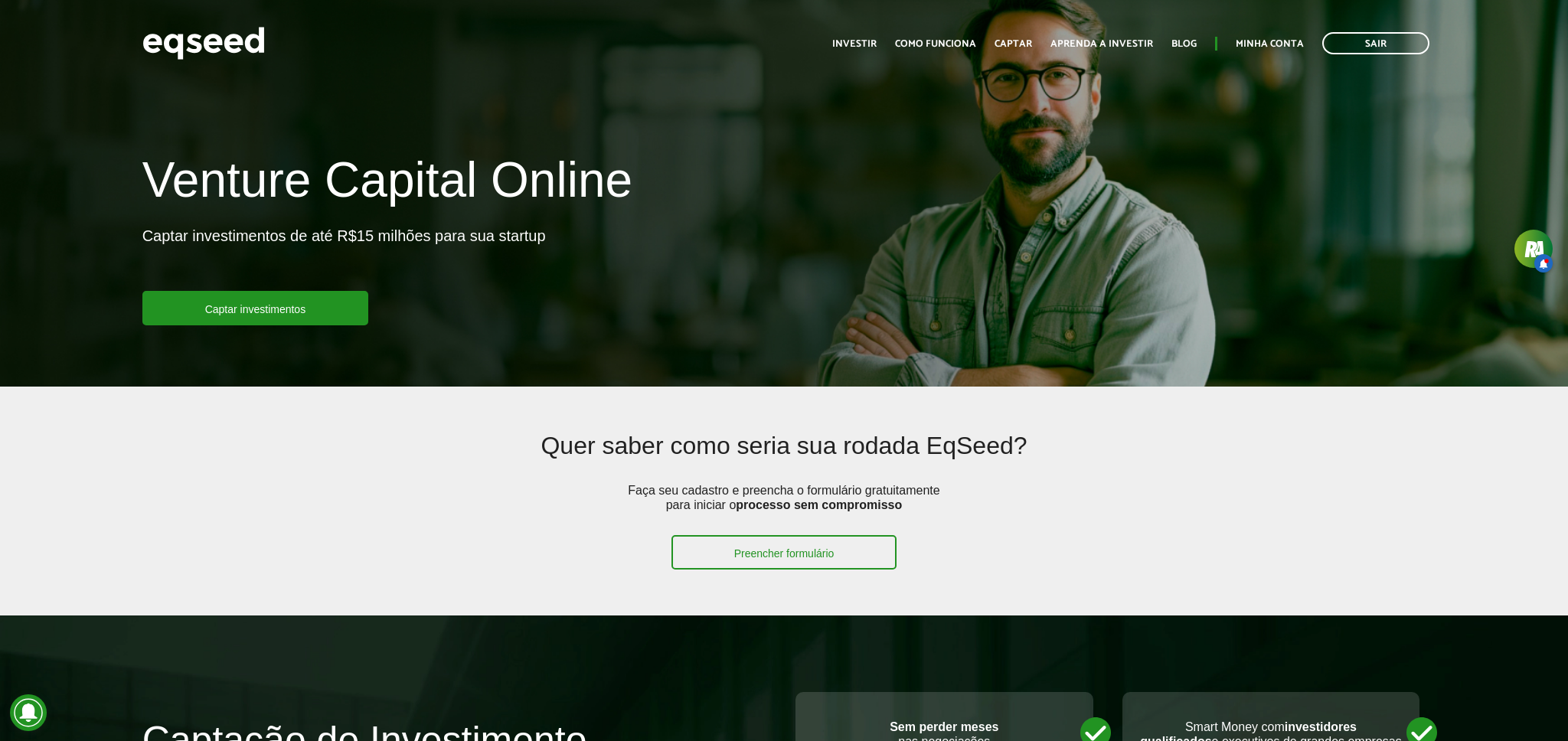
scroll to position [1257, 0]
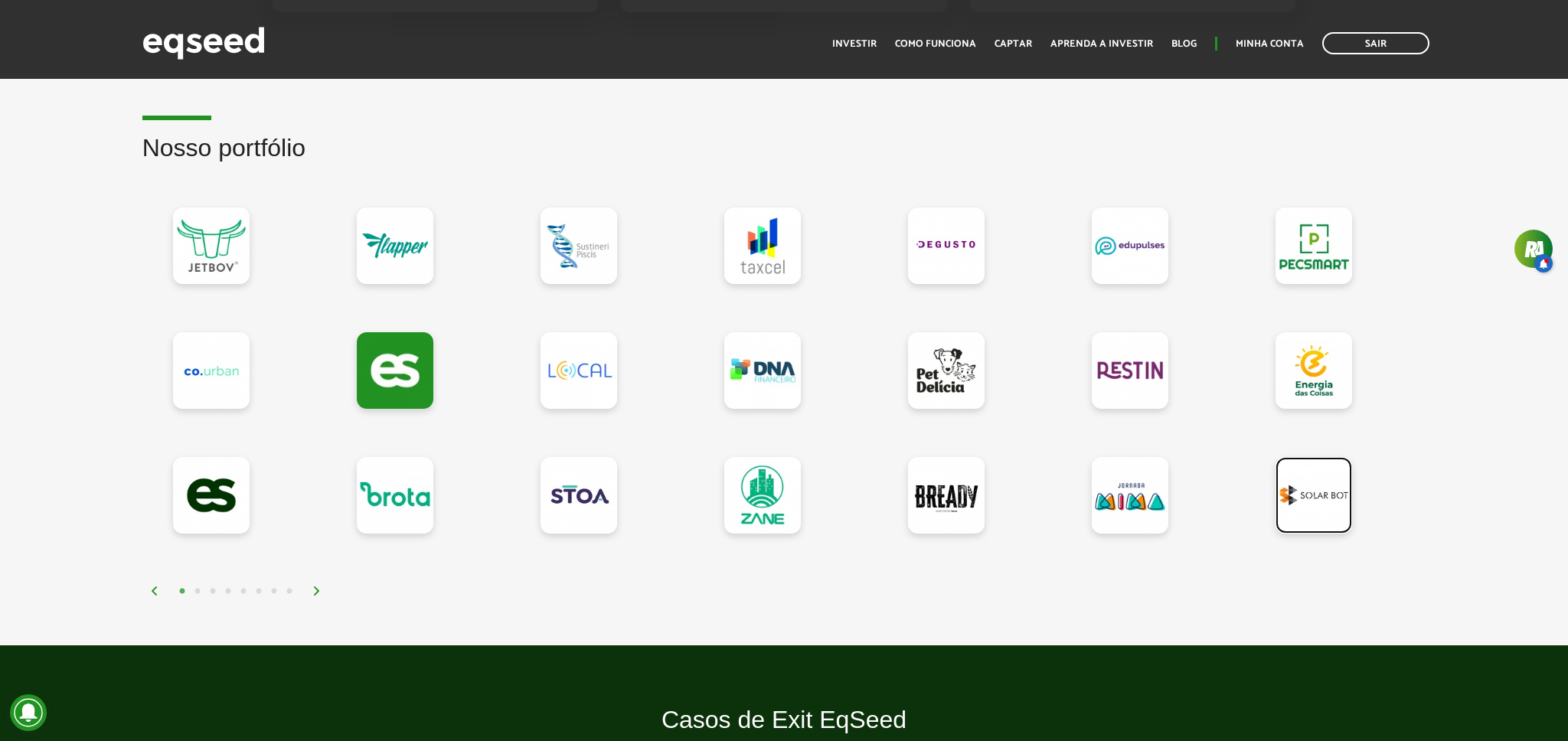
click at [1296, 523] on link at bounding box center [1314, 495] width 76 height 76
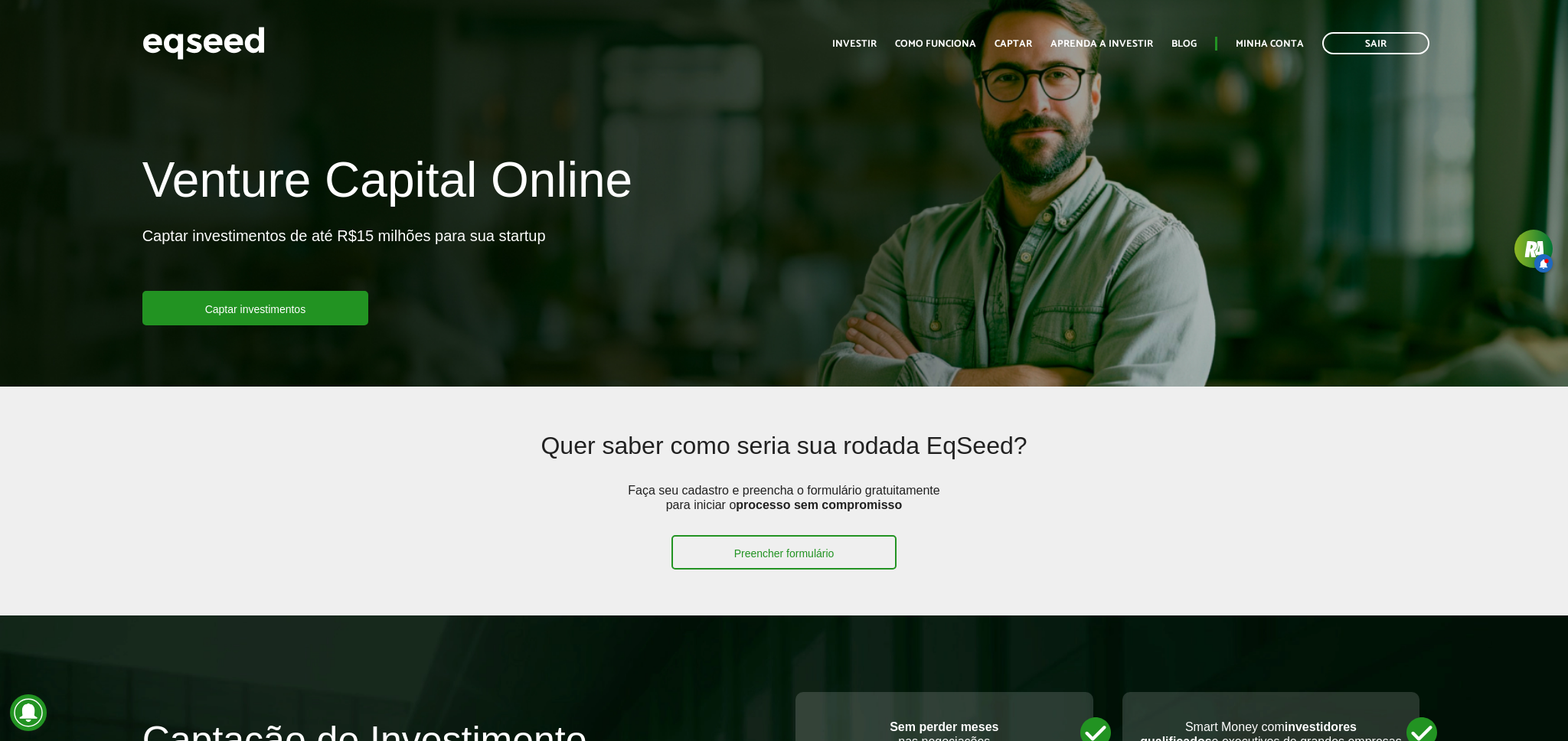
scroll to position [1257, 0]
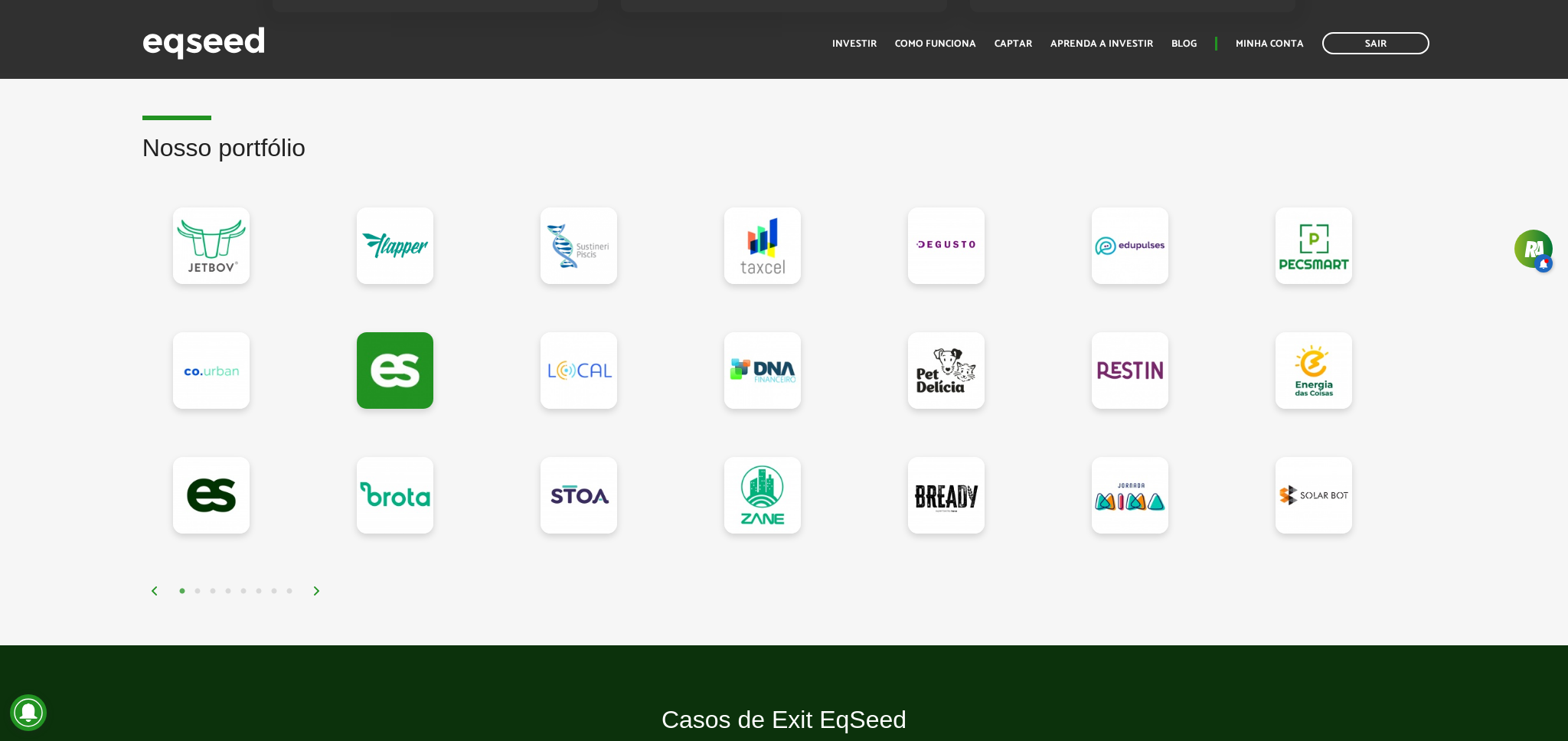
click at [272, 590] on button "7" at bounding box center [274, 591] width 15 height 15
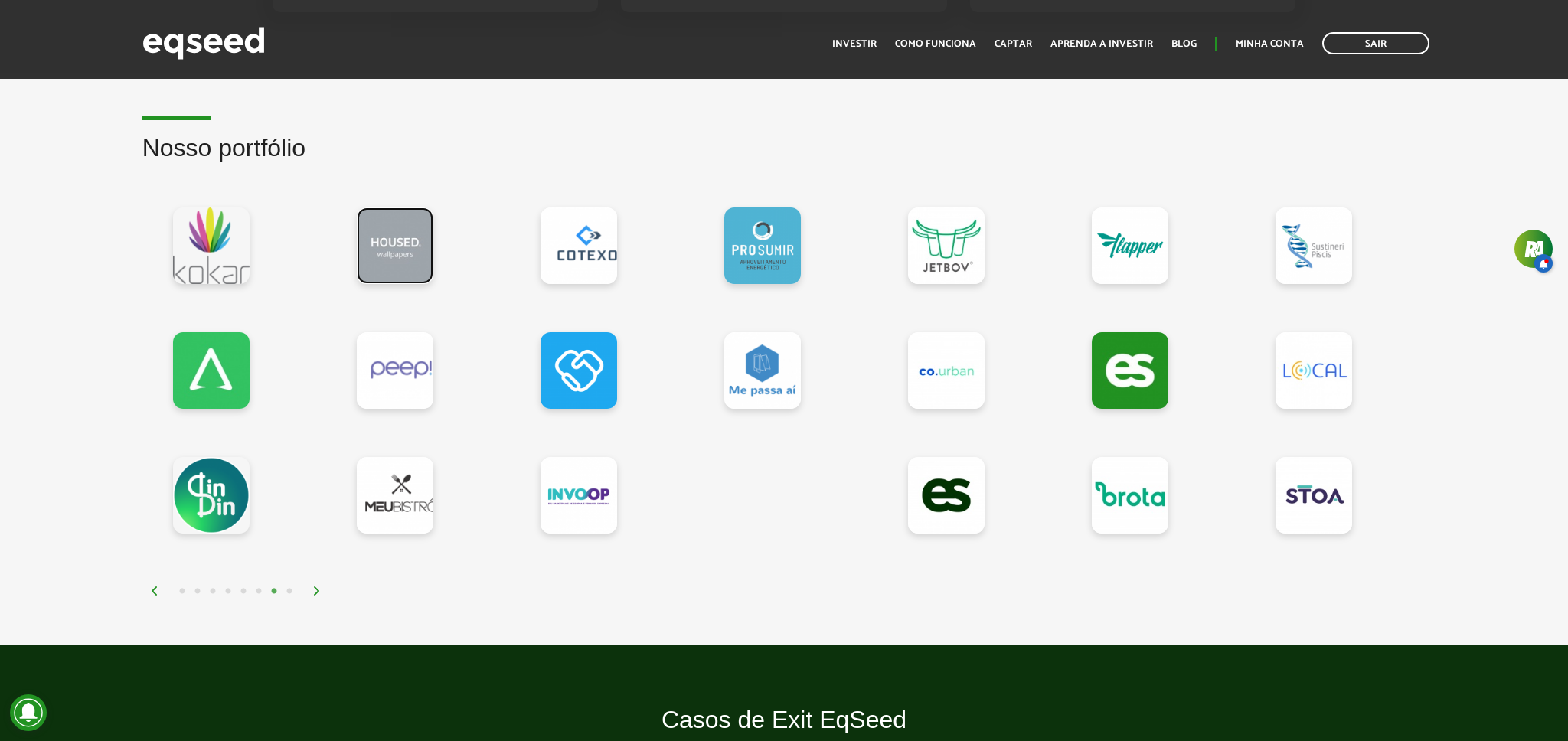
click at [399, 245] on link at bounding box center [395, 245] width 76 height 76
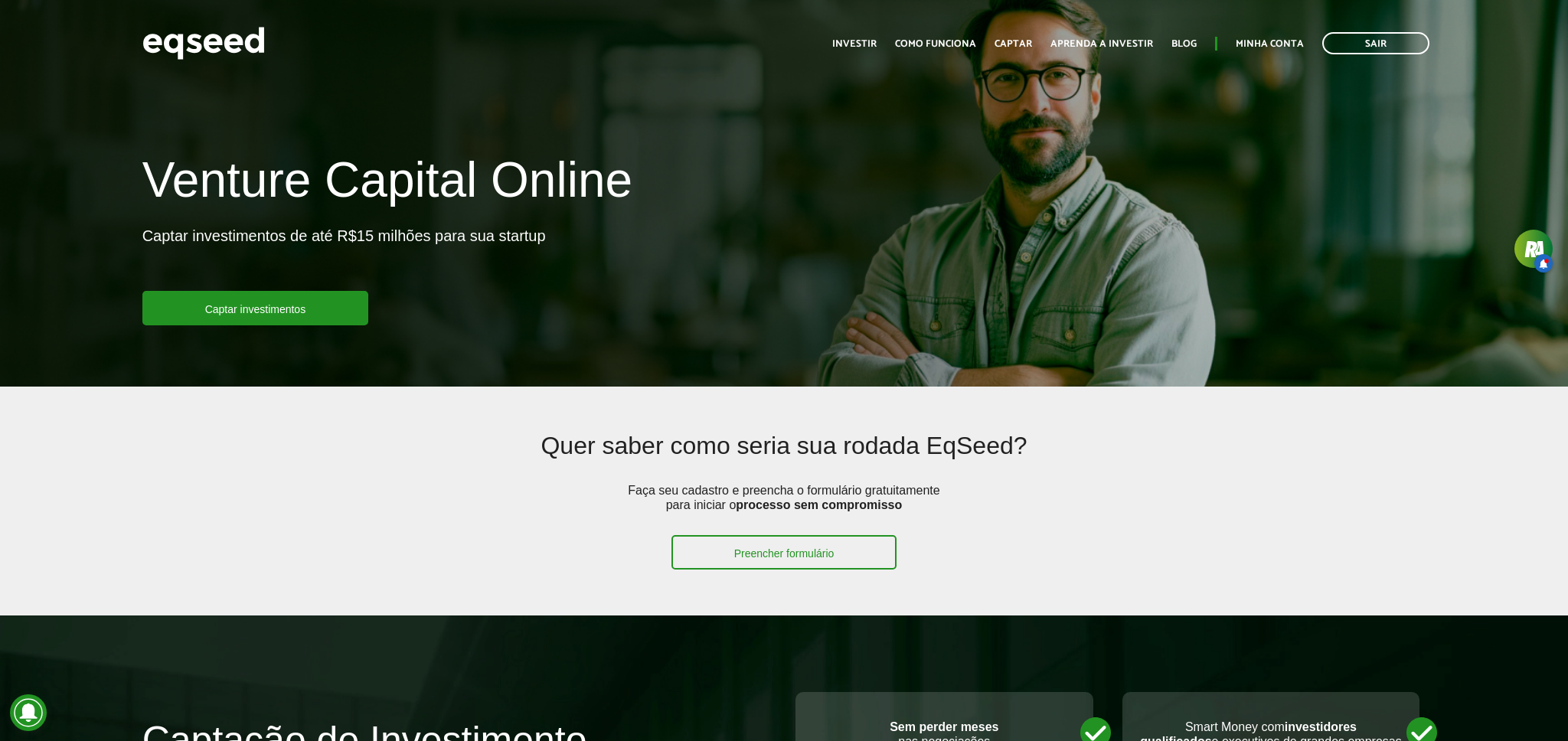
scroll to position [1257, 0]
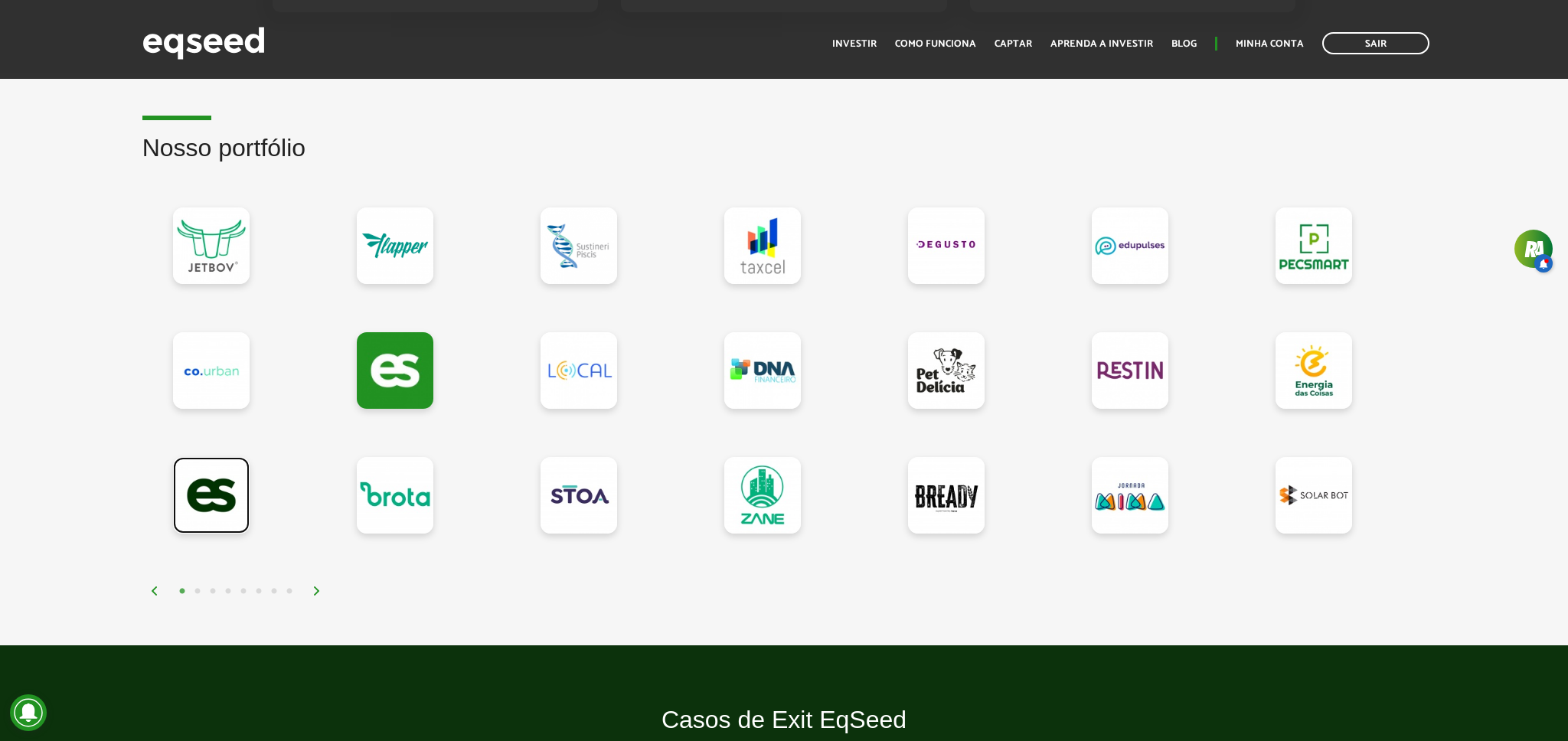
click at [224, 503] on link at bounding box center [211, 495] width 76 height 76
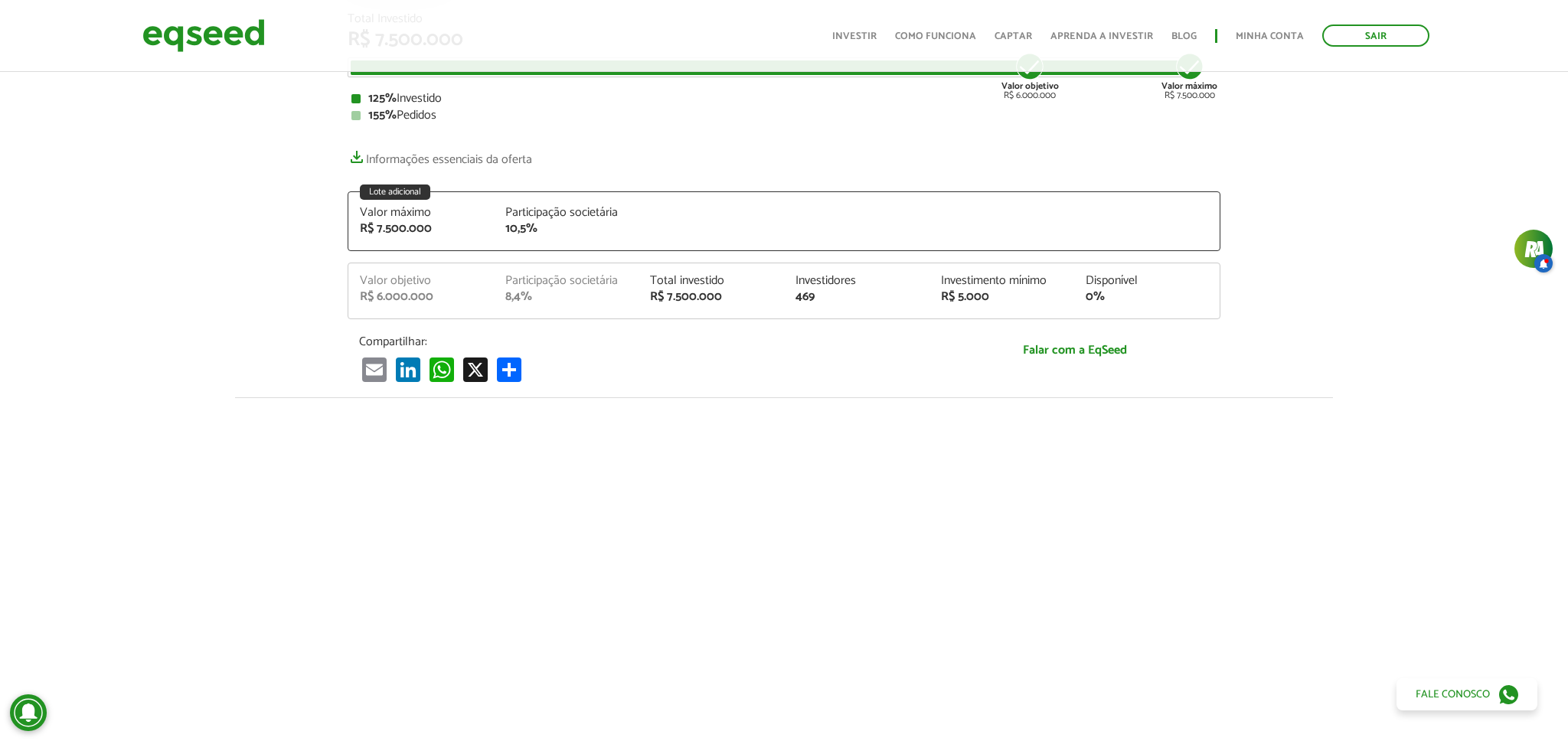
scroll to position [249, 0]
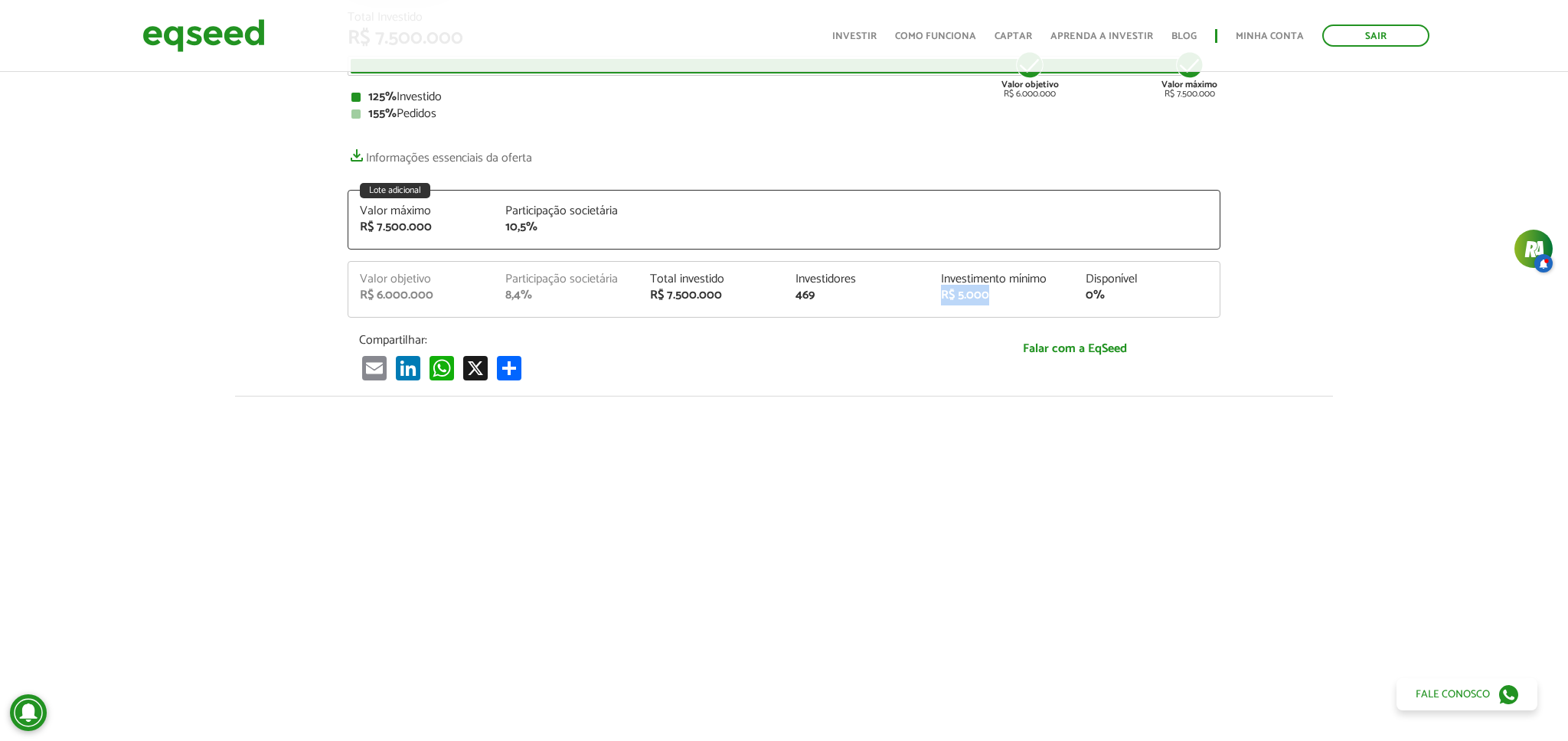
drag, startPoint x: 942, startPoint y: 298, endPoint x: 993, endPoint y: 296, distance: 51.0
click at [993, 296] on div "R$ 5.000" at bounding box center [1002, 295] width 122 height 12
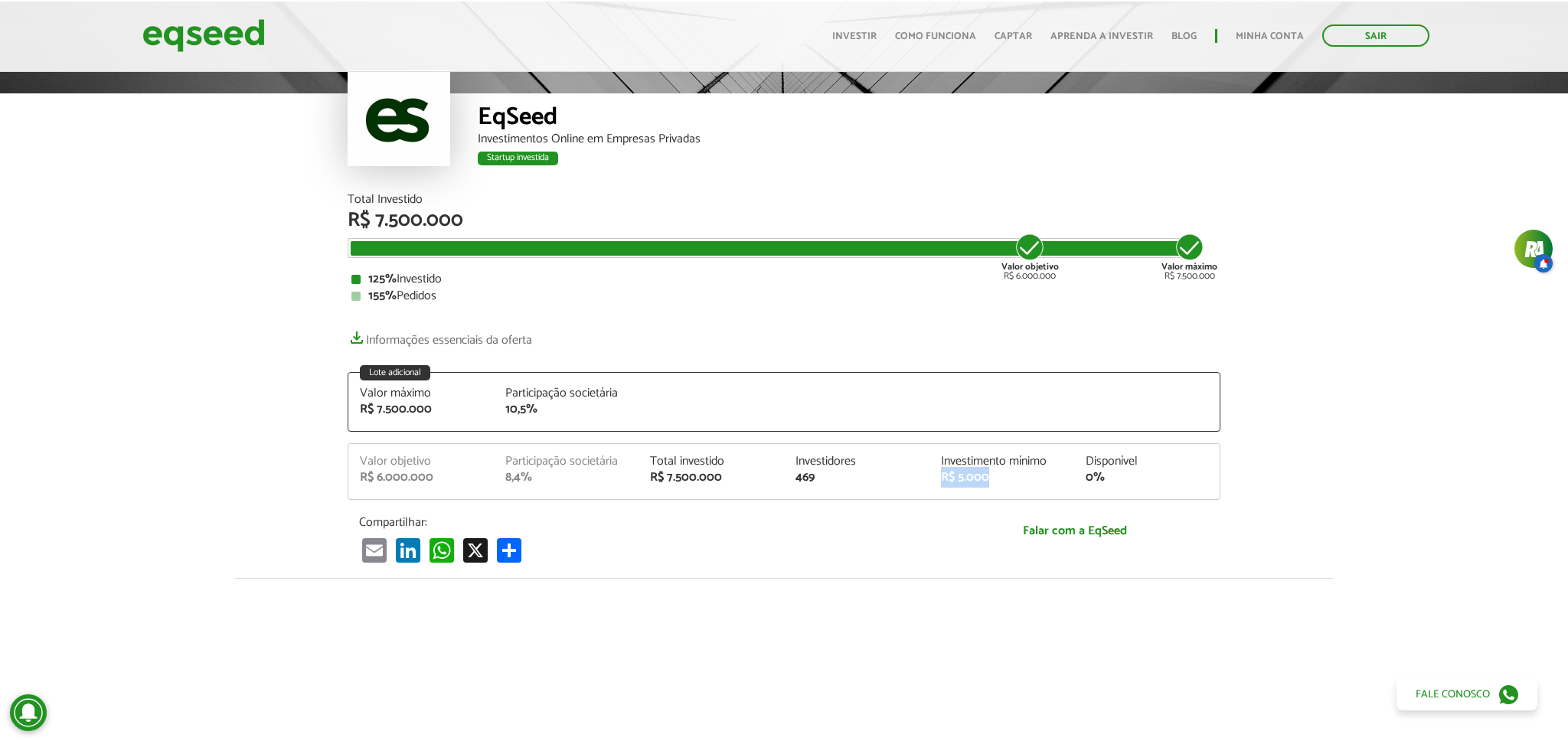
scroll to position [0, 0]
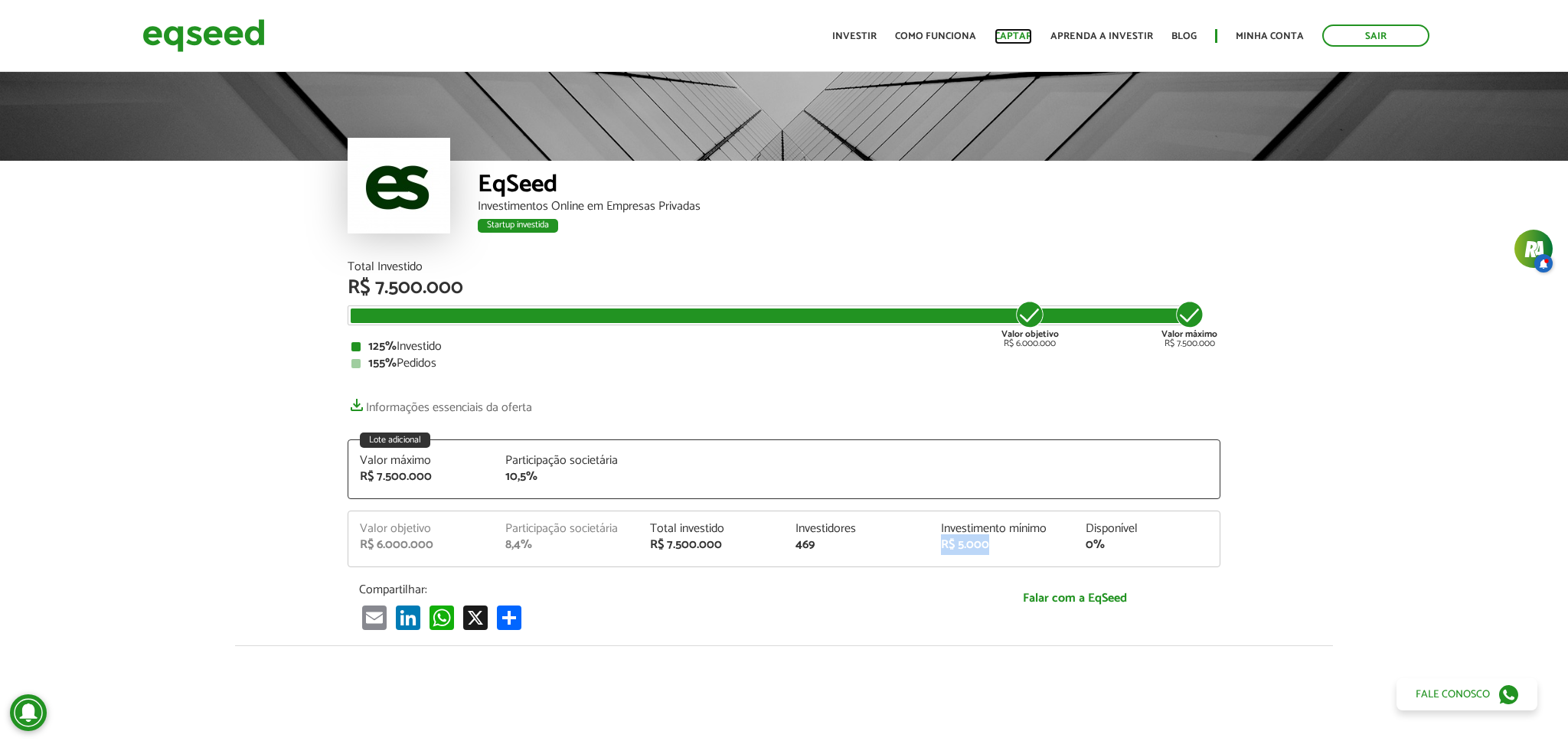
click at [1023, 32] on link "Captar" at bounding box center [1013, 36] width 38 height 10
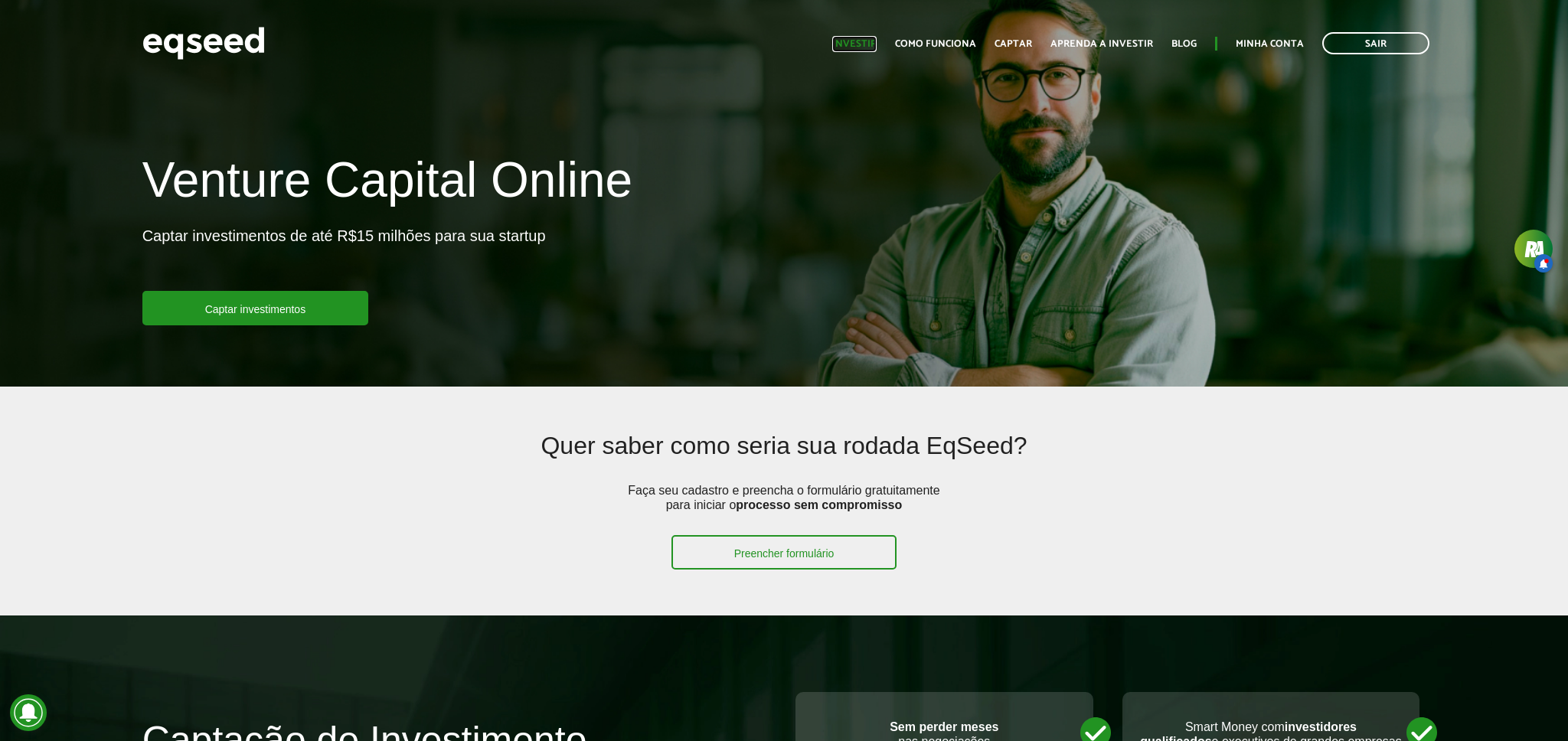
click at [877, 45] on link "Investir" at bounding box center [854, 44] width 44 height 10
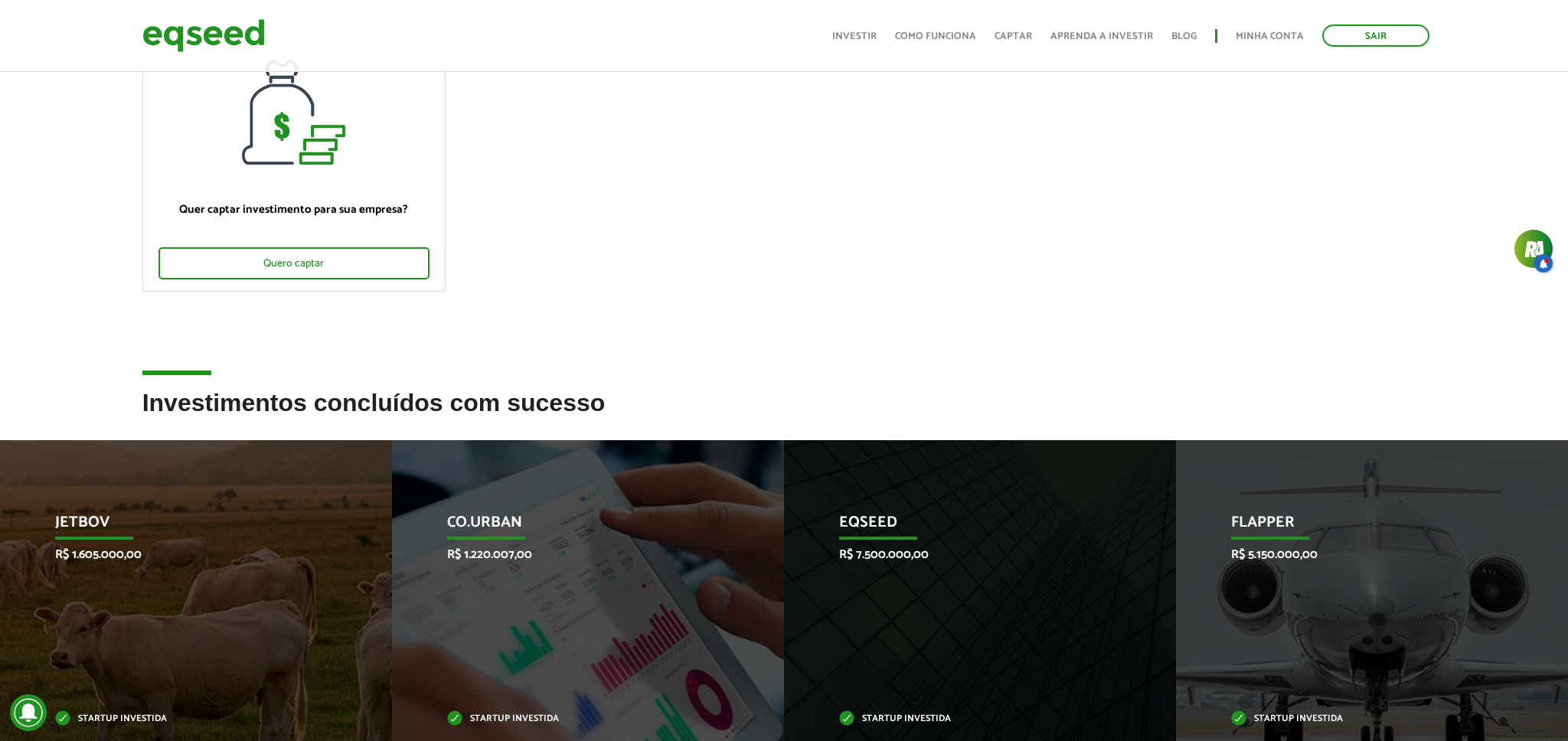
scroll to position [336, 0]
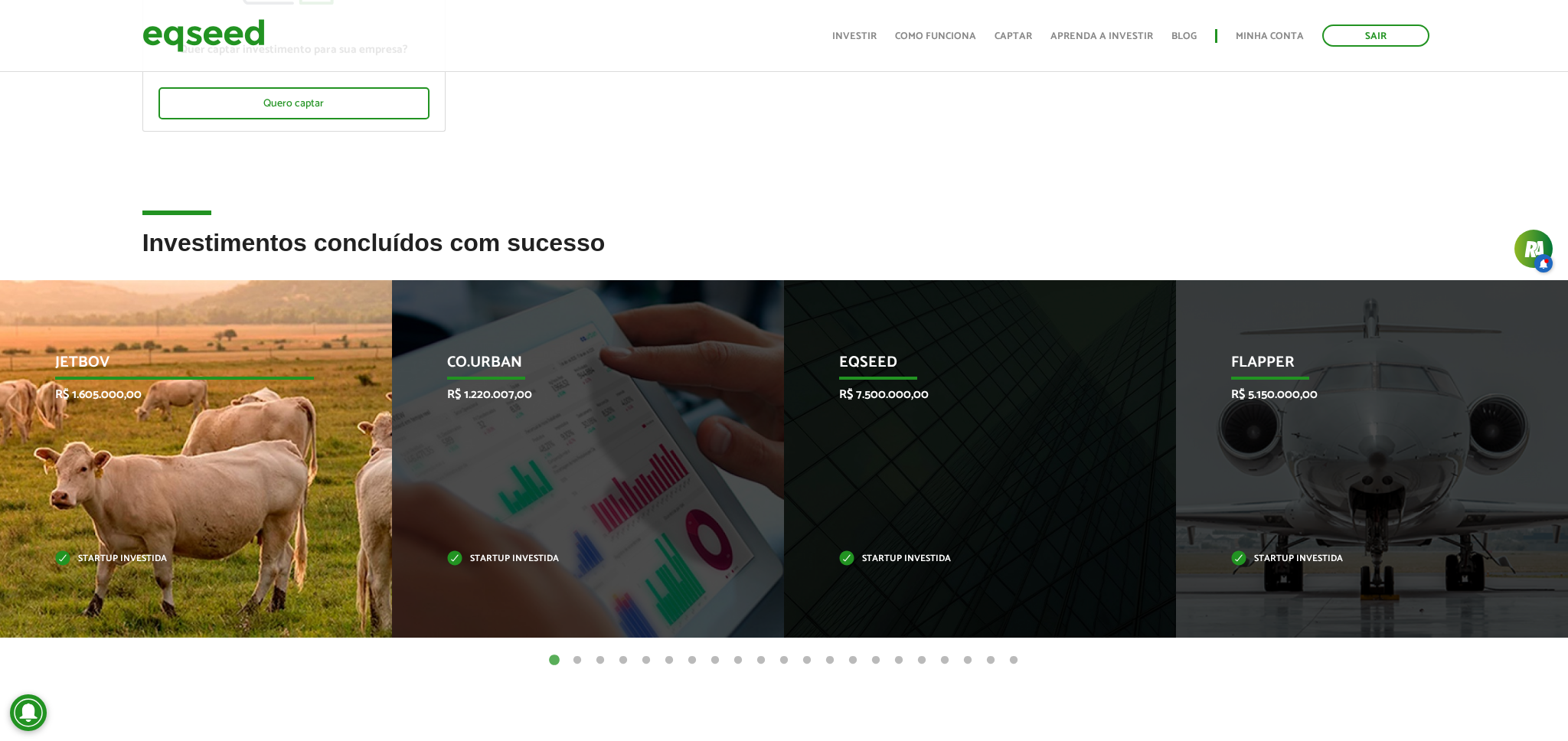
click at [184, 513] on div "JetBov R$ 1.605.000,00 Startup investida" at bounding box center [184, 459] width 369 height 357
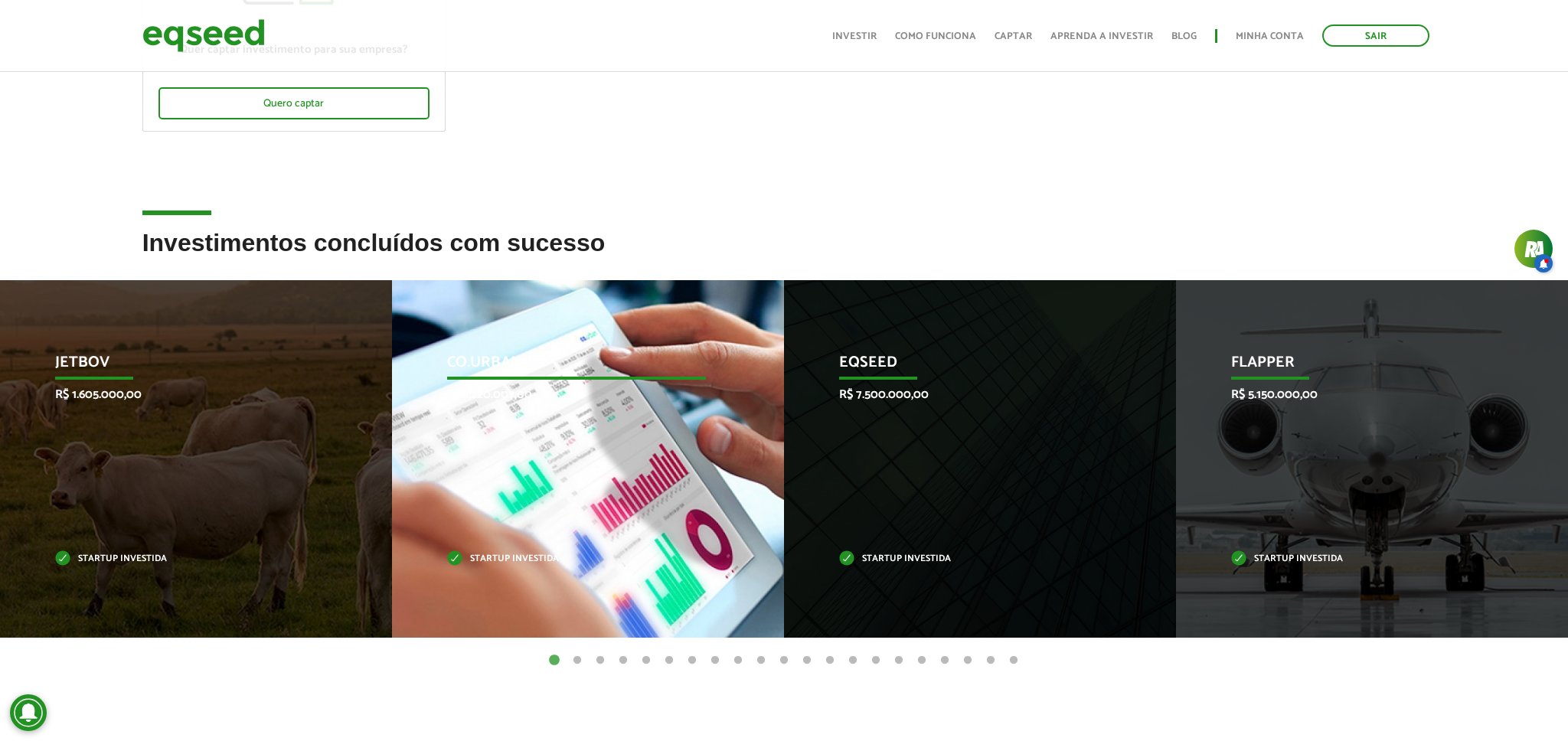
click at [500, 558] on p "Startup investida" at bounding box center [576, 559] width 258 height 8
drag, startPoint x: 547, startPoint y: 345, endPoint x: 537, endPoint y: 351, distance: 11.7
click at [547, 345] on div "Co.Urban R$ 1.220.007,00 Startup investida" at bounding box center [576, 459] width 369 height 357
click at [501, 369] on p "Co.Urban" at bounding box center [576, 367] width 258 height 26
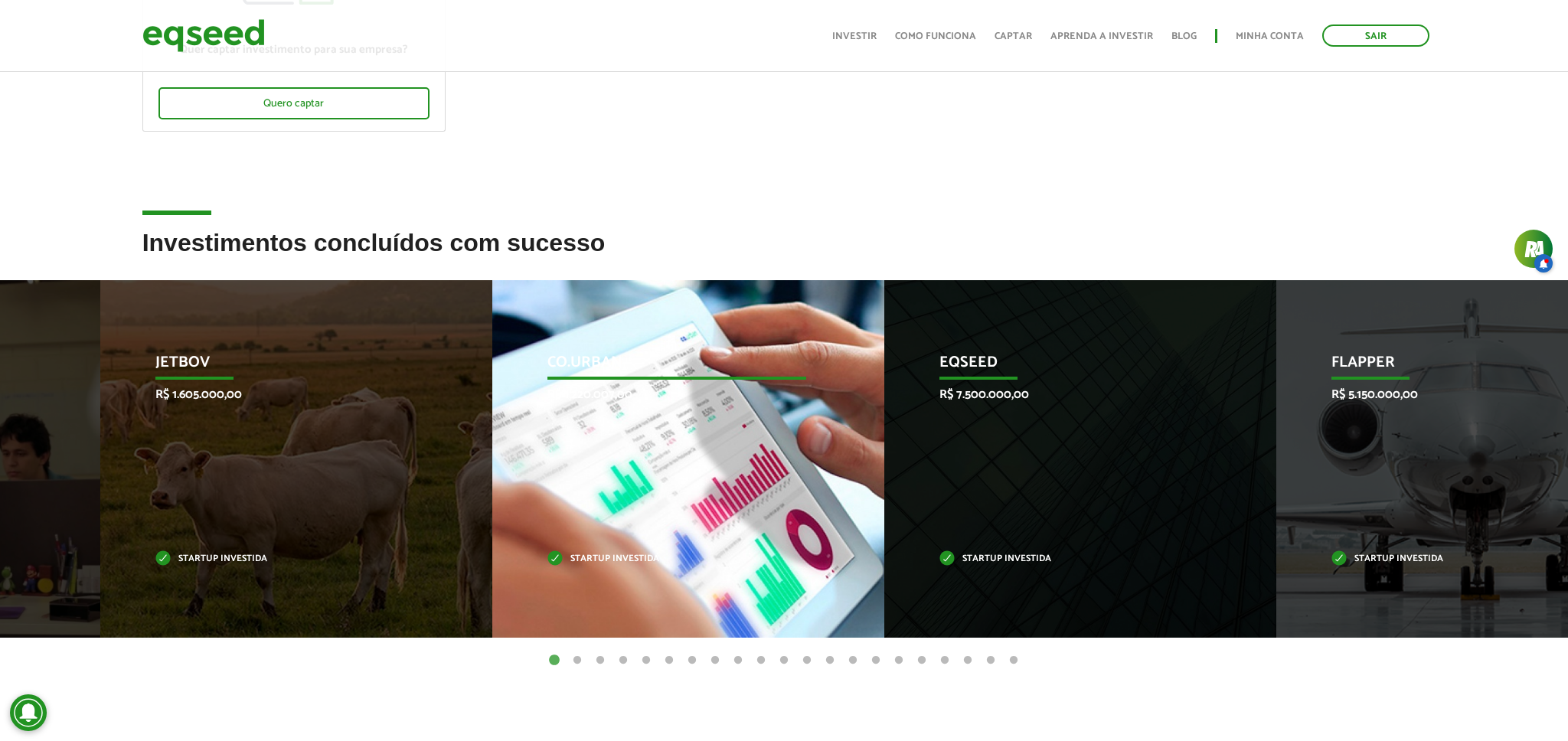
drag, startPoint x: 483, startPoint y: 359, endPoint x: 545, endPoint y: 362, distance: 62.1
click at [545, 362] on div "Co.Urban R$ 1.220.007,00 Startup investida" at bounding box center [677, 459] width 369 height 357
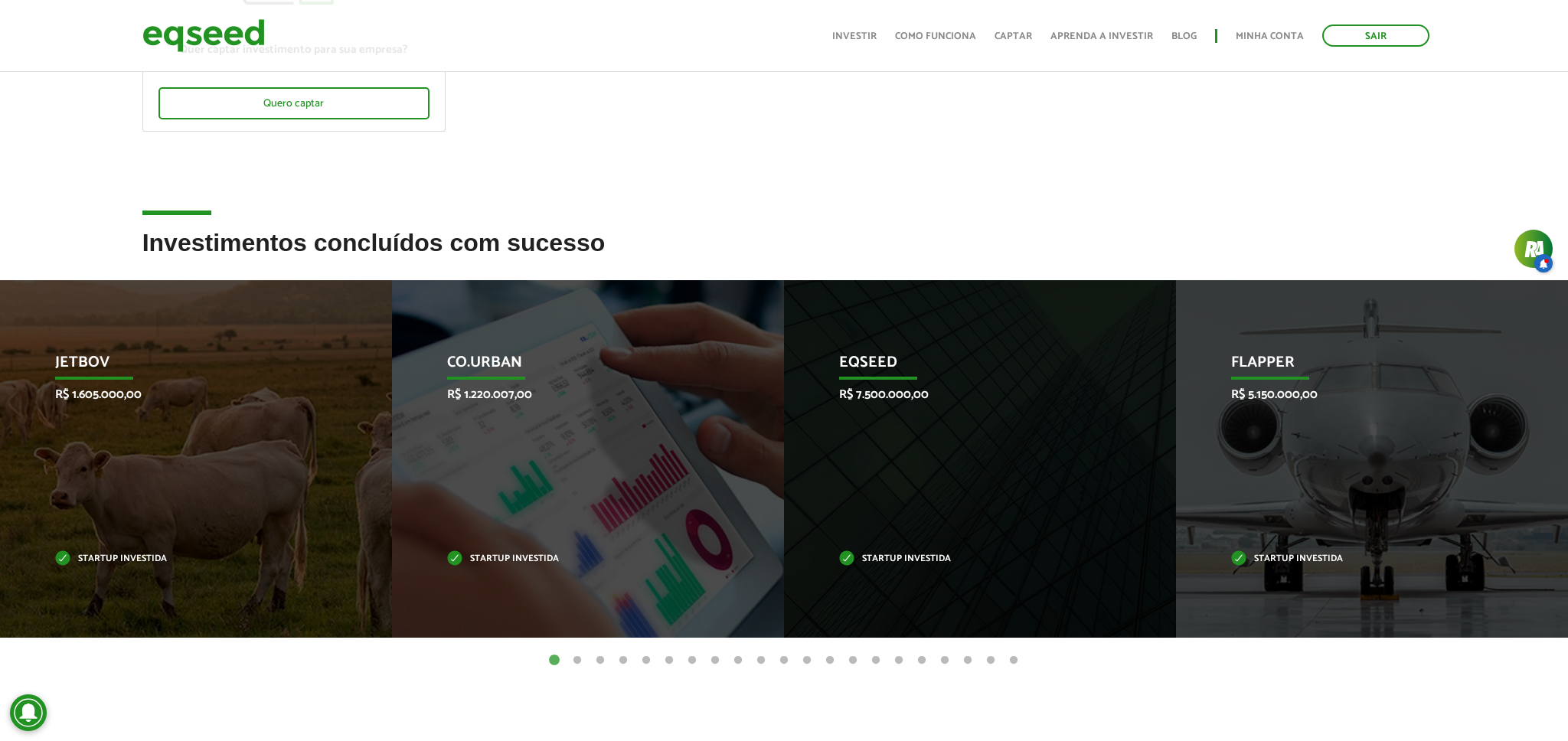
scroll to position [341, 0]
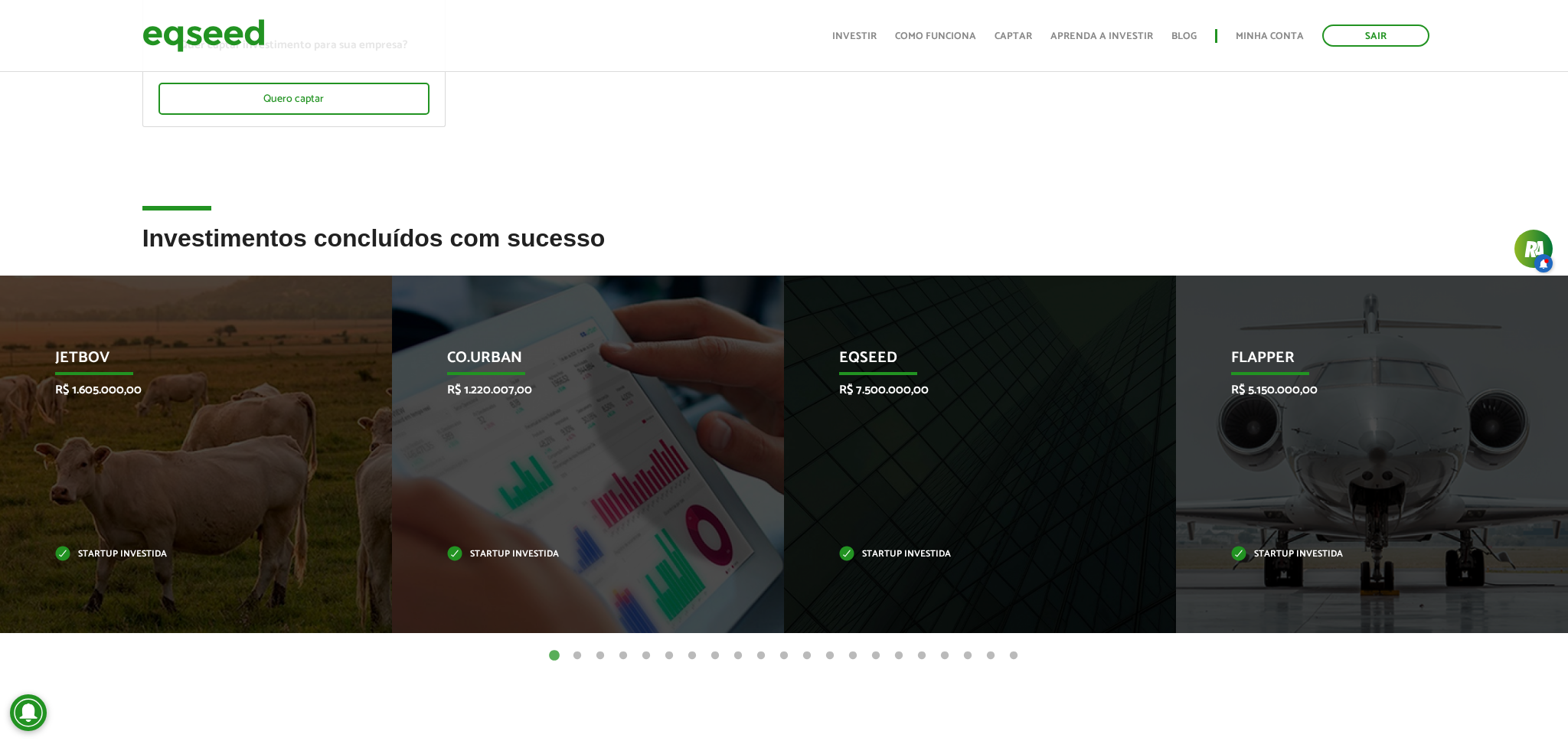
click at [575, 656] on button "2" at bounding box center [577, 656] width 15 height 15
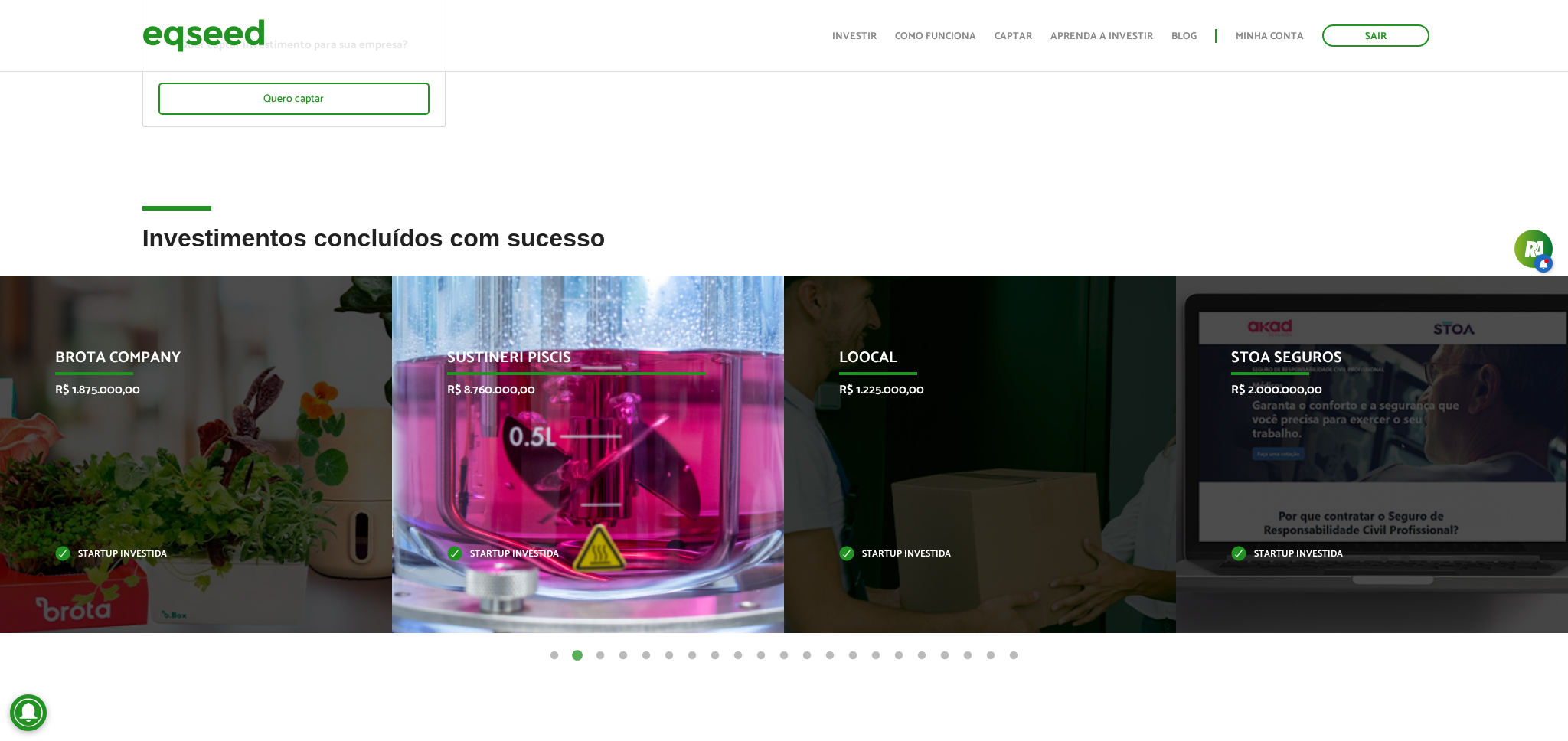
click at [511, 369] on p "Sustineri Piscis" at bounding box center [576, 362] width 258 height 26
click at [508, 360] on p "Sustineri Piscis" at bounding box center [576, 362] width 258 height 26
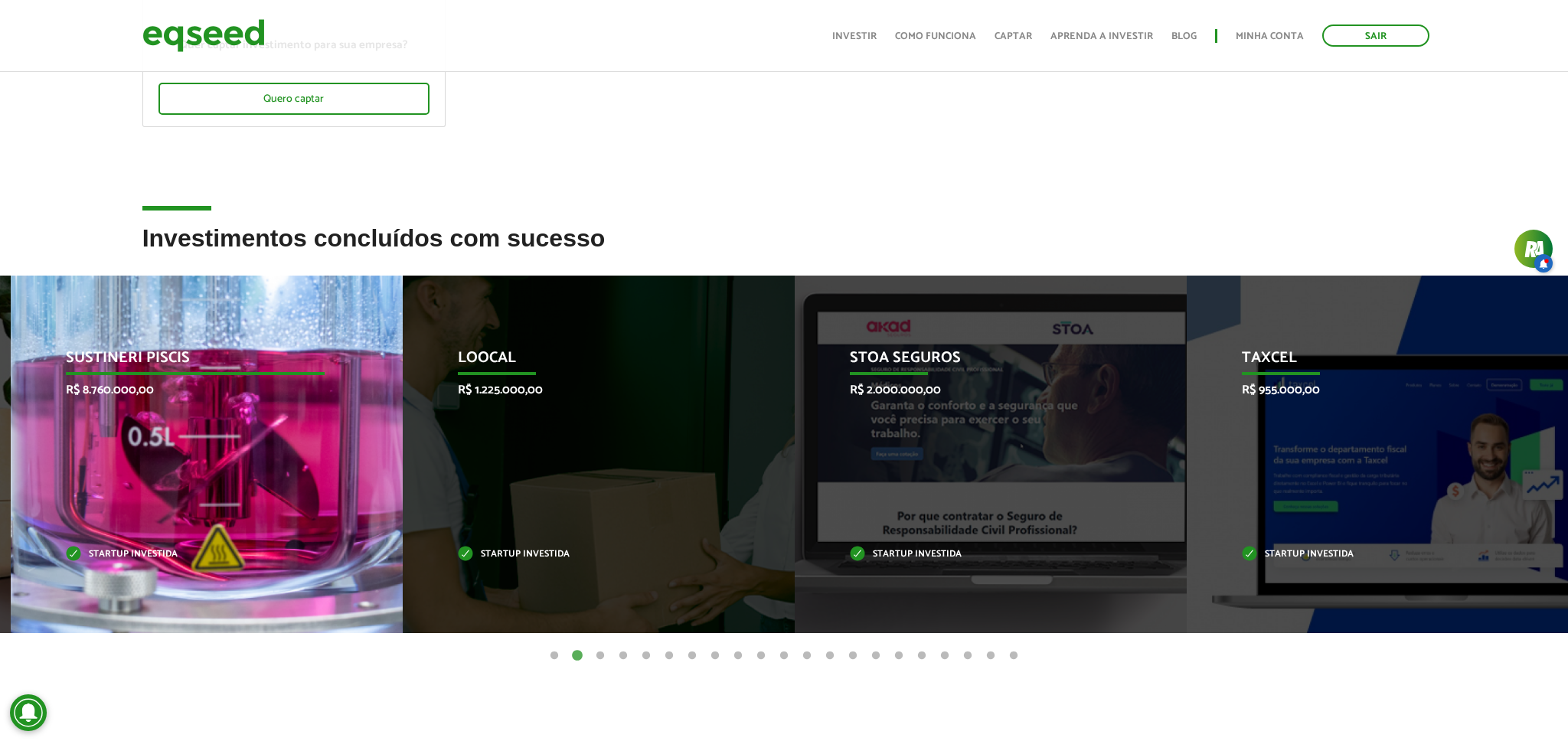
drag, startPoint x: 448, startPoint y: 360, endPoint x: 0, endPoint y: 372, distance: 448.2
click at [66, 372] on p "Sustineri Piscis" at bounding box center [195, 362] width 258 height 26
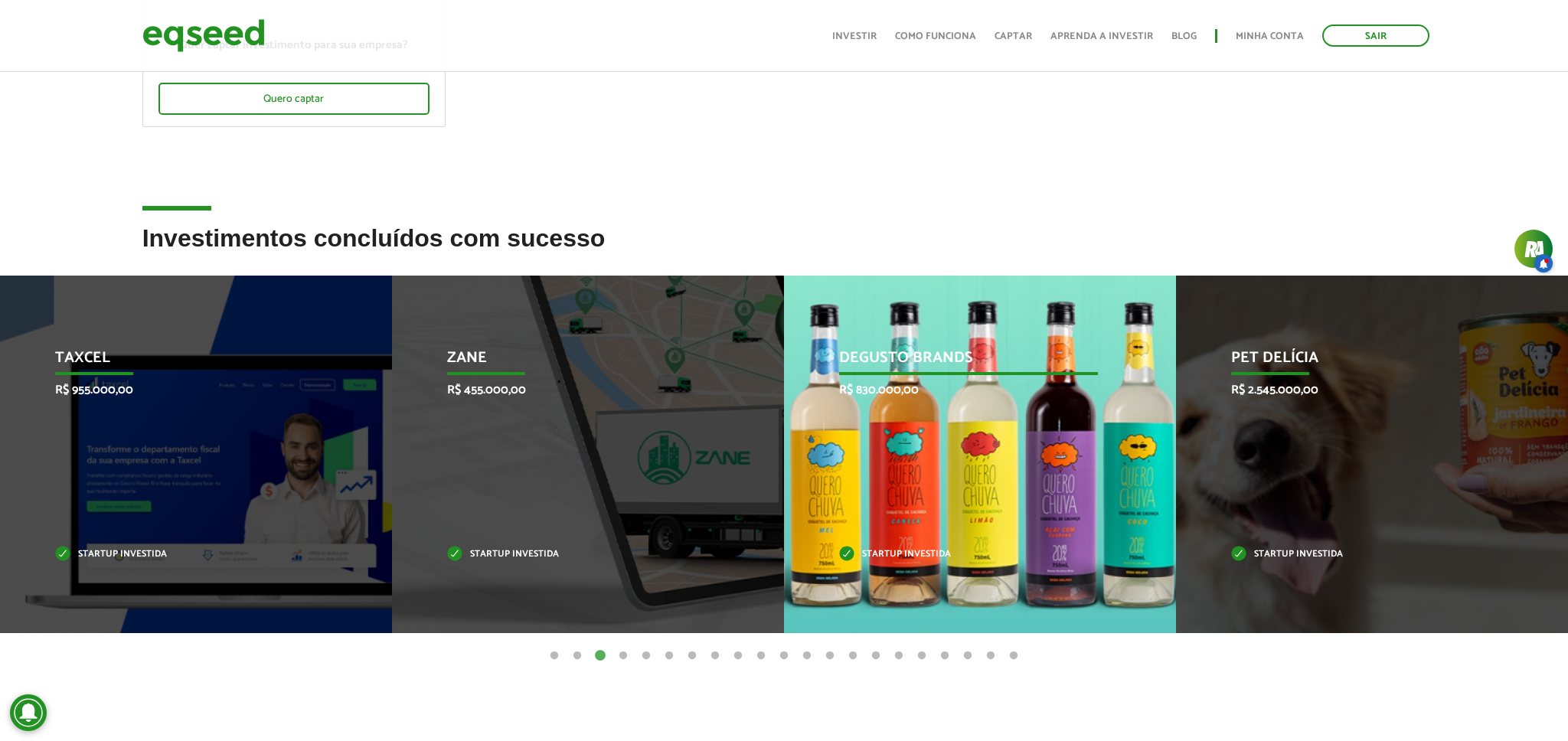
click at [967, 543] on div "Degusto Brands R$ 830.000,00 Startup investida" at bounding box center [969, 455] width 369 height 357
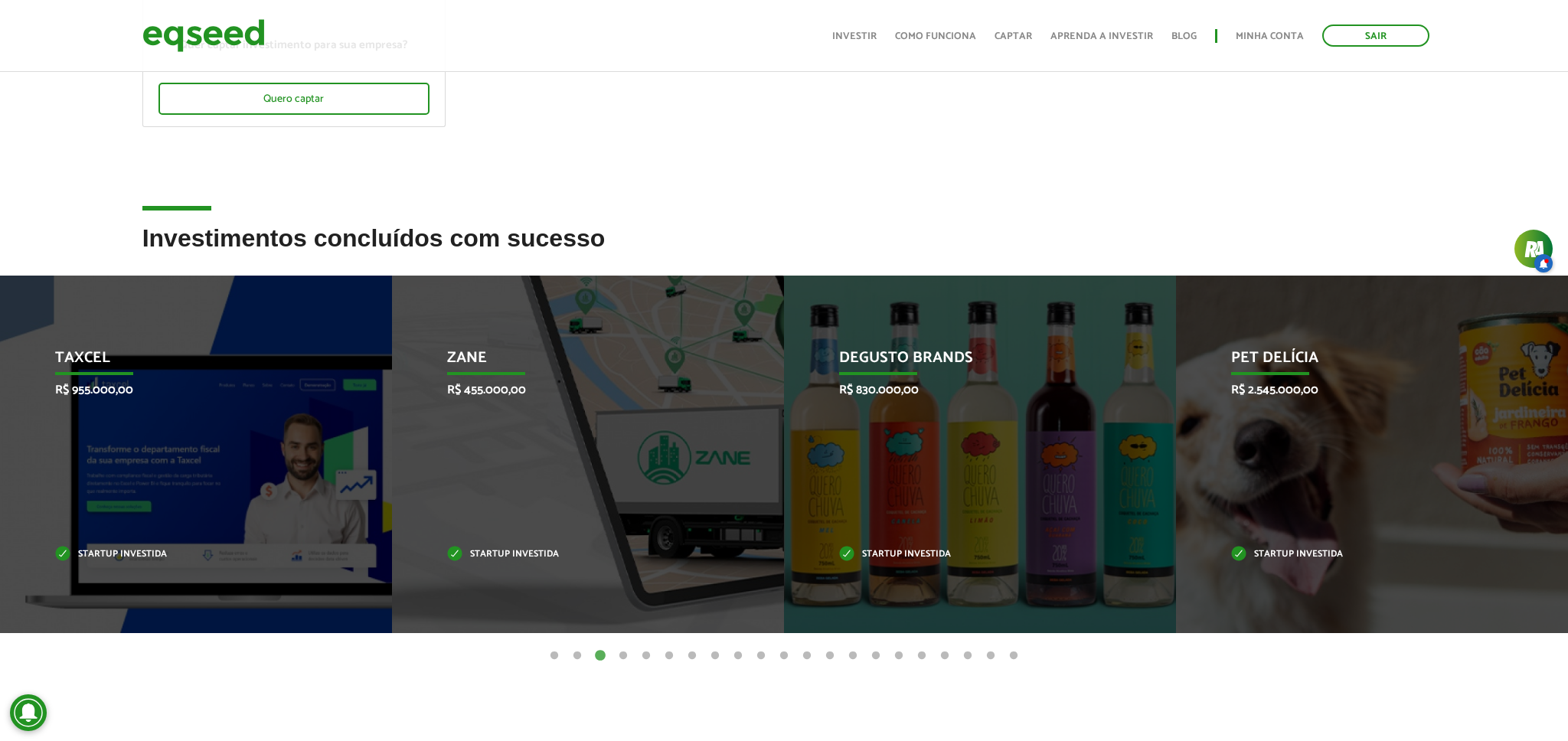
click at [618, 650] on button "4" at bounding box center [623, 656] width 15 height 15
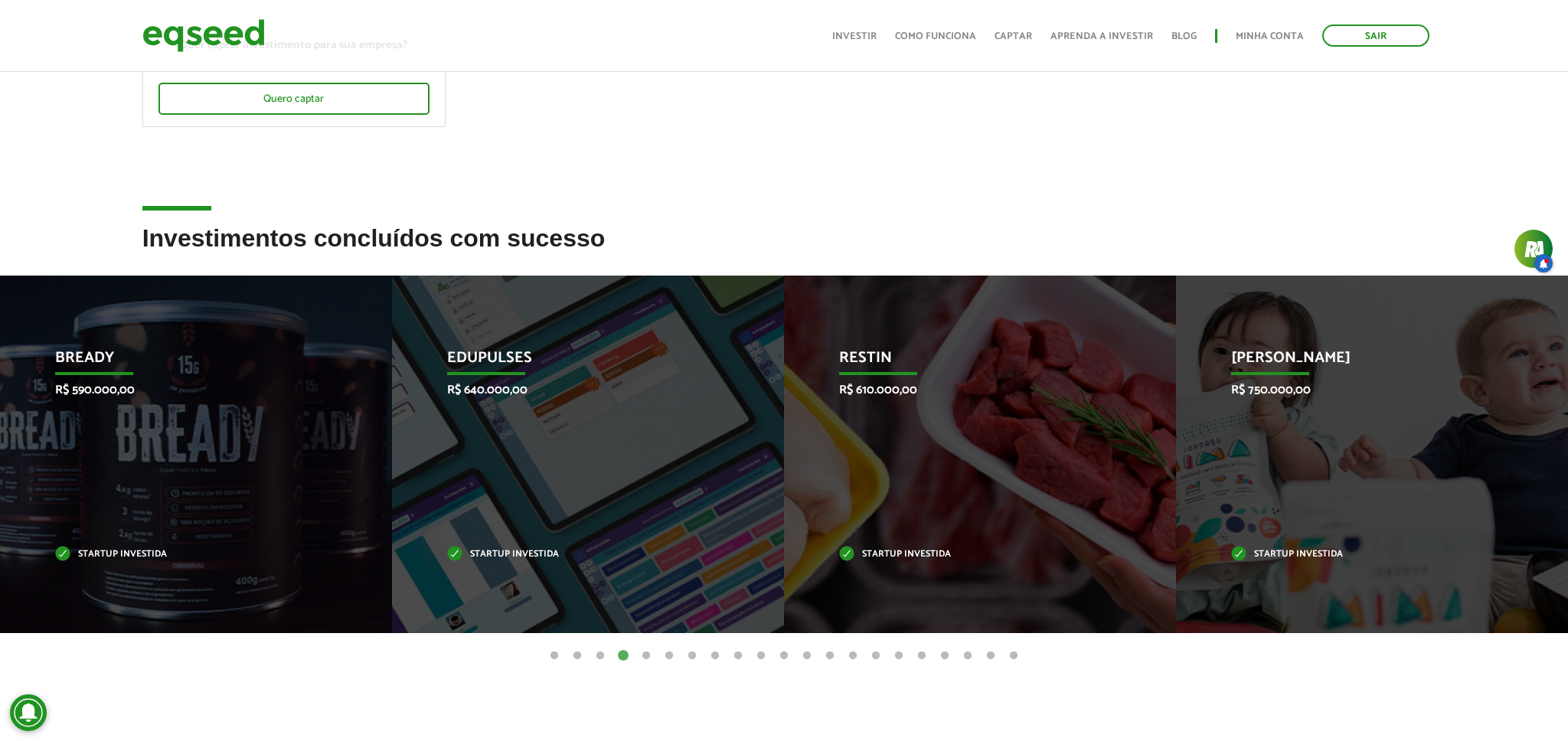
click at [643, 652] on button "5" at bounding box center [646, 656] width 15 height 15
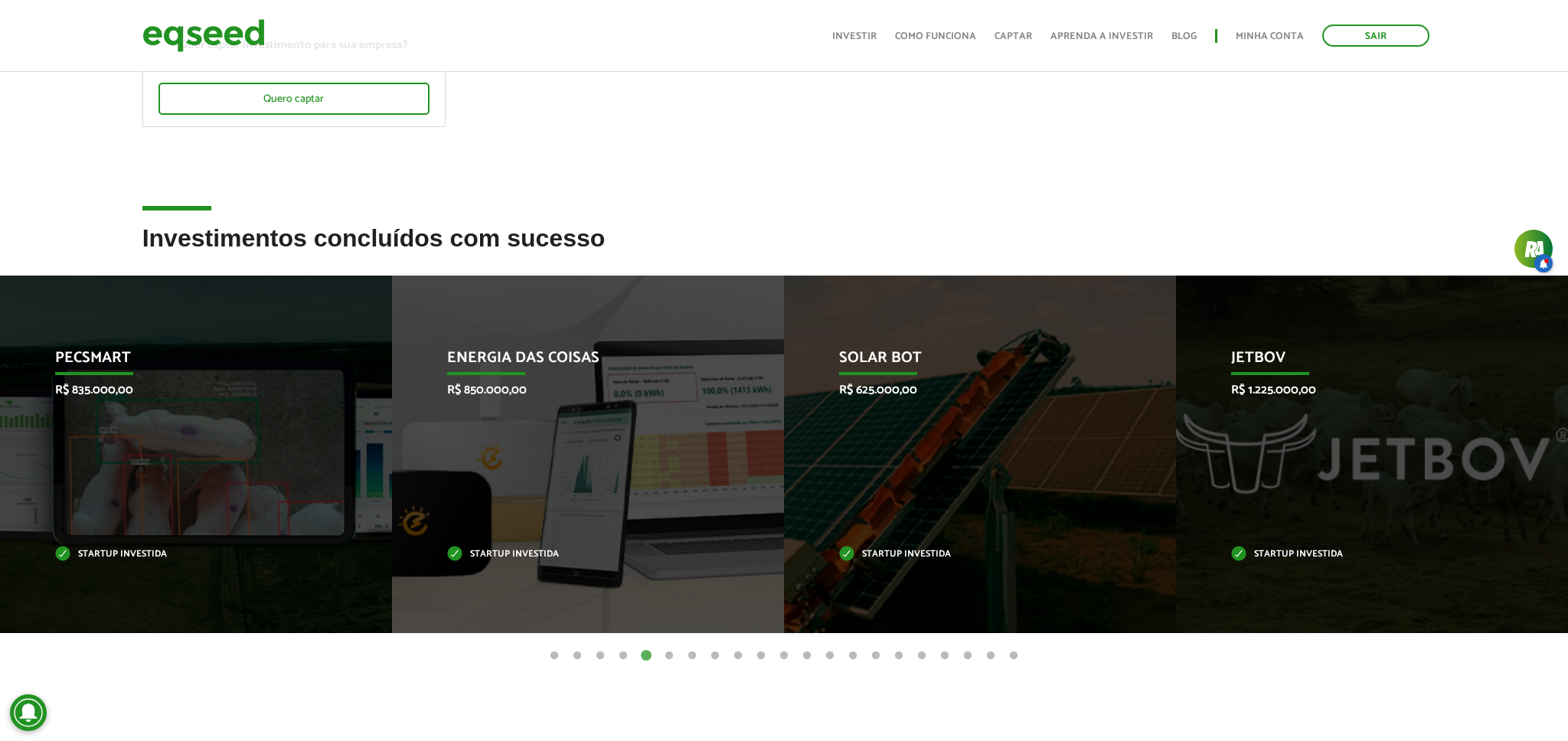
click at [673, 653] on button "6" at bounding box center [669, 656] width 15 height 15
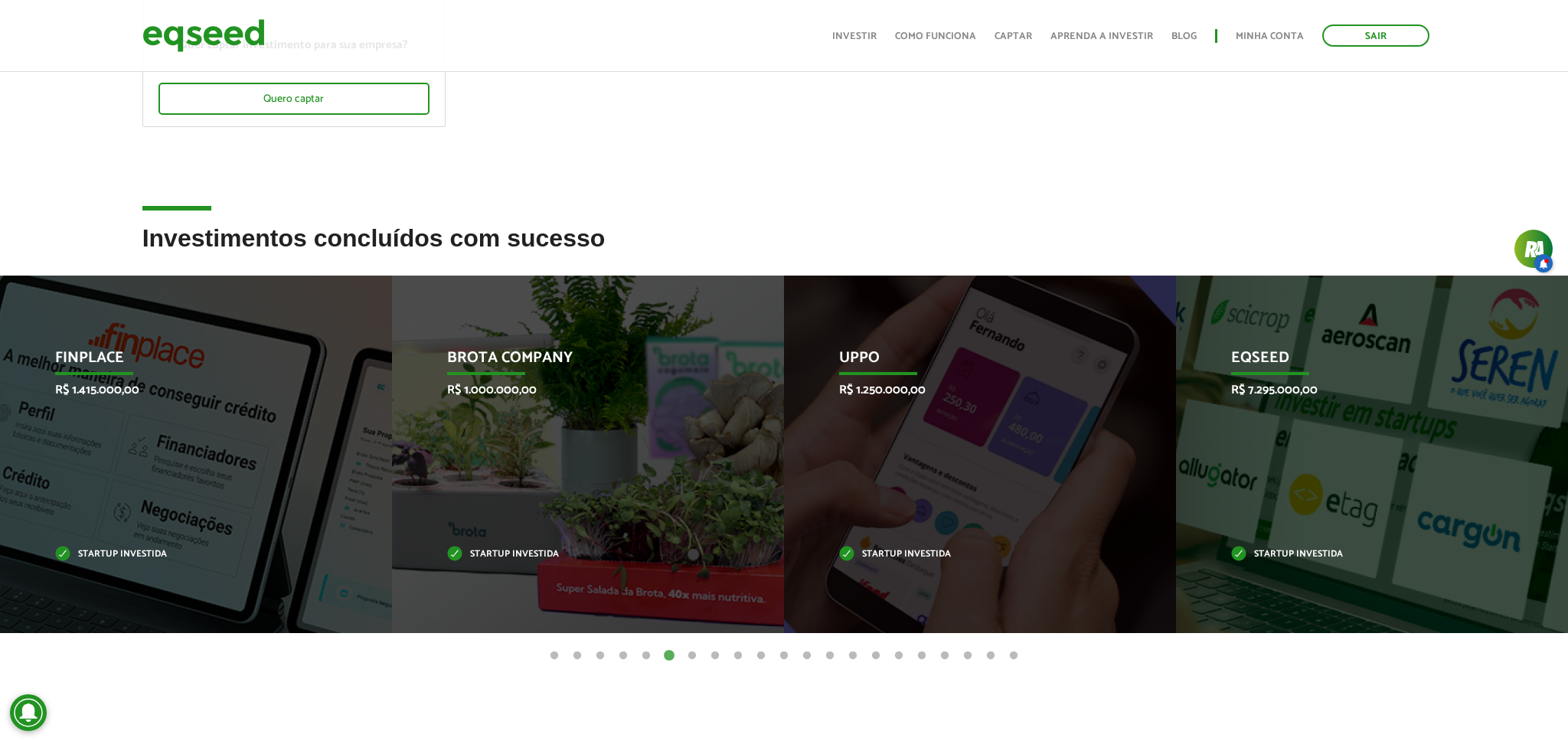
click at [694, 654] on button "7" at bounding box center [692, 656] width 15 height 15
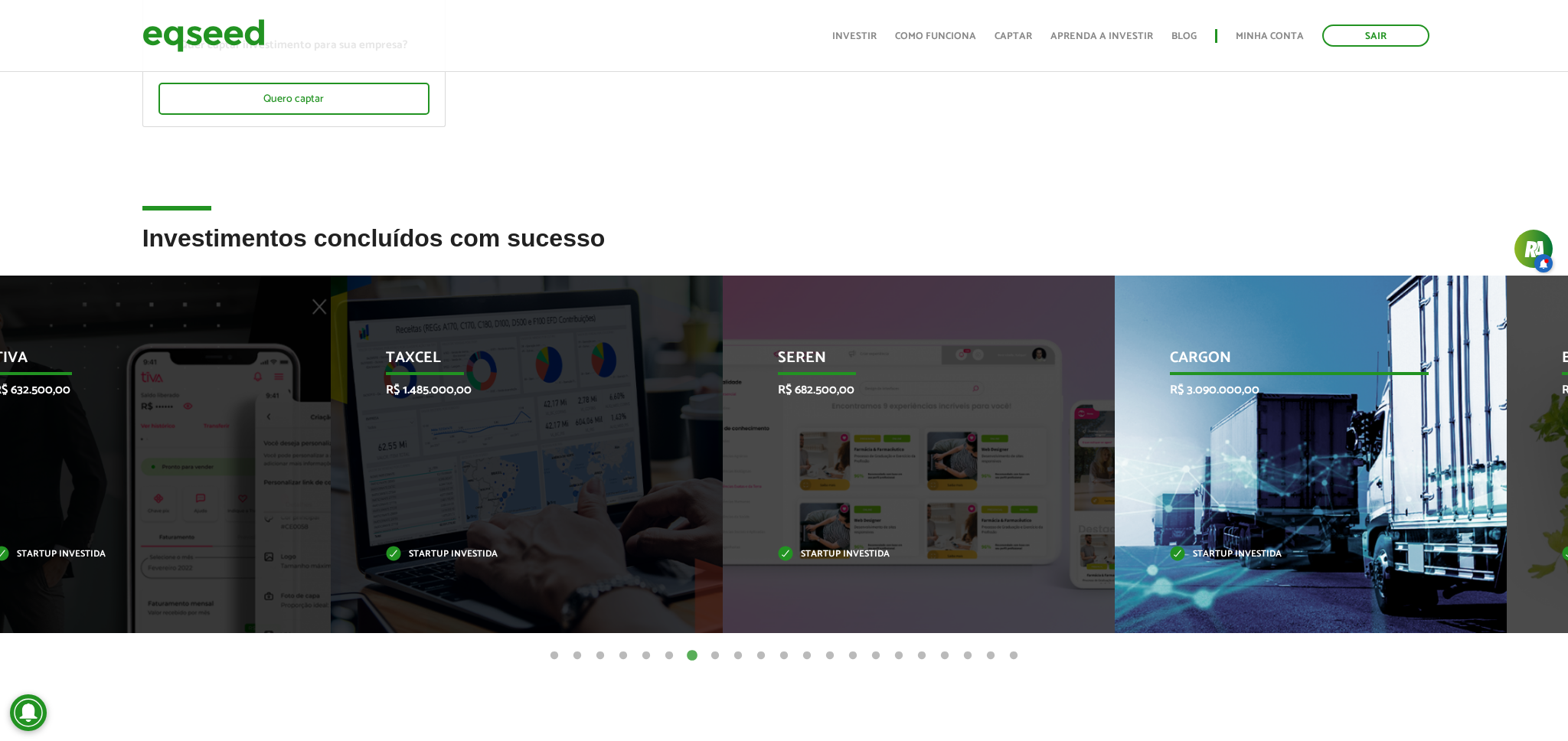
drag, startPoint x: 1297, startPoint y: 359, endPoint x: 1235, endPoint y: 360, distance: 62.0
click at [1235, 360] on p "CargOn" at bounding box center [1298, 362] width 258 height 26
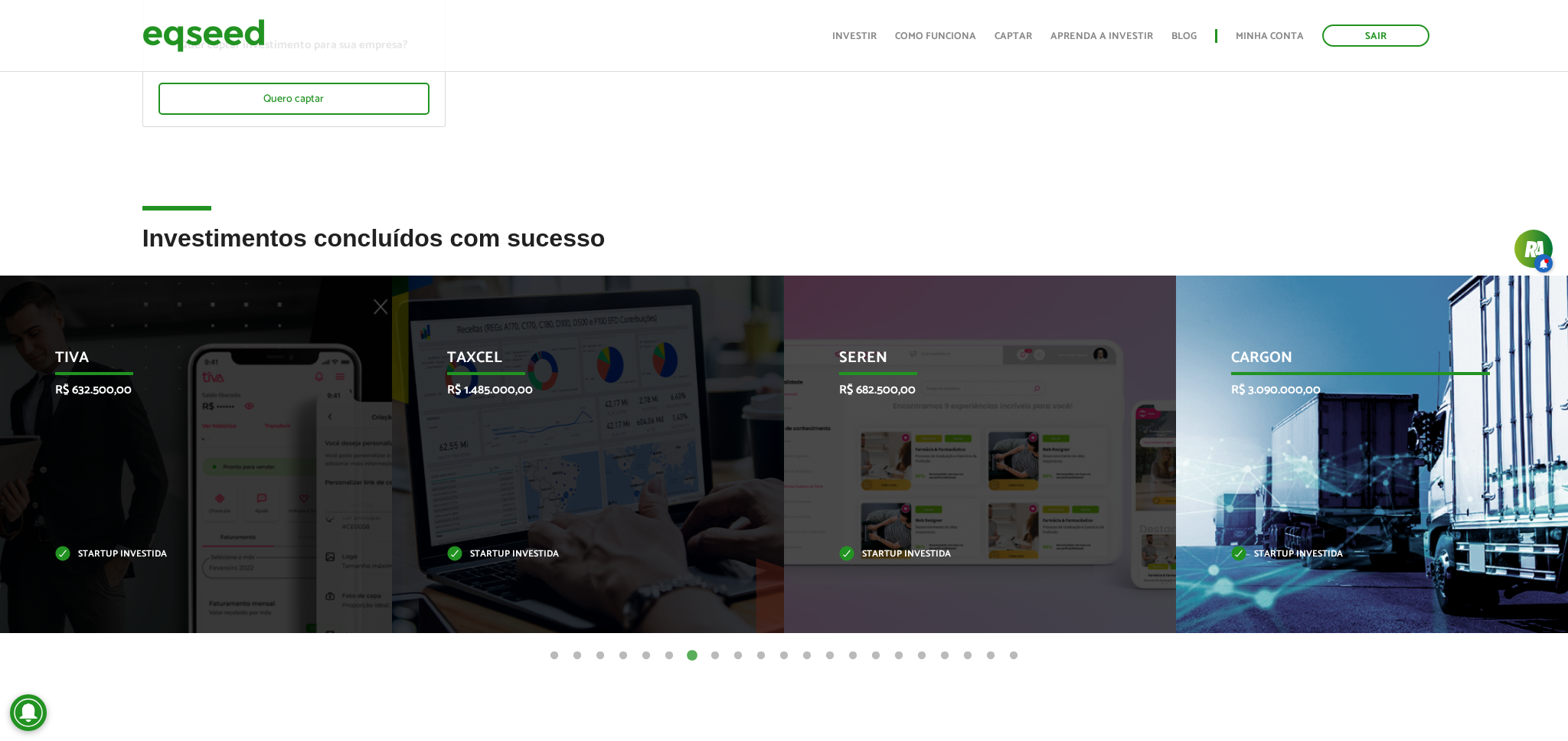
click at [1223, 362] on div "CargOn R$ 3.090.000,00 Startup investida" at bounding box center [1360, 455] width 369 height 357
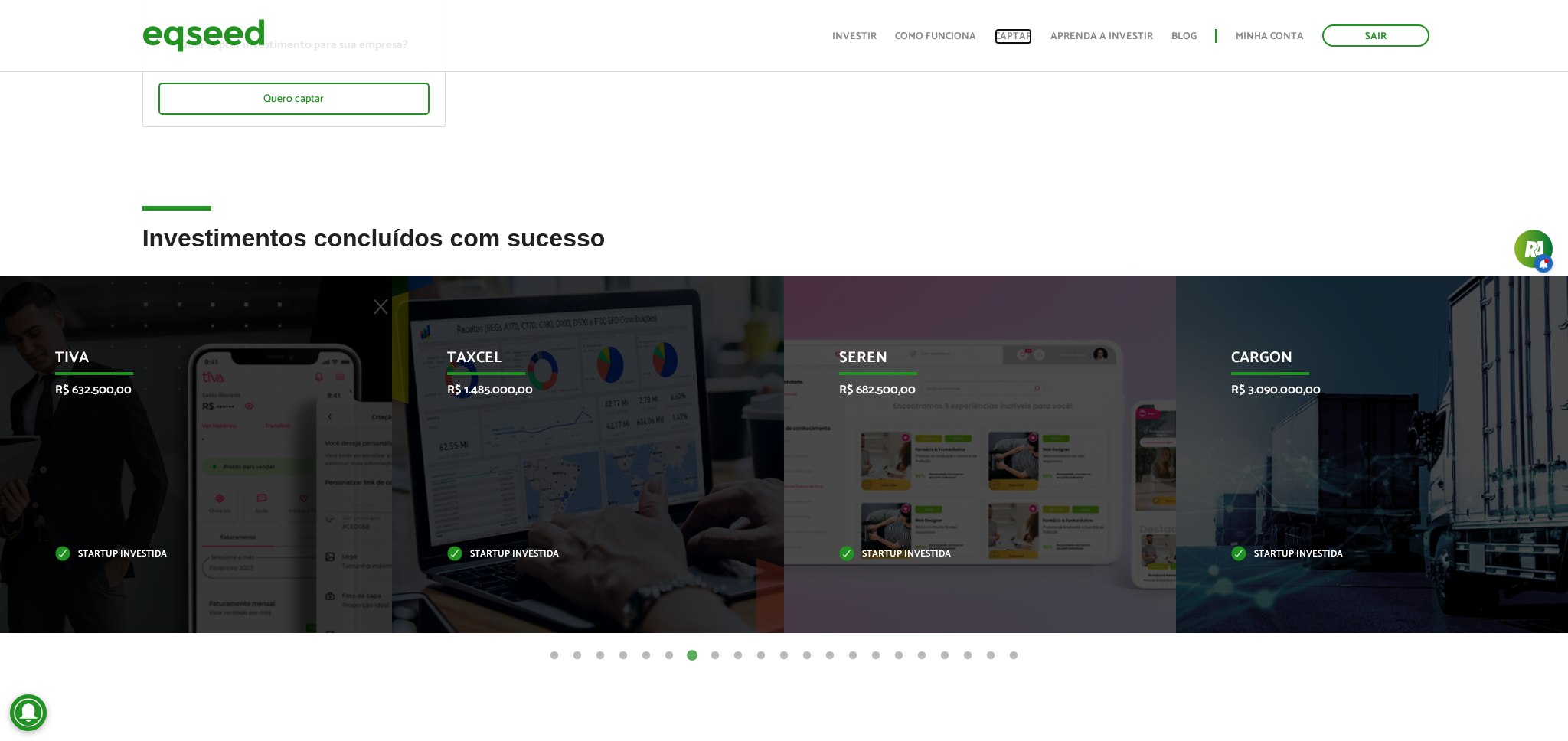
click at [1016, 41] on link "Captar" at bounding box center [1013, 36] width 38 height 10
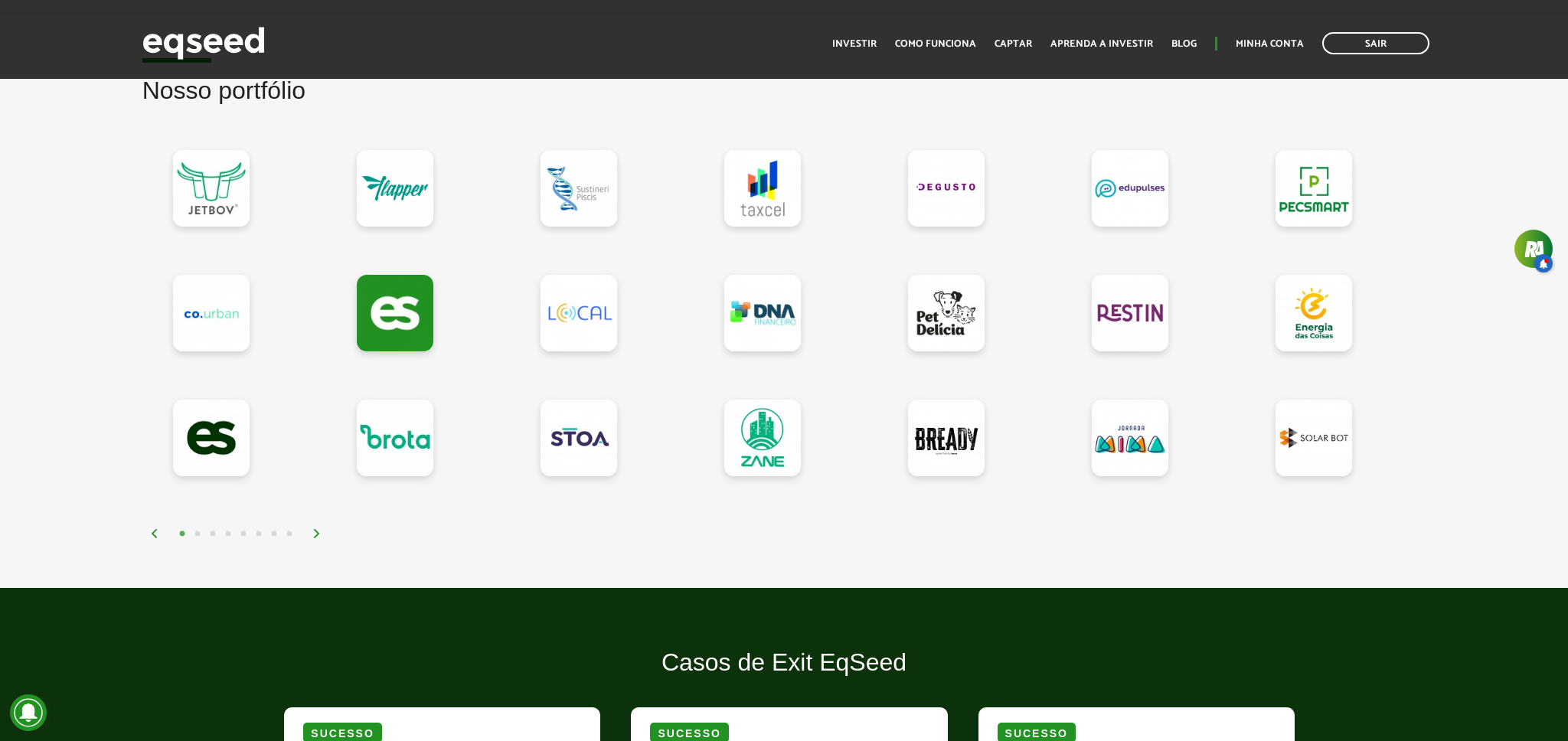
scroll to position [1318, 0]
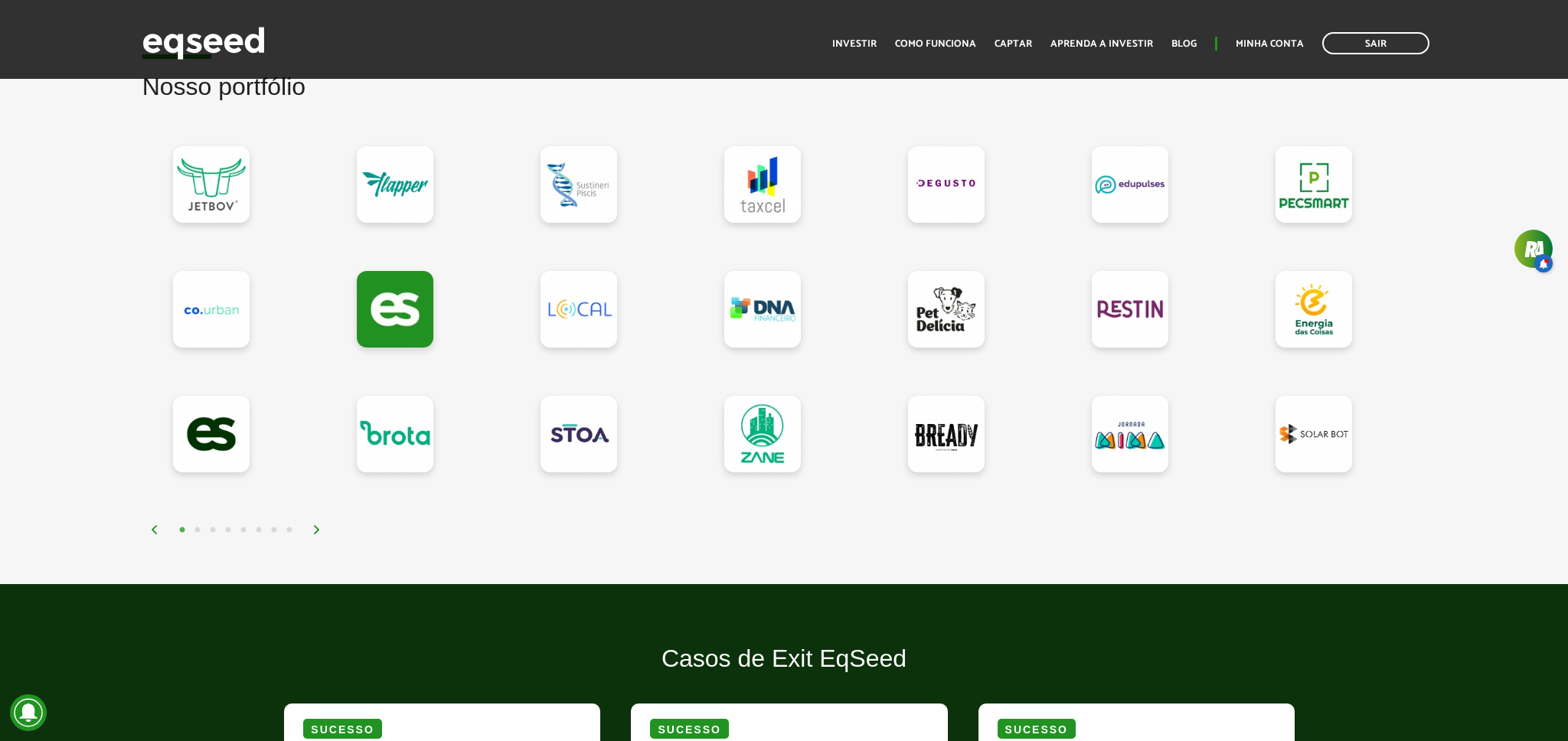
click at [195, 527] on button "2" at bounding box center [197, 530] width 15 height 15
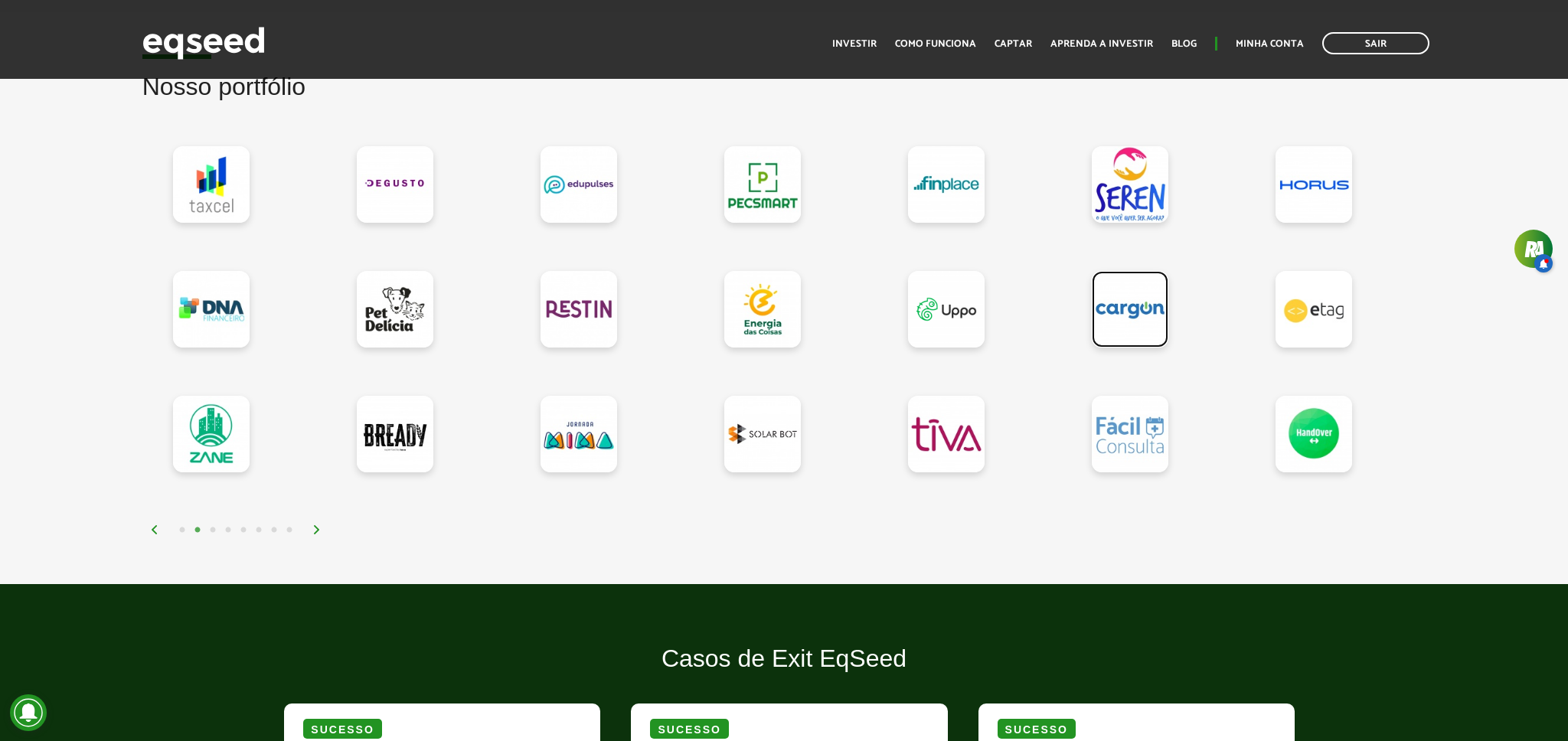
click at [1133, 321] on link at bounding box center [1130, 309] width 76 height 76
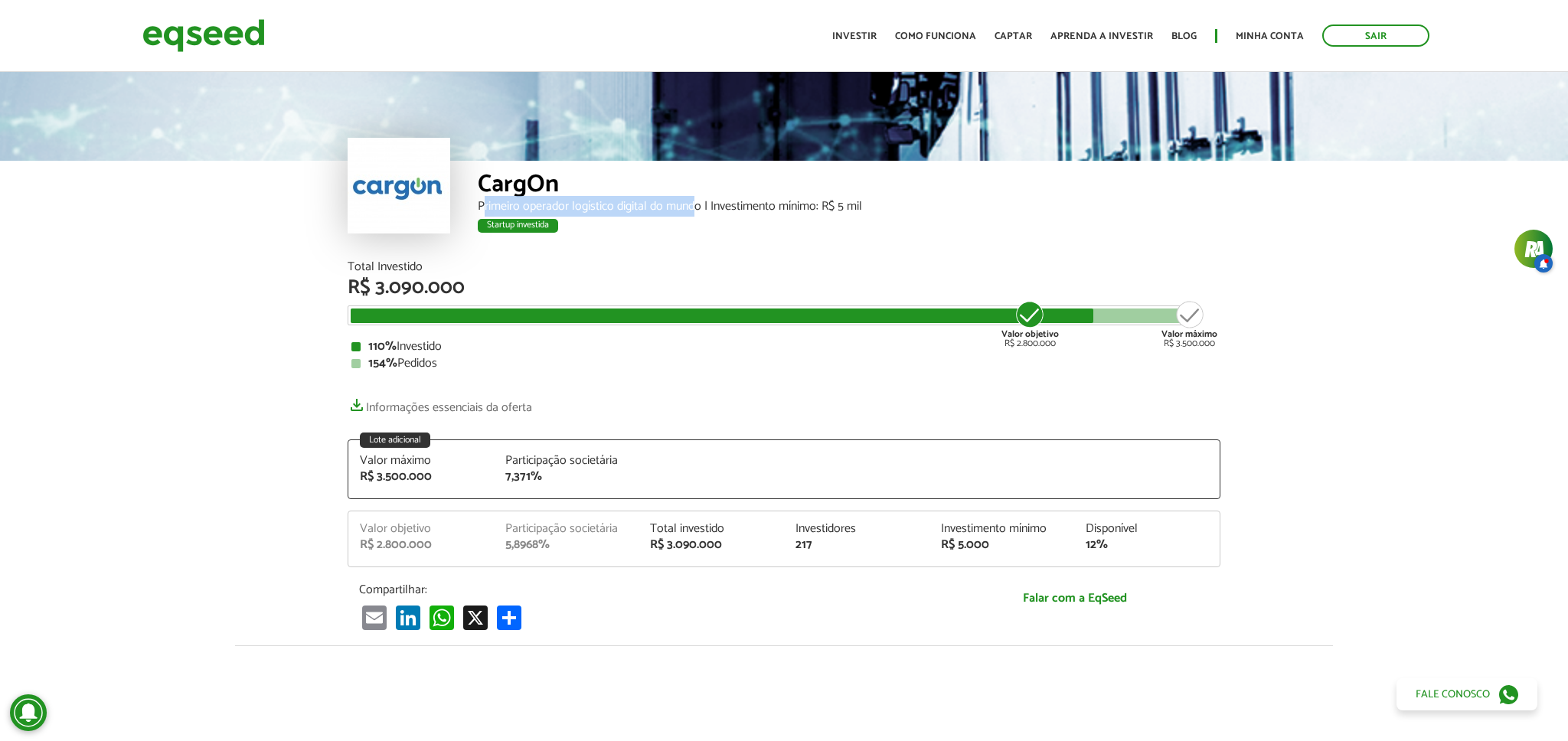
drag, startPoint x: 504, startPoint y: 205, endPoint x: 698, endPoint y: 205, distance: 194.0
click at [698, 205] on div "Primeiro operador logístico digital do mundo | Investimento mínimo: R$ 5 mil" at bounding box center [849, 206] width 743 height 12
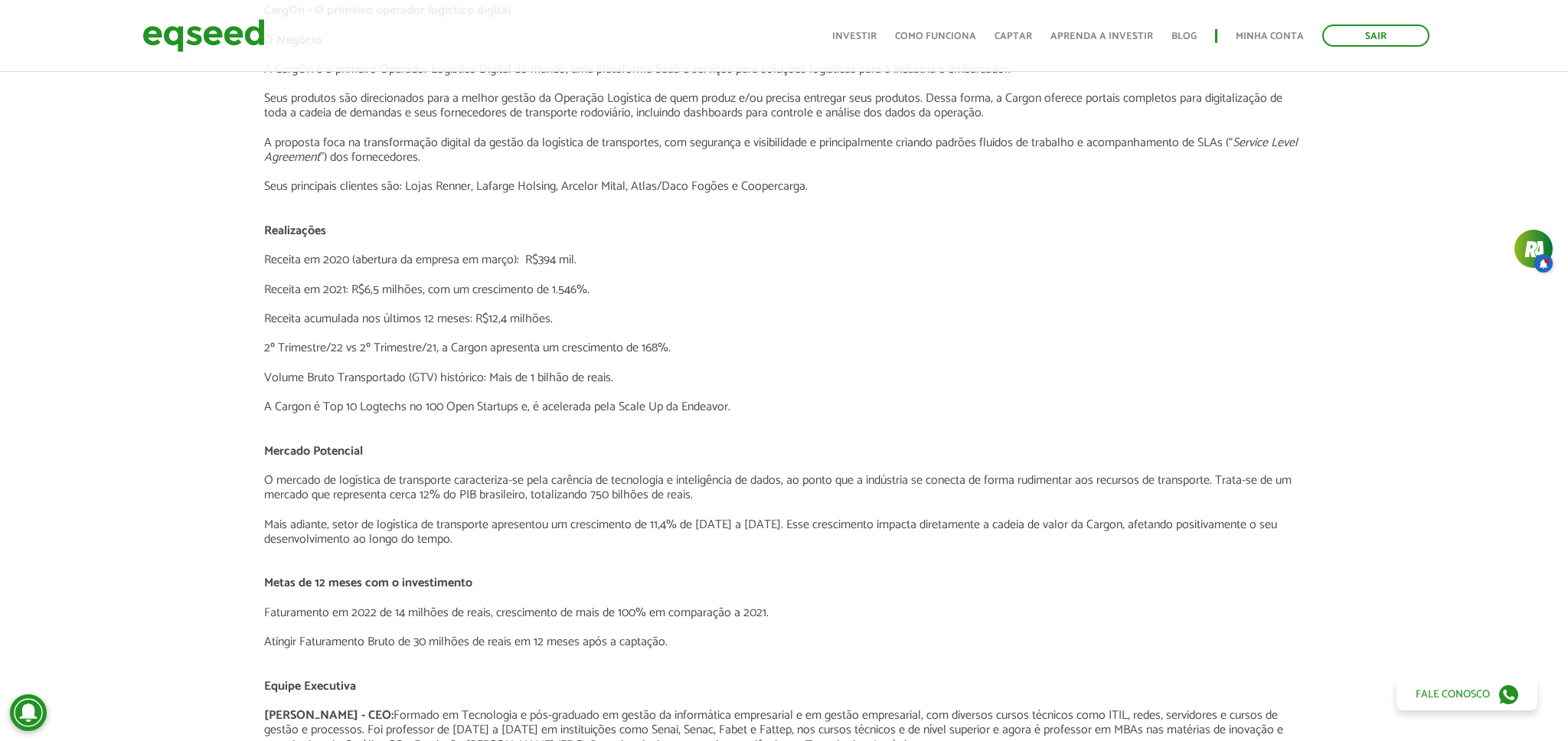
scroll to position [3111, 1]
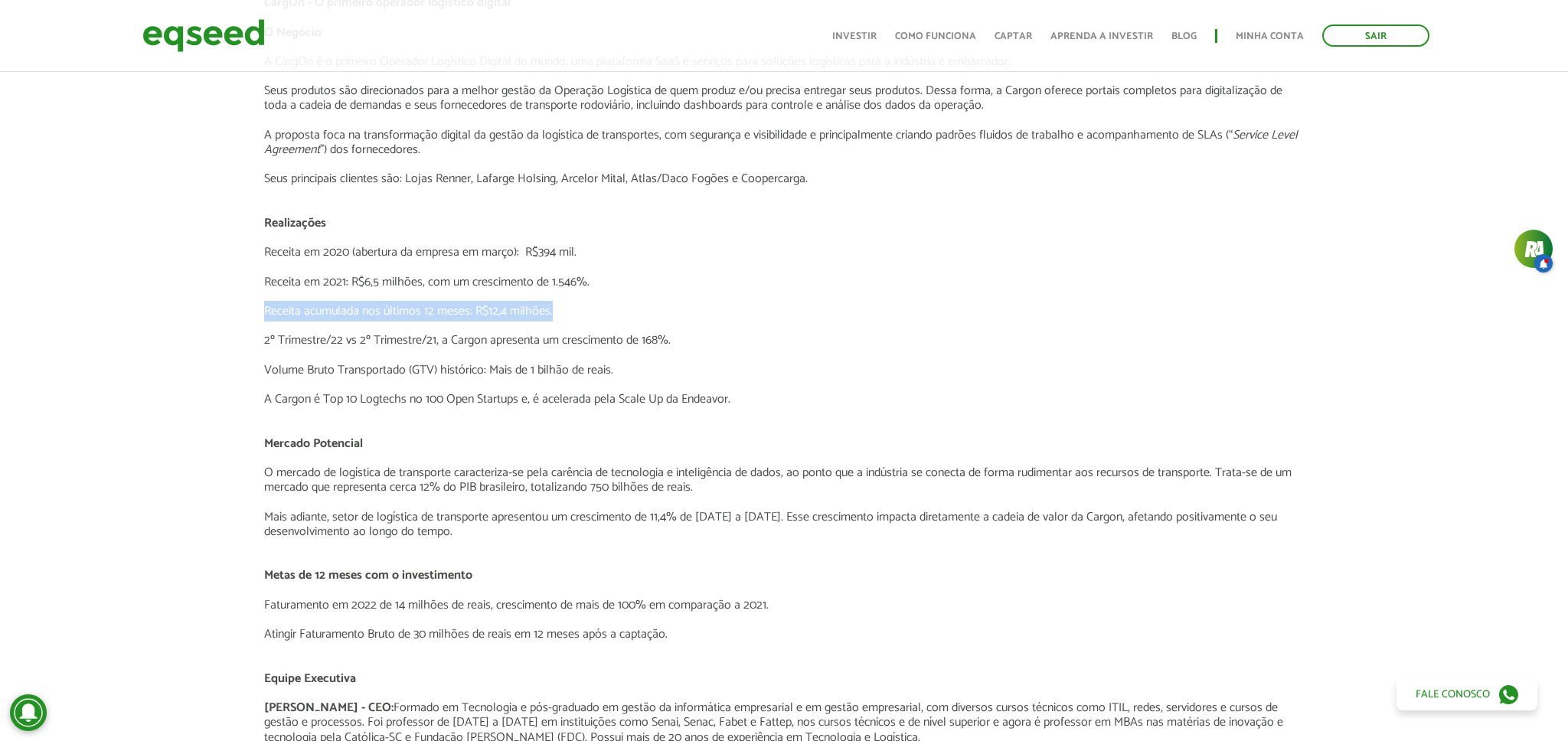
drag, startPoint x: 261, startPoint y: 311, endPoint x: 562, endPoint y: 315, distance: 301.0
click at [562, 315] on p "Receita acumulada nos últimos 12 meses: R$12,4 milhões." at bounding box center [783, 311] width 1038 height 14
drag, startPoint x: 574, startPoint y: 314, endPoint x: 263, endPoint y: 315, distance: 311.0
click at [264, 315] on p "Receita acumulada nos últimos 12 meses: R$12,4 milhões." at bounding box center [783, 311] width 1038 height 14
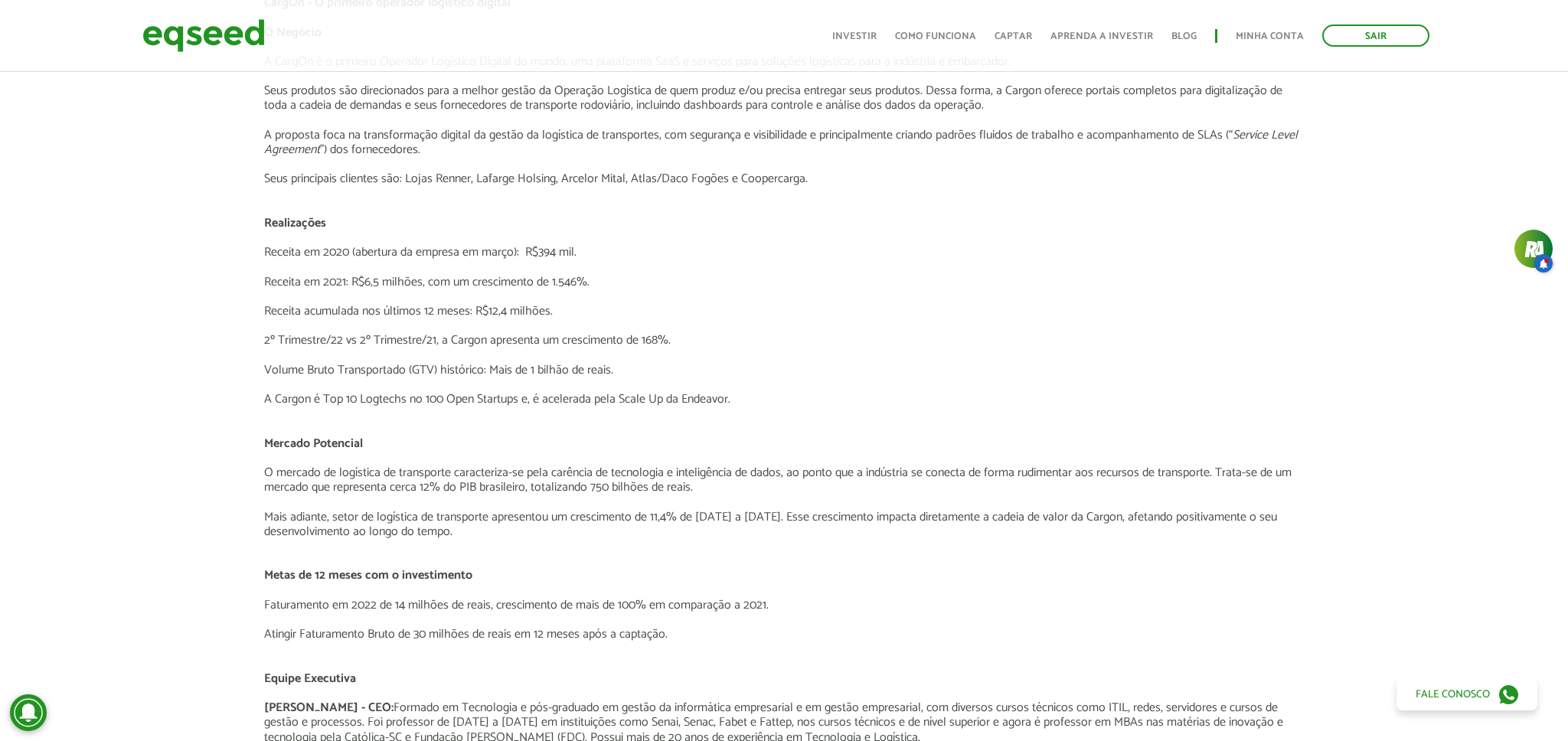
click at [762, 322] on p at bounding box center [783, 326] width 1038 height 14
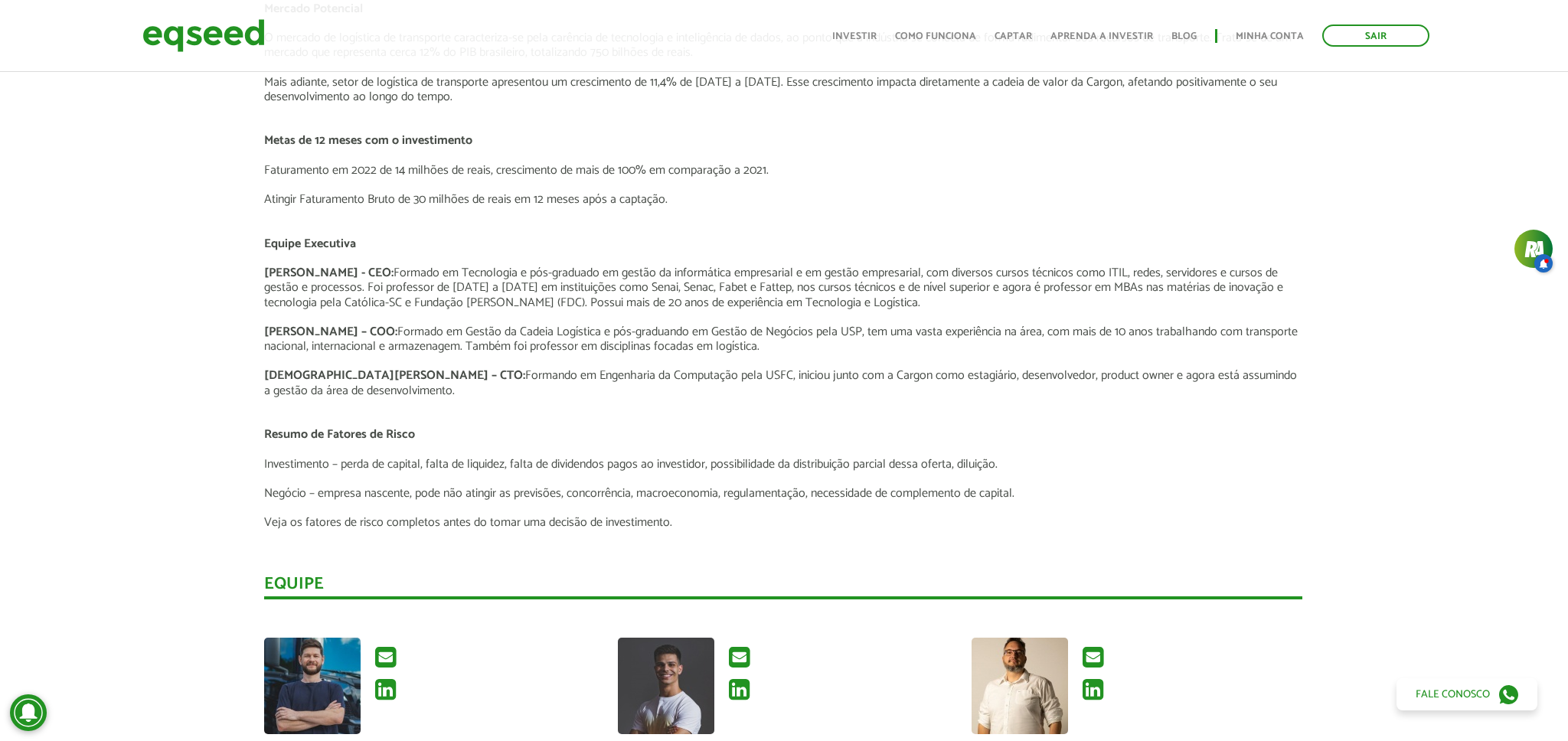
scroll to position [3558, 1]
